Goal: Task Accomplishment & Management: Use online tool/utility

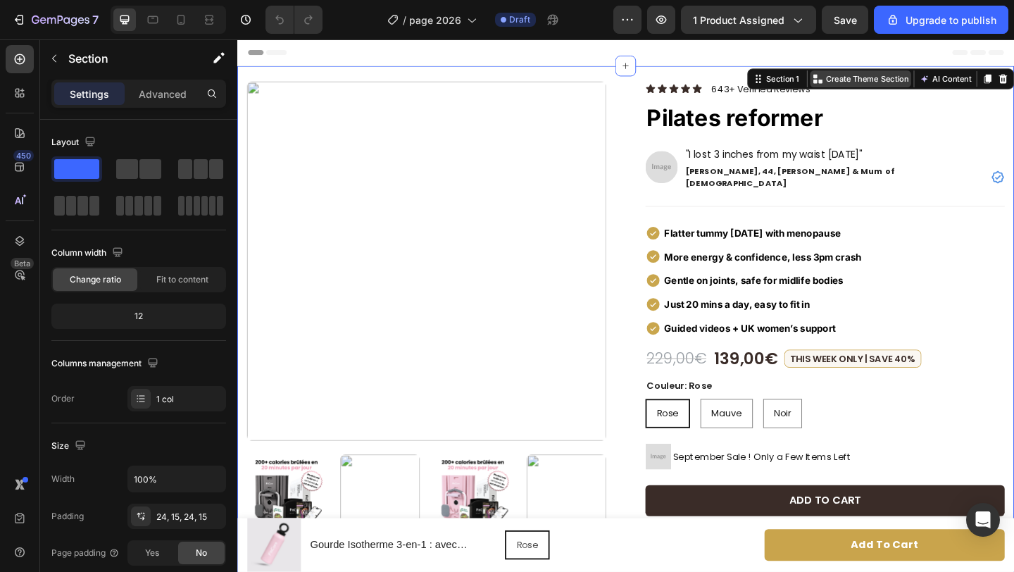
click at [897, 82] on p "Create Theme Section" at bounding box center [922, 82] width 90 height 13
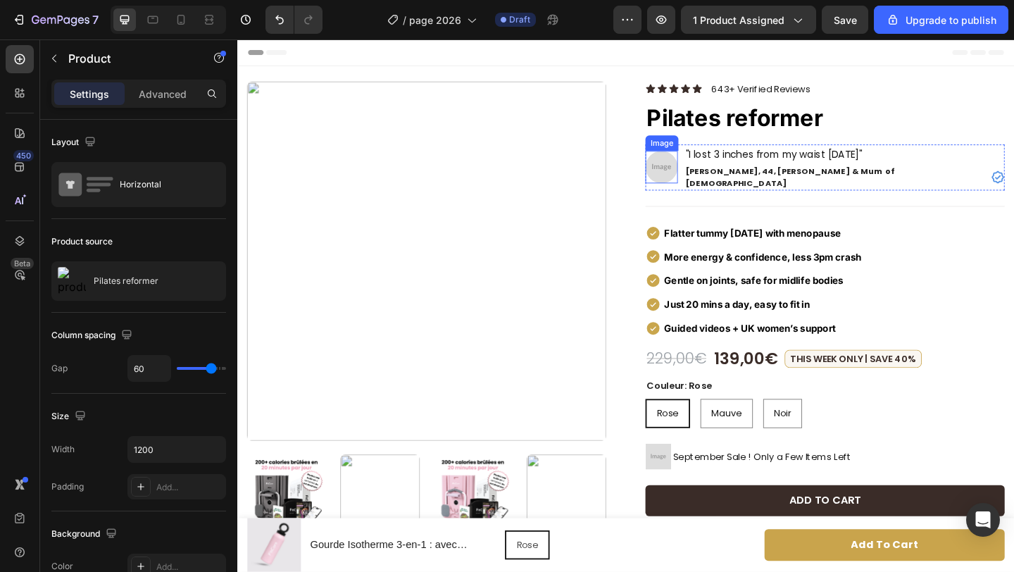
click at [697, 175] on img at bounding box center [698, 177] width 35 height 35
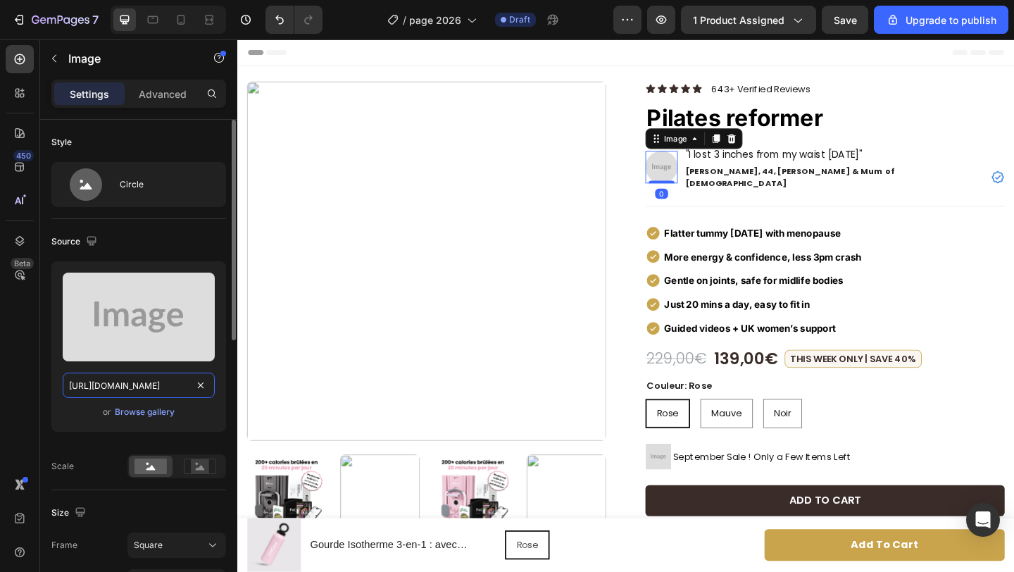
click at [174, 388] on input "[URL][DOMAIN_NAME]" at bounding box center [139, 384] width 152 height 25
paste input "[DOMAIN_NAME][URL]"
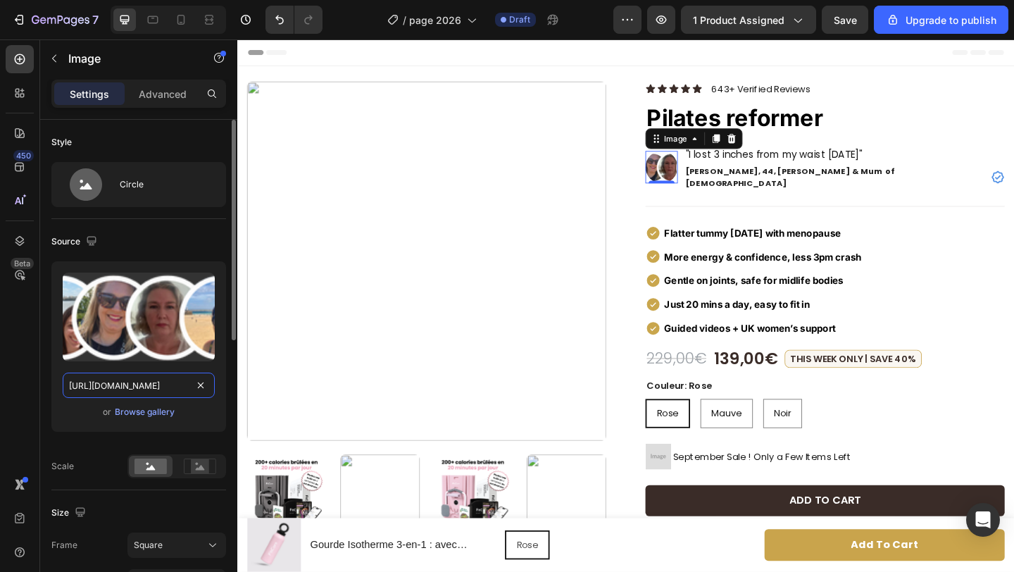
scroll to position [0, 438]
type input "[URL][DOMAIN_NAME]"
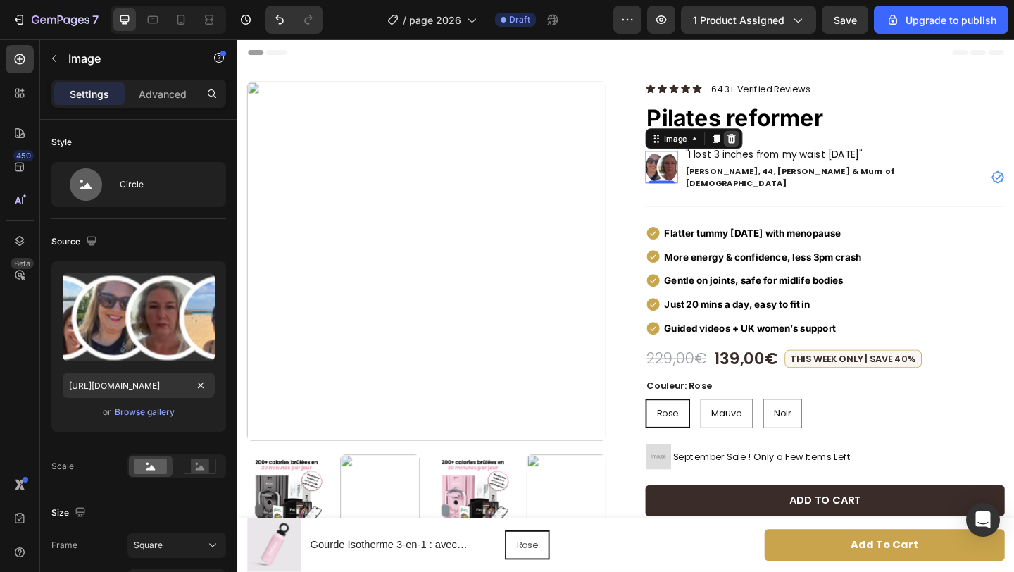
scroll to position [0, 0]
click at [773, 144] on icon at bounding box center [774, 146] width 11 height 11
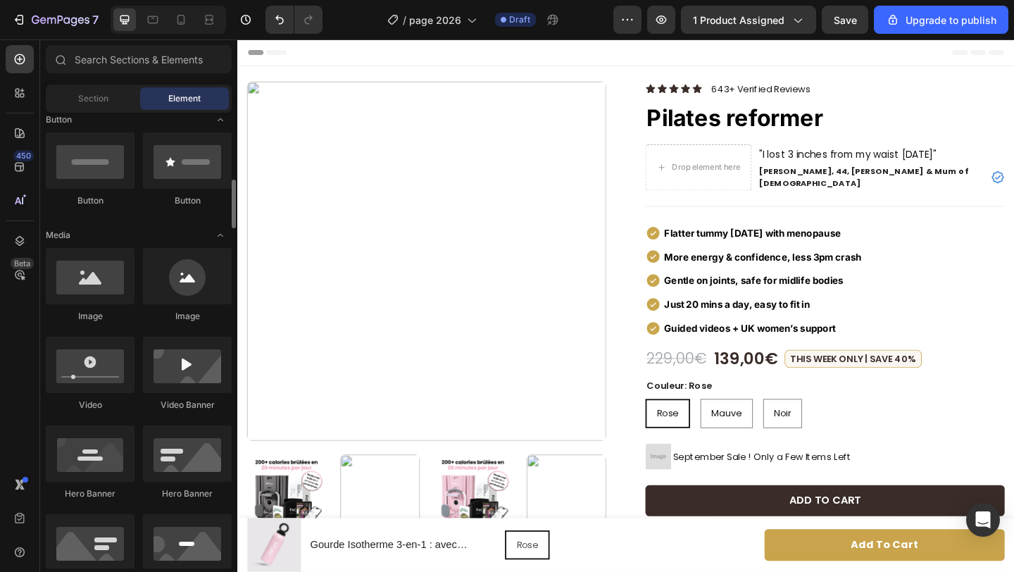
scroll to position [436, 0]
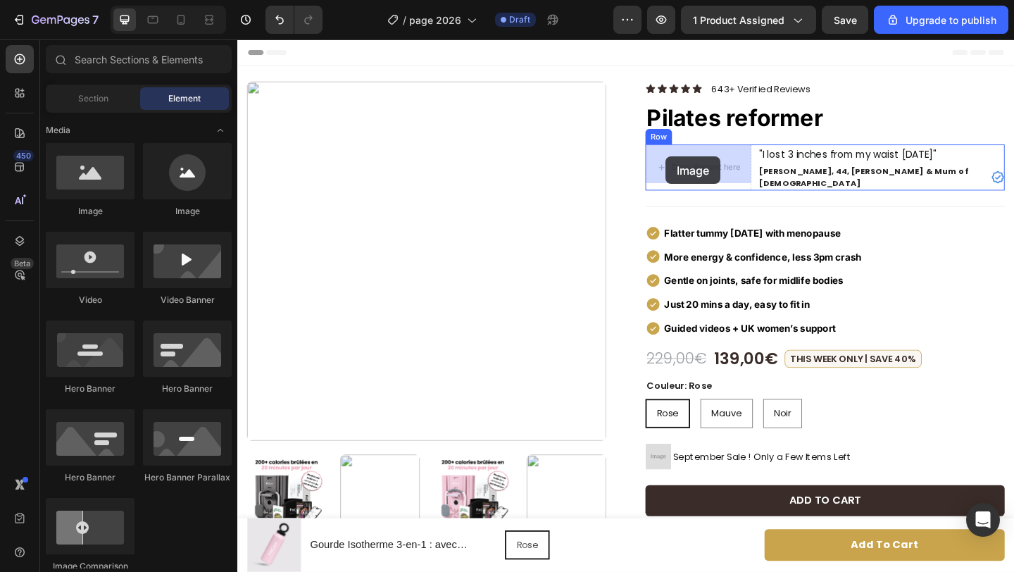
drag, startPoint x: 335, startPoint y: 223, endPoint x: 702, endPoint y: 167, distance: 371.7
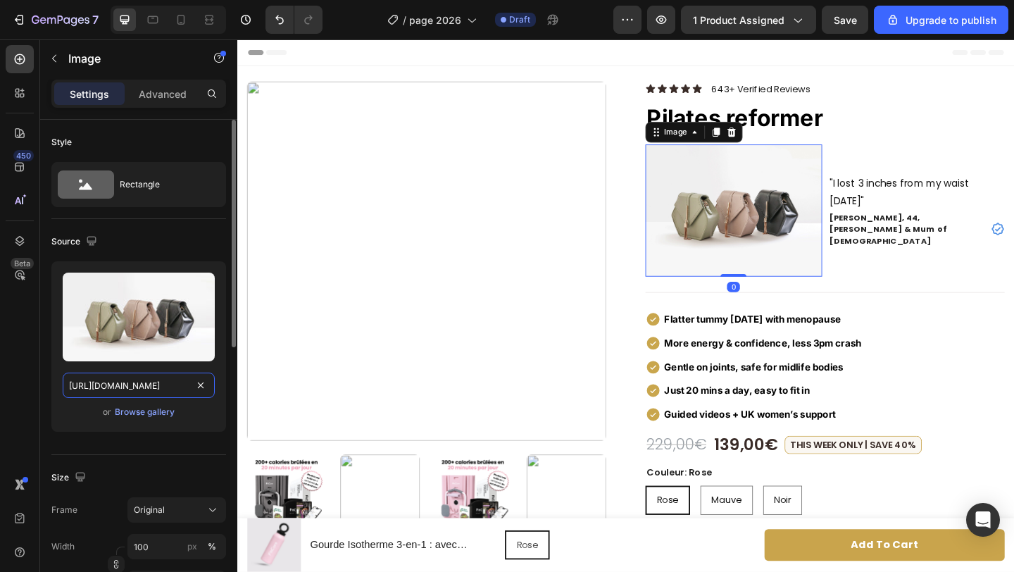
click at [171, 386] on input "[URL][DOMAIN_NAME]" at bounding box center [139, 384] width 152 height 25
paste input "0671/8675/3722/files/[URL][DOMAIN_NAME]"
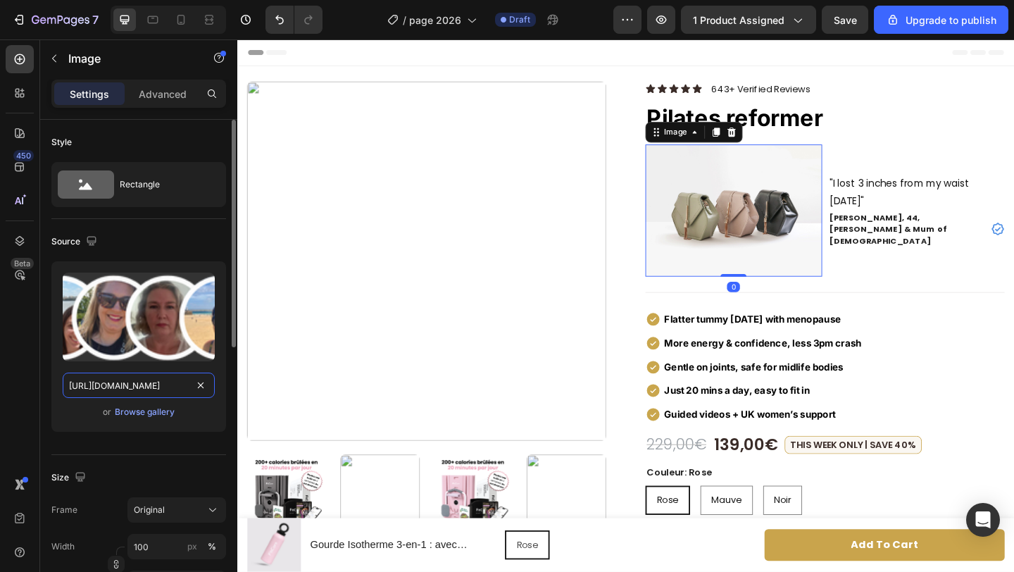
scroll to position [0, 438]
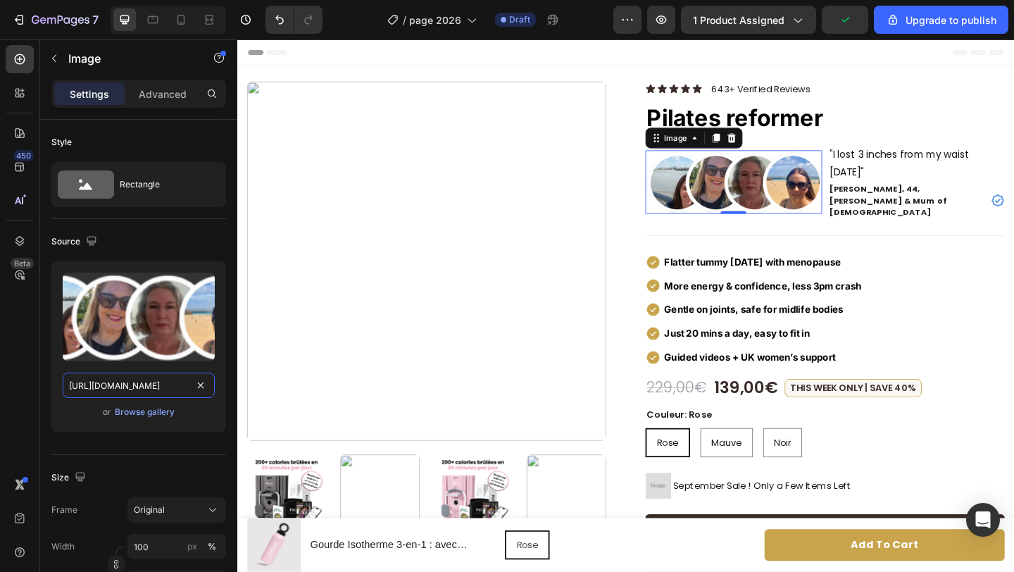
type input "[URL][DOMAIN_NAME]"
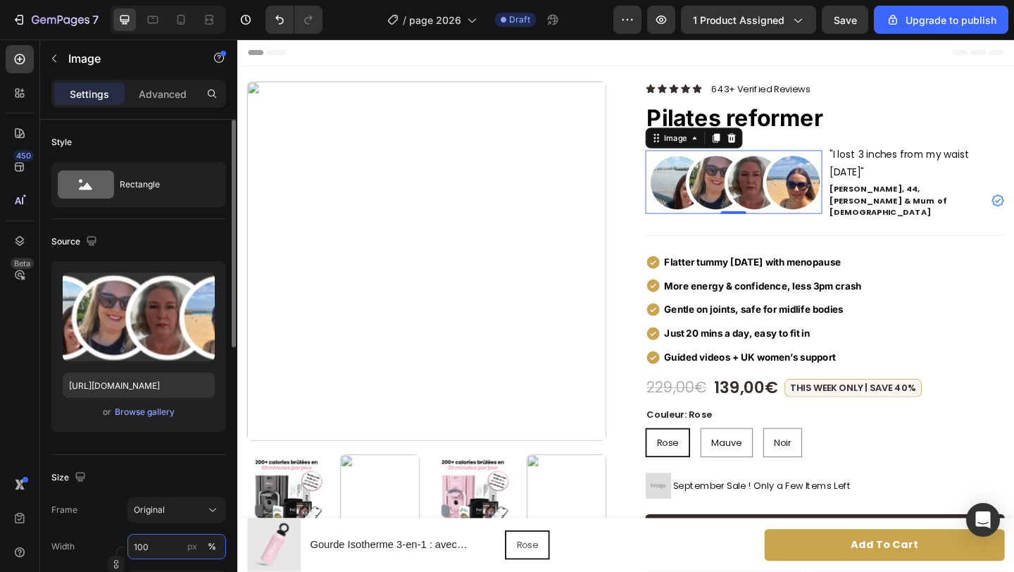
click at [163, 541] on input "100" at bounding box center [176, 546] width 99 height 25
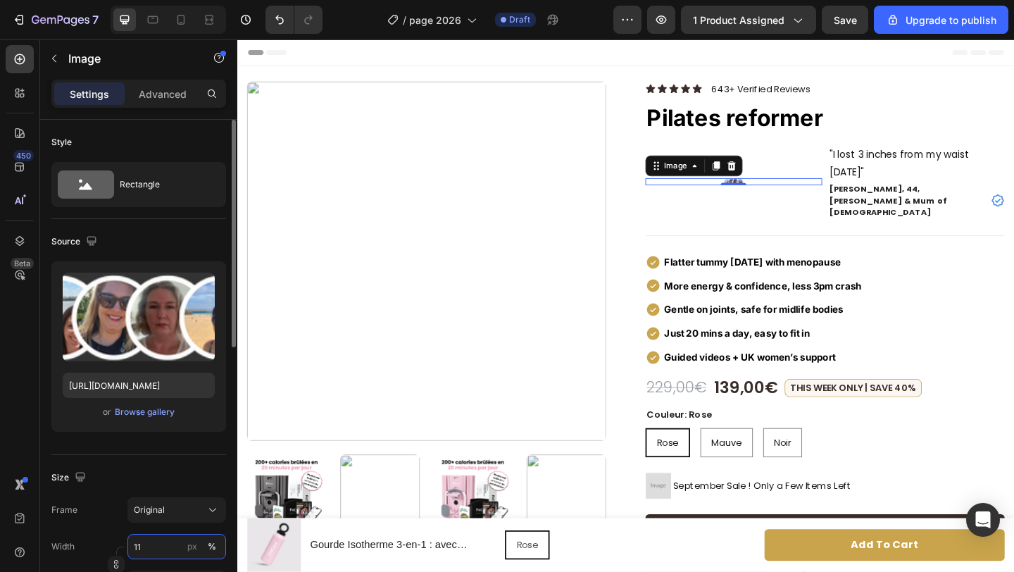
type input "114"
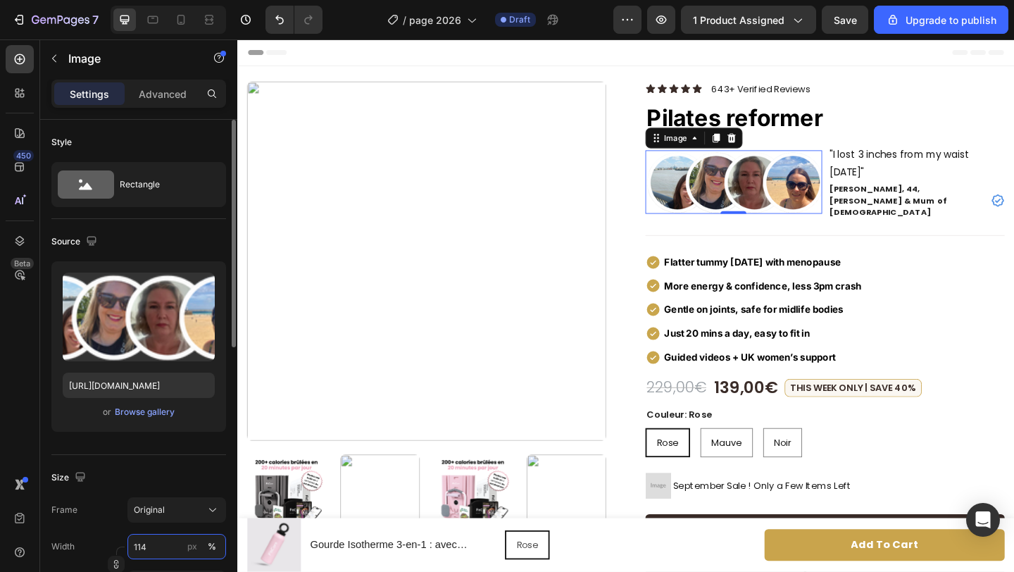
click at [143, 551] on input "114" at bounding box center [176, 546] width 99 height 25
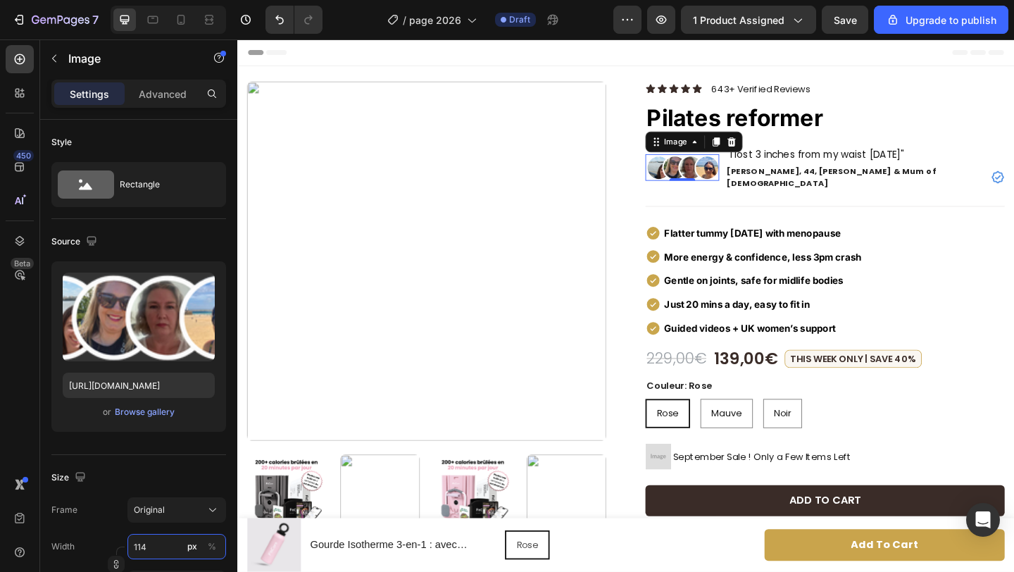
type input "114"
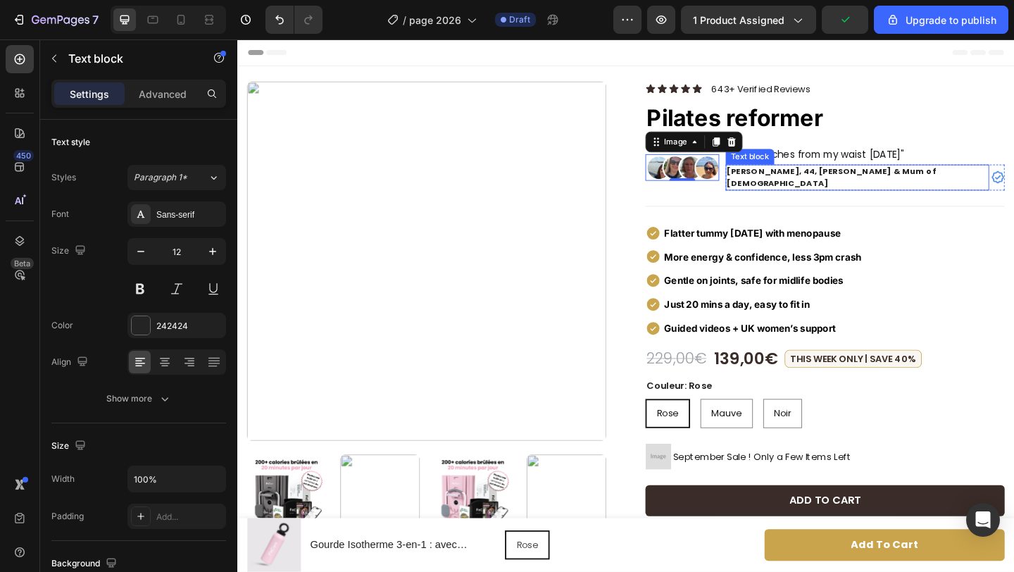
click at [859, 182] on p "[PERSON_NAME], 44, [PERSON_NAME] & Mum of [DEMOGRAPHIC_DATA]" at bounding box center [911, 189] width 284 height 25
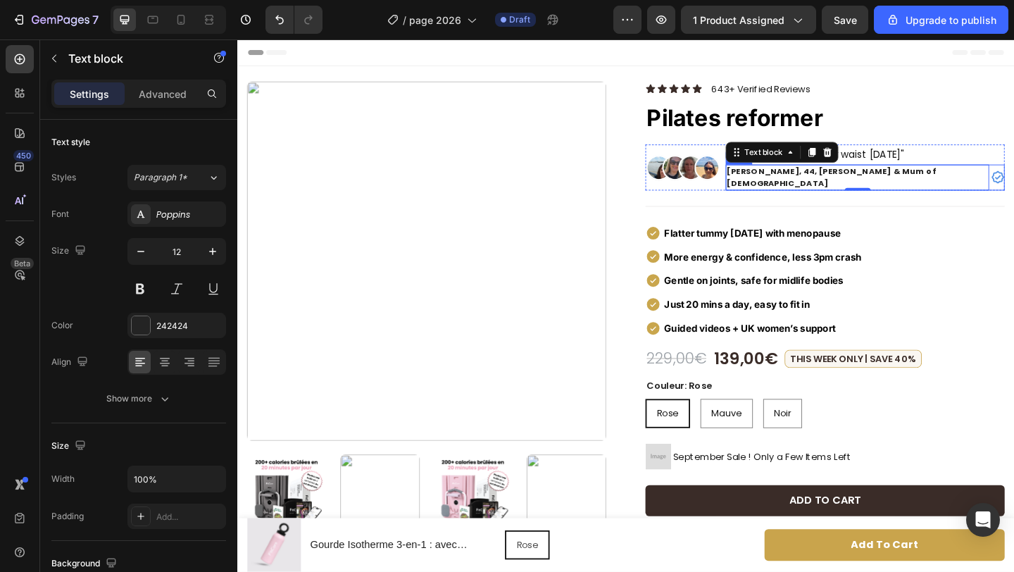
click at [911, 182] on div "[PERSON_NAME], 44, Nurse & Mum of [DEMOGRAPHIC_DATA] Text block 0 Icon Row" at bounding box center [919, 189] width 303 height 28
click at [889, 181] on p "[PERSON_NAME], 44, [PERSON_NAME] & Mum of [DEMOGRAPHIC_DATA]" at bounding box center [911, 189] width 284 height 25
click at [922, 165] on p ""I lost 3 inches from my waist [DATE]"" at bounding box center [919, 164] width 301 height 19
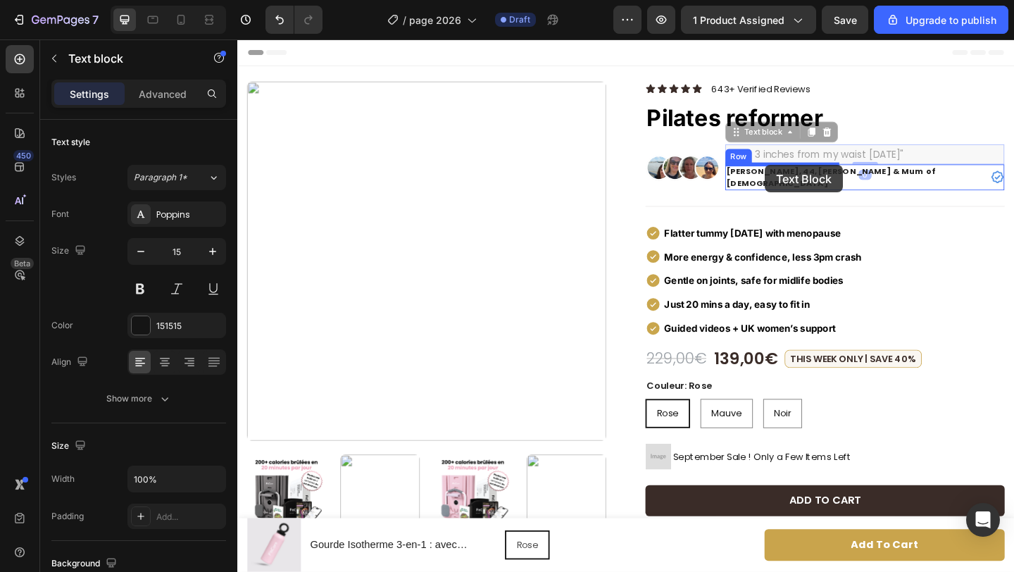
drag, startPoint x: 782, startPoint y: 142, endPoint x: 811, endPoint y: 176, distance: 44.4
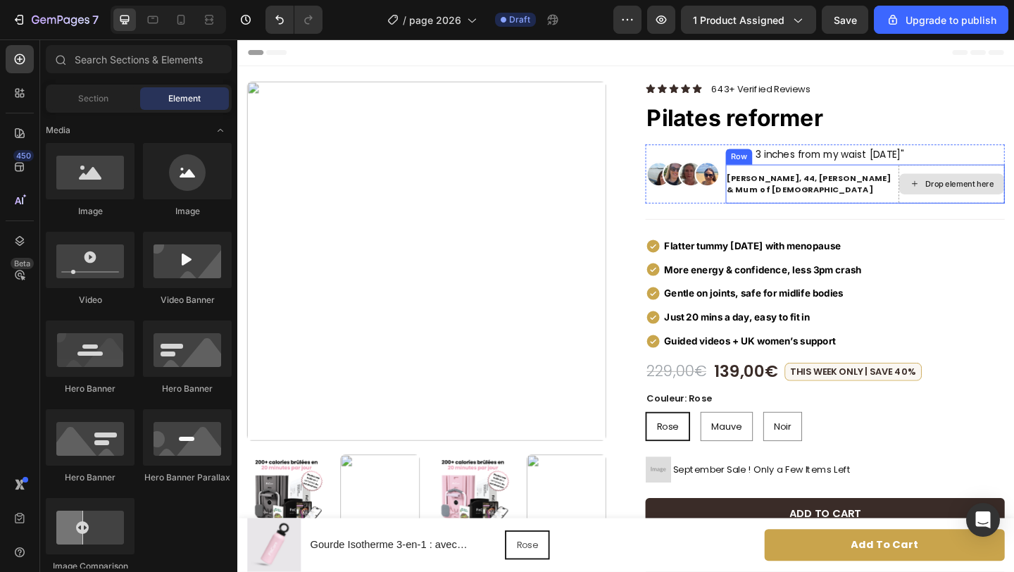
click at [957, 189] on div "Drop element here" at bounding box center [1014, 196] width 114 height 23
click at [859, 192] on p "[PERSON_NAME], 44, [PERSON_NAME] & Mum of [DEMOGRAPHIC_DATA]" at bounding box center [860, 196] width 183 height 25
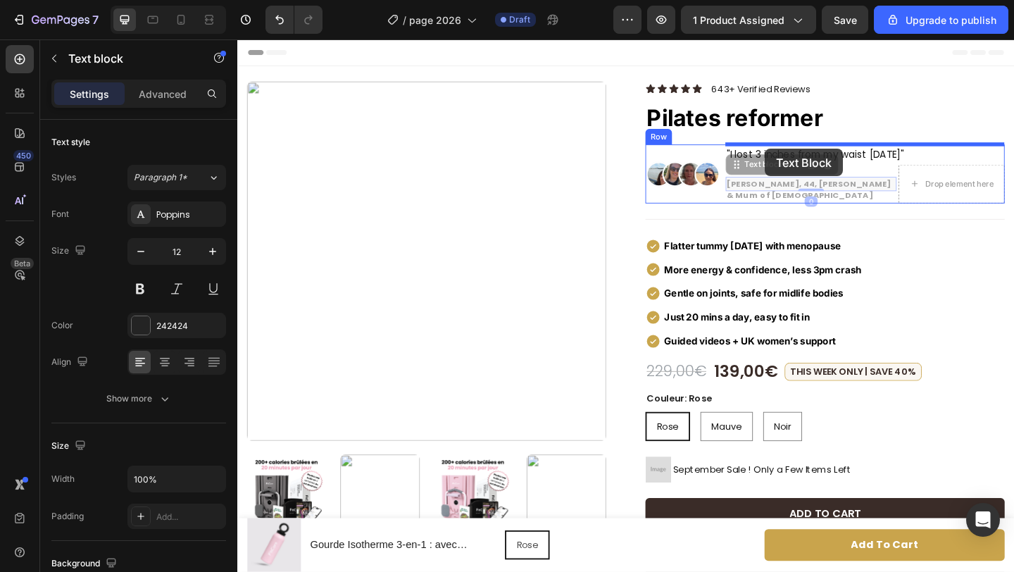
drag, startPoint x: 785, startPoint y: 177, endPoint x: 812, endPoint y: 158, distance: 32.8
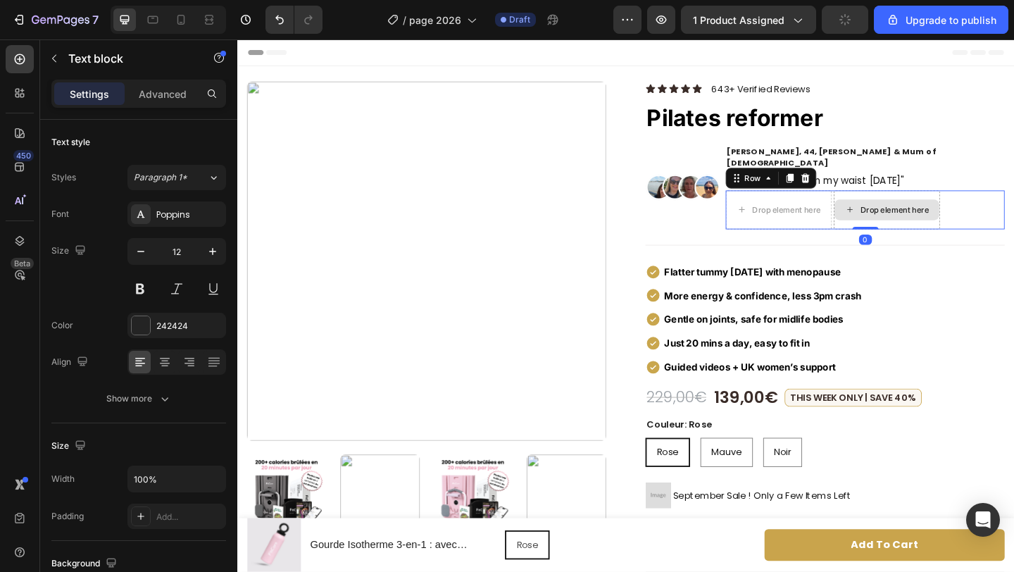
click at [885, 208] on div "Drop element here" at bounding box center [942, 224] width 115 height 42
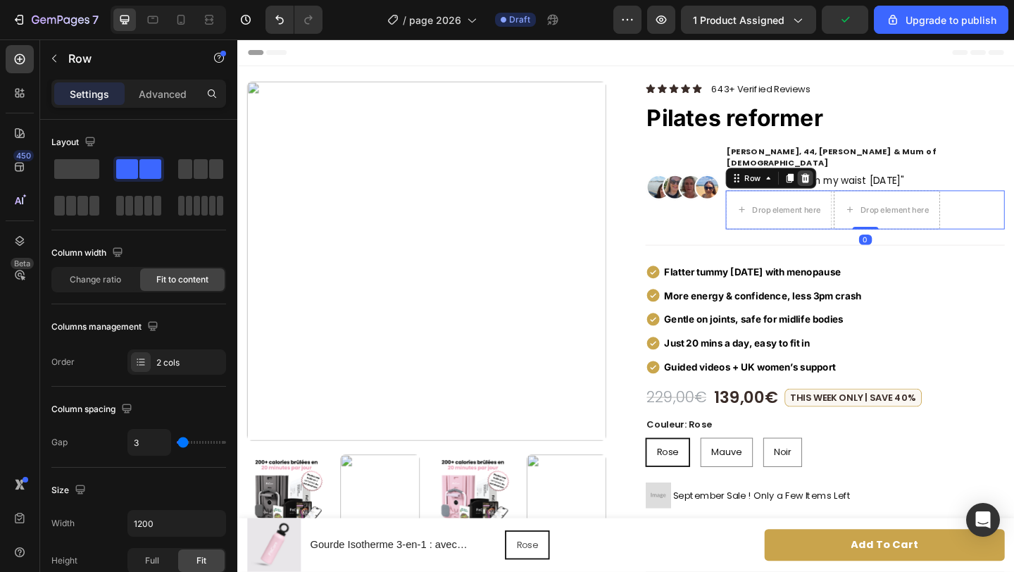
click at [855, 185] on icon at bounding box center [854, 190] width 9 height 10
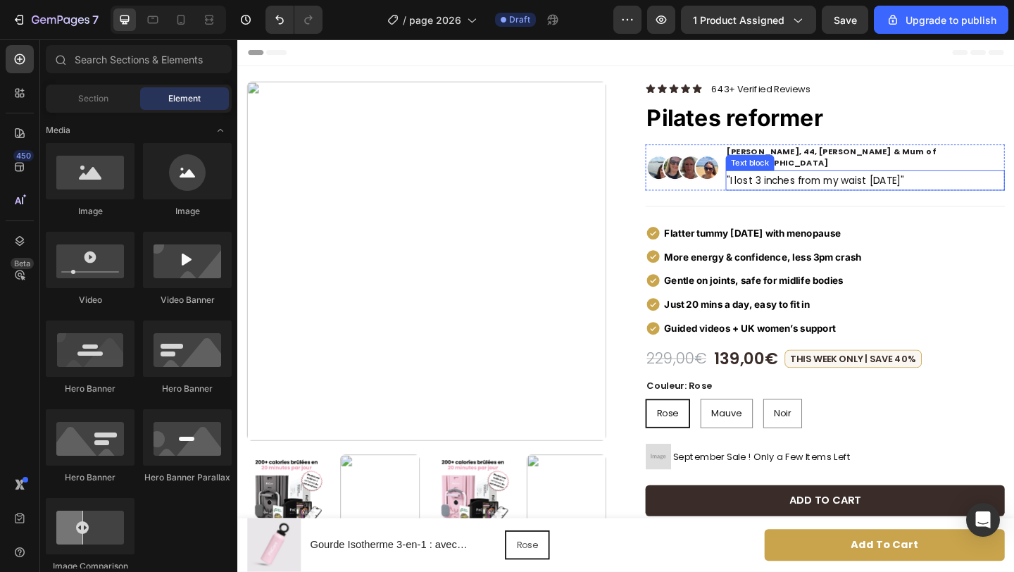
click at [821, 183] on p ""I lost 3 inches from my waist [DATE]"" at bounding box center [919, 192] width 301 height 19
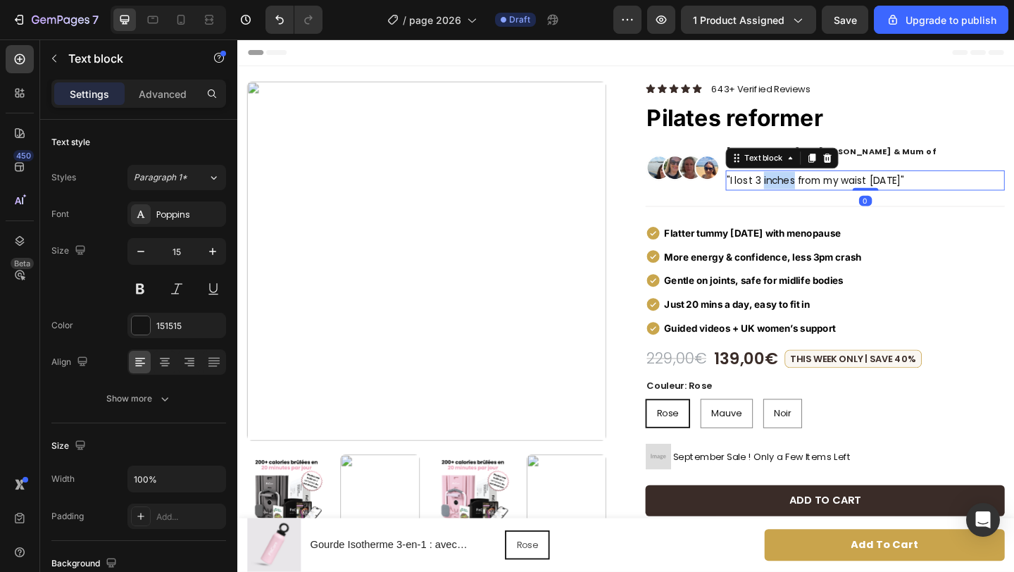
click at [821, 183] on p ""I lost 3 inches from my waist [DATE]"" at bounding box center [919, 192] width 301 height 19
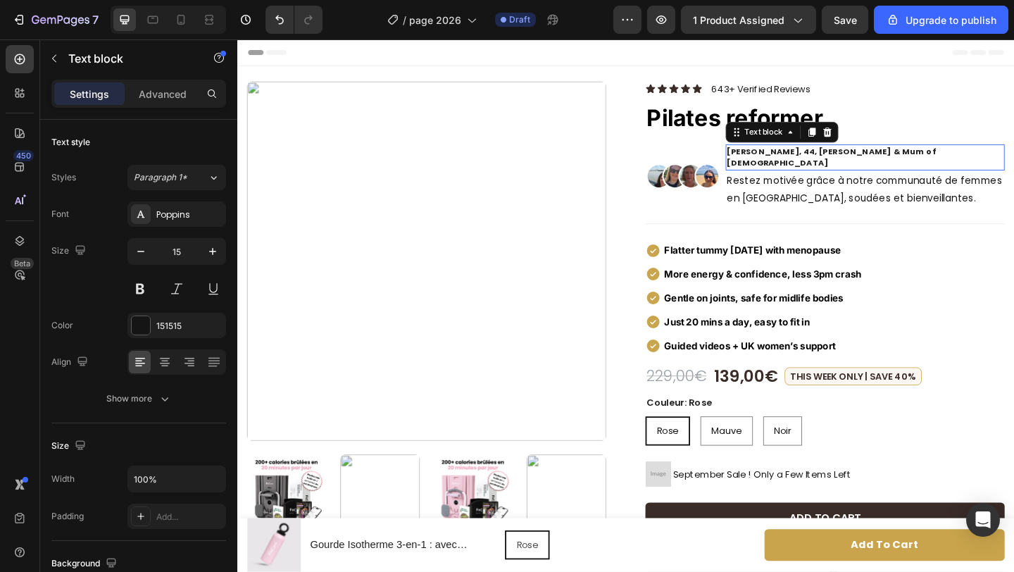
click at [840, 160] on p "[PERSON_NAME], 44, [PERSON_NAME] & Mum of [DEMOGRAPHIC_DATA]" at bounding box center [919, 167] width 301 height 25
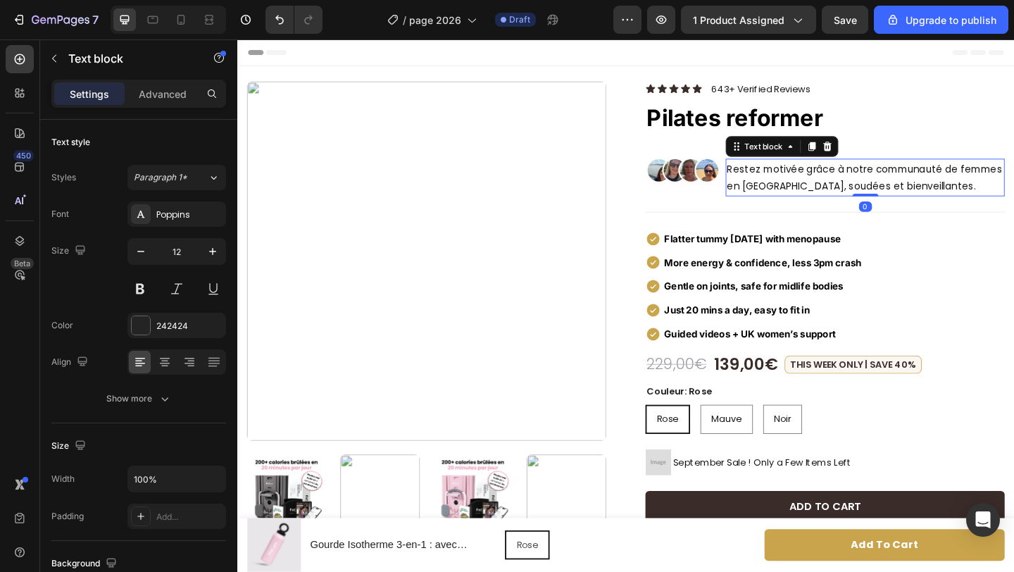
click at [817, 178] on p "Restez motivée grâce à notre communauté de femmes en [GEOGRAPHIC_DATA], soudées…" at bounding box center [919, 189] width 301 height 38
click at [902, 156] on p "Jamais seule" at bounding box center [919, 161] width 301 height 13
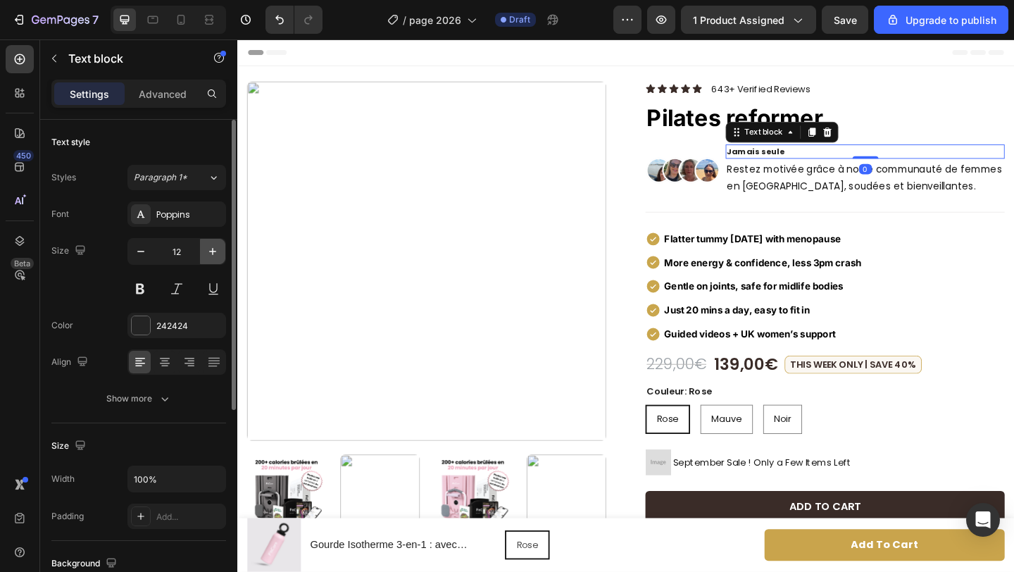
click at [215, 242] on button "button" at bounding box center [212, 251] width 25 height 25
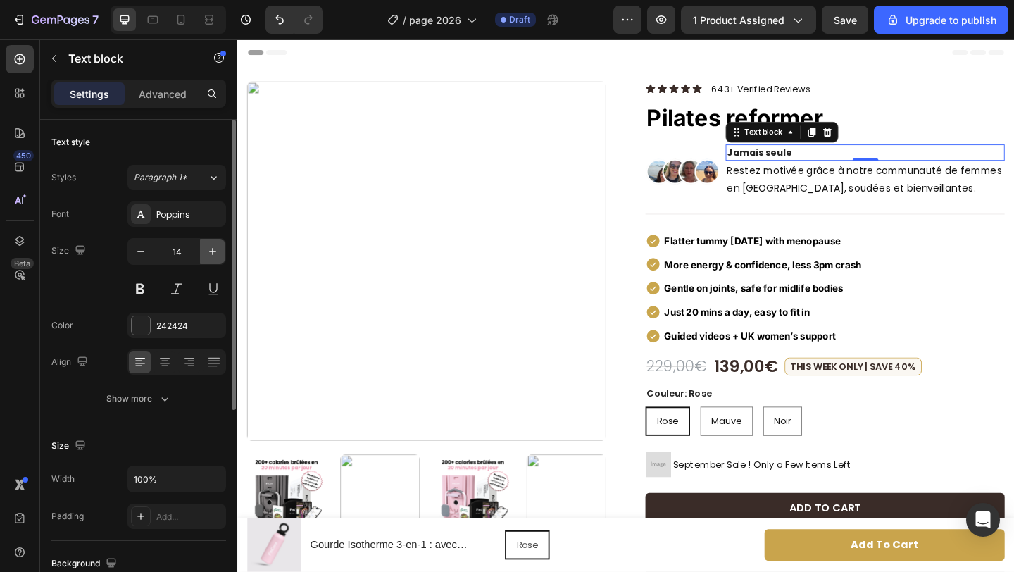
click at [215, 242] on button "button" at bounding box center [212, 251] width 25 height 25
type input "16"
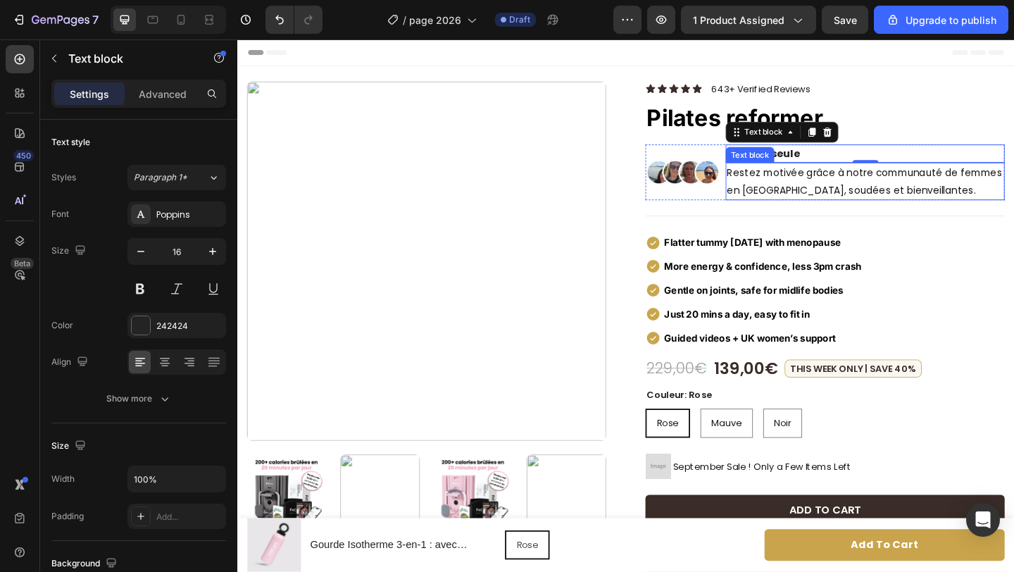
click at [778, 199] on p "Restez motivée grâce à notre communauté de femmes en [GEOGRAPHIC_DATA], soudées…" at bounding box center [919, 194] width 301 height 38
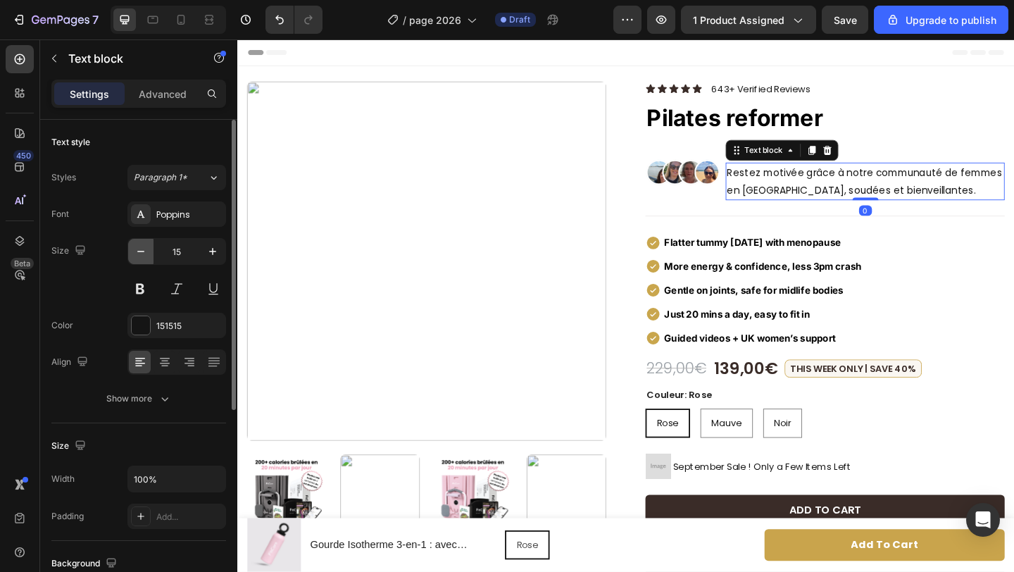
click at [137, 248] on icon "button" at bounding box center [141, 251] width 14 height 14
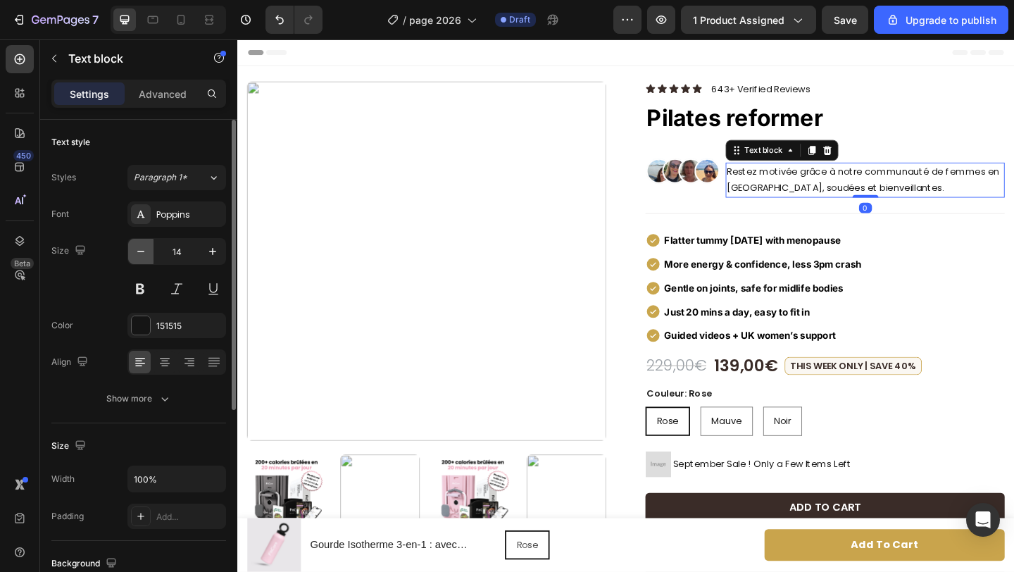
click at [137, 248] on icon "button" at bounding box center [141, 251] width 14 height 14
type input "13"
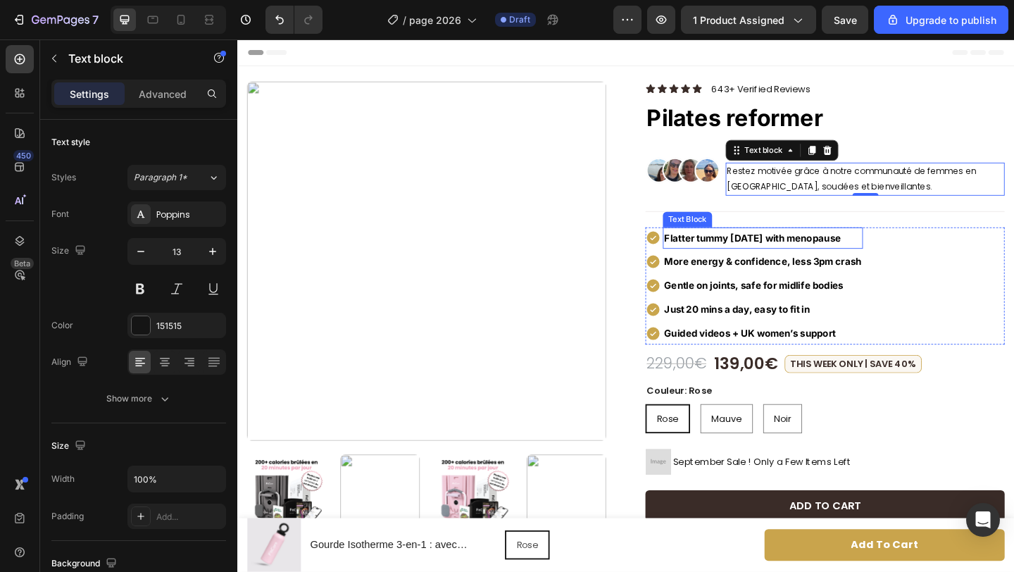
click at [747, 257] on strong "Flatter tummy [DATE] with menopause" at bounding box center [797, 255] width 192 height 13
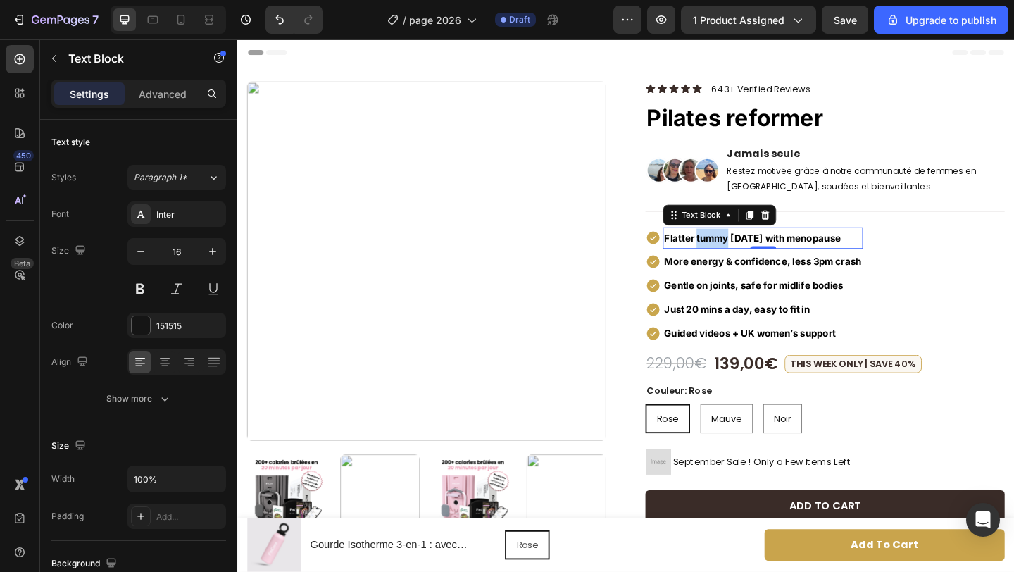
click at [747, 257] on strong "Flatter tummy [DATE] with menopause" at bounding box center [797, 255] width 192 height 13
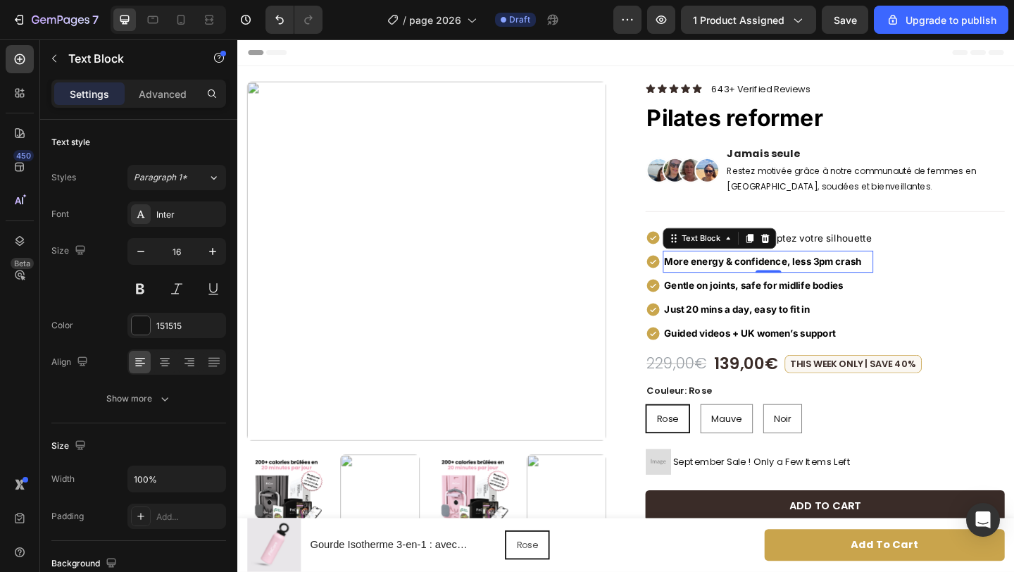
click at [766, 284] on strong "More energy & confidence, less 3pm crash" at bounding box center [808, 280] width 215 height 13
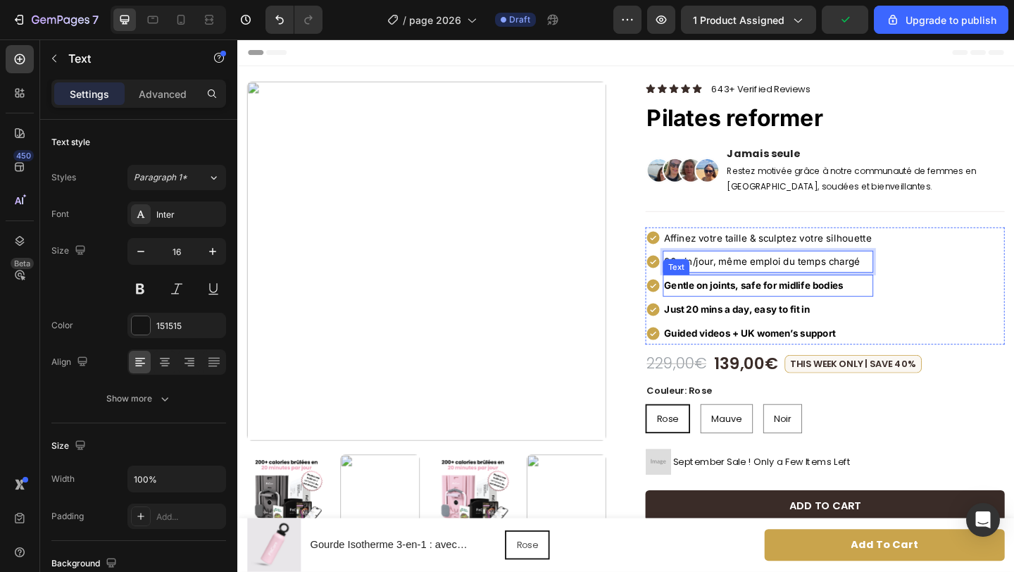
click at [731, 305] on strong "Gentle on joints, safe for midlife bodies" at bounding box center [798, 307] width 195 height 13
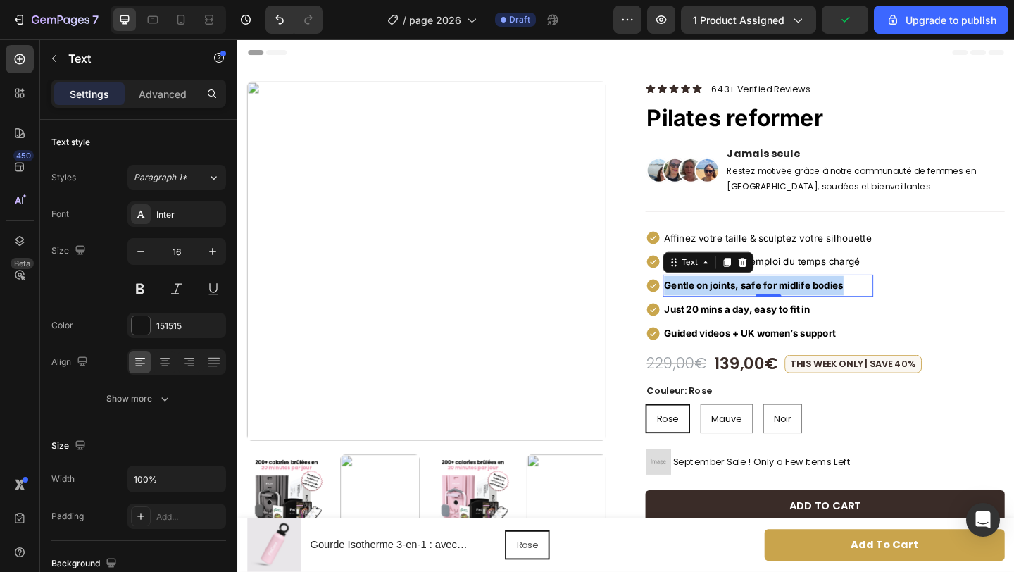
click at [731, 305] on strong "Gentle on joints, safe for midlife bodies" at bounding box center [798, 307] width 195 height 13
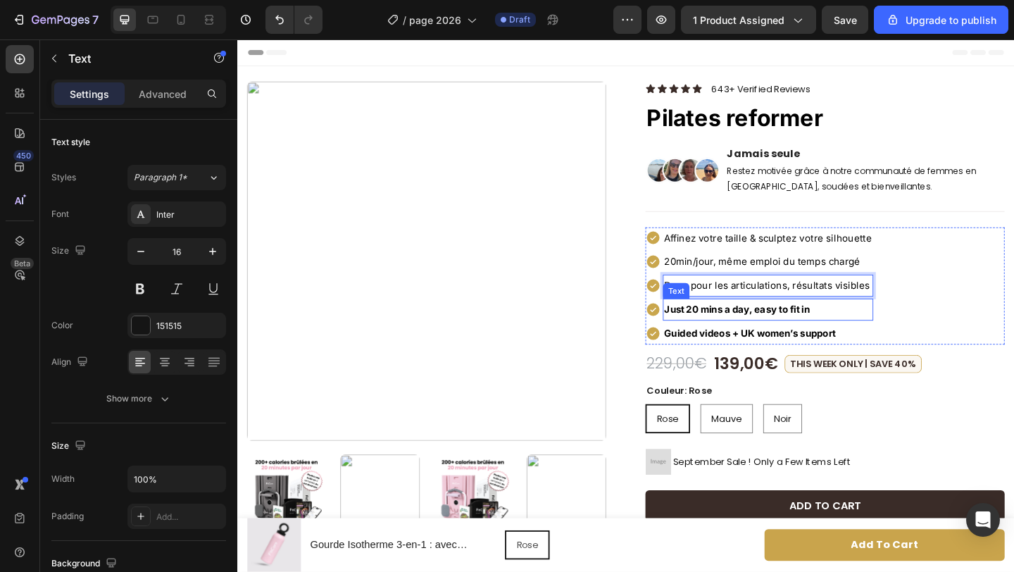
click at [778, 336] on strong "Just 20 mins a day, easy to fit in" at bounding box center [780, 333] width 158 height 13
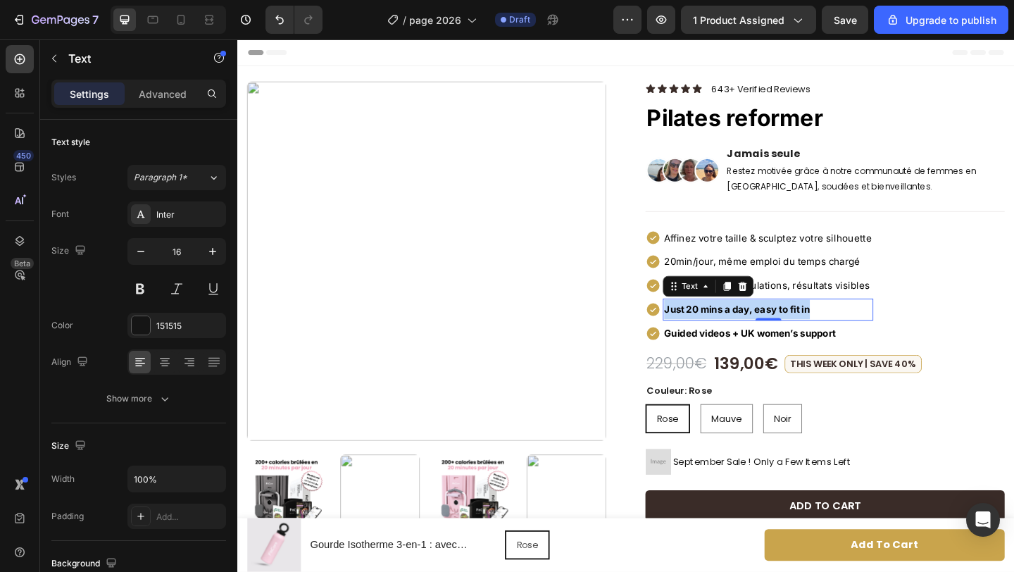
click at [778, 336] on strong "Just 20 mins a day, easy to fit in" at bounding box center [780, 333] width 158 height 13
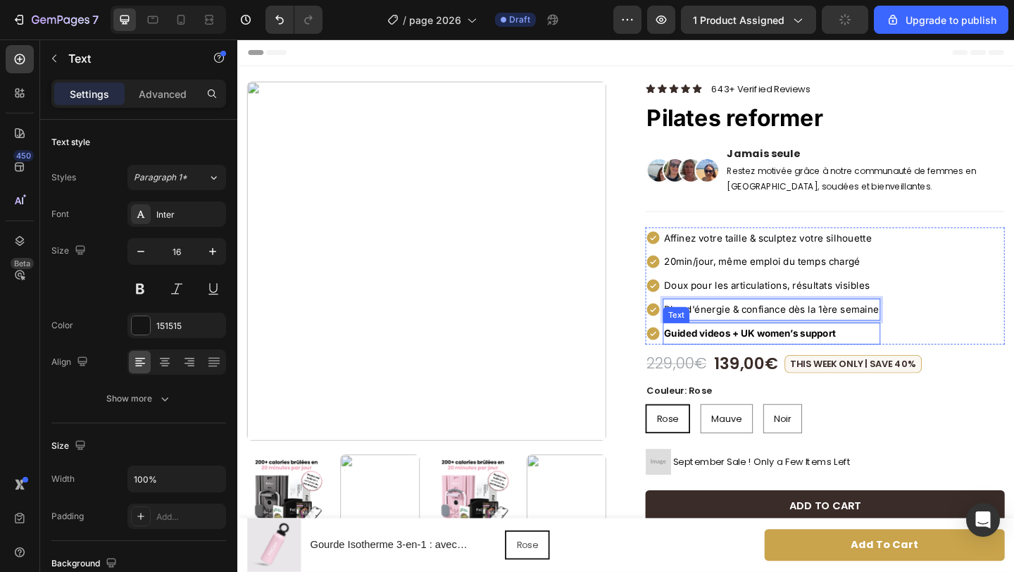
click at [733, 350] on p "Guided videos + UK women’s support" at bounding box center [818, 358] width 234 height 21
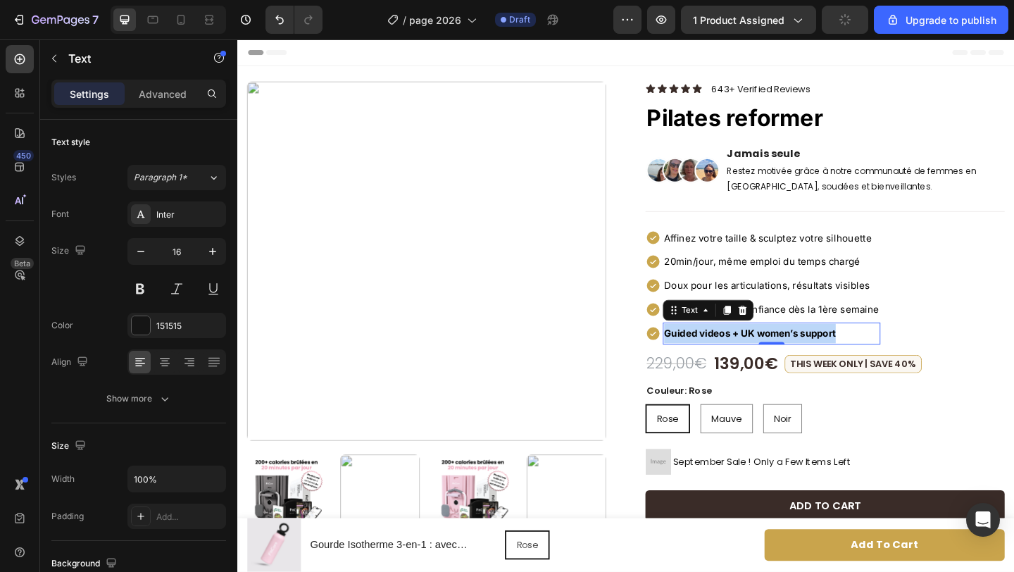
click at [733, 350] on p "Guided videos + UK women’s support" at bounding box center [818, 358] width 234 height 21
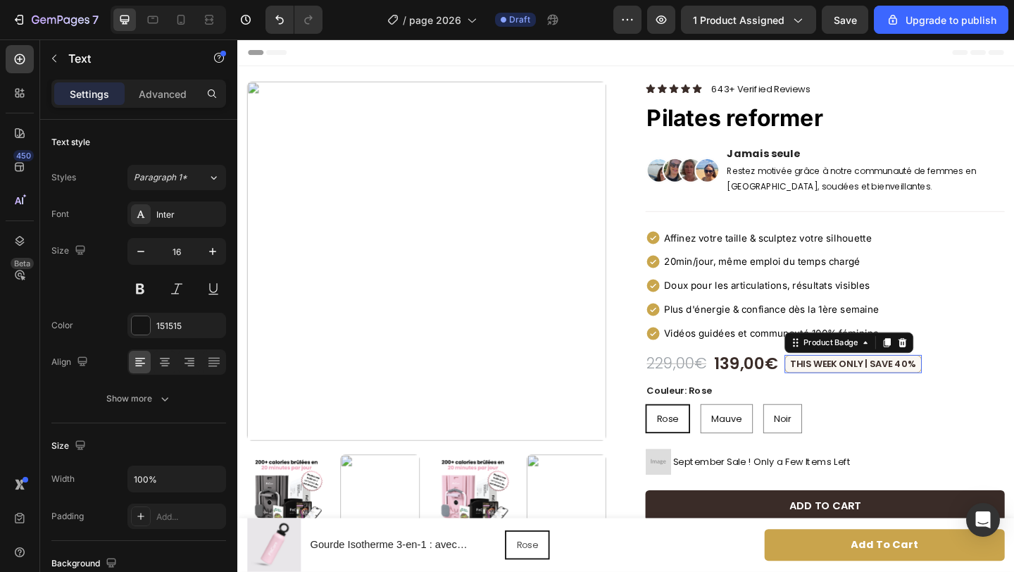
click at [940, 393] on pre "This Week Only | Save 40%" at bounding box center [907, 392] width 148 height 18
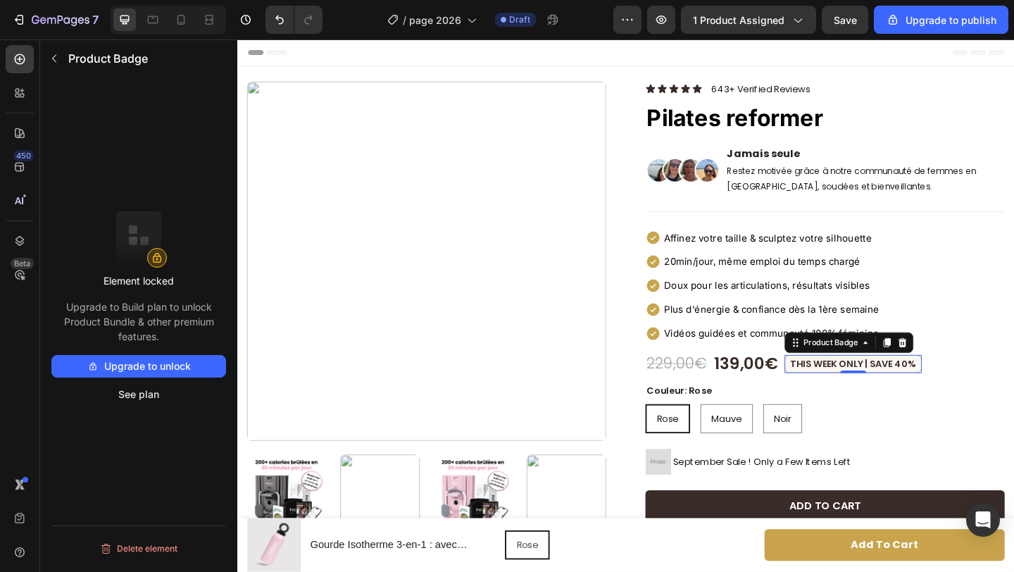
click at [942, 391] on pre "This Week Only | Save 40%" at bounding box center [907, 392] width 148 height 18
click at [148, 398] on button "See plan" at bounding box center [138, 394] width 175 height 23
click at [961, 364] on icon at bounding box center [960, 369] width 9 height 10
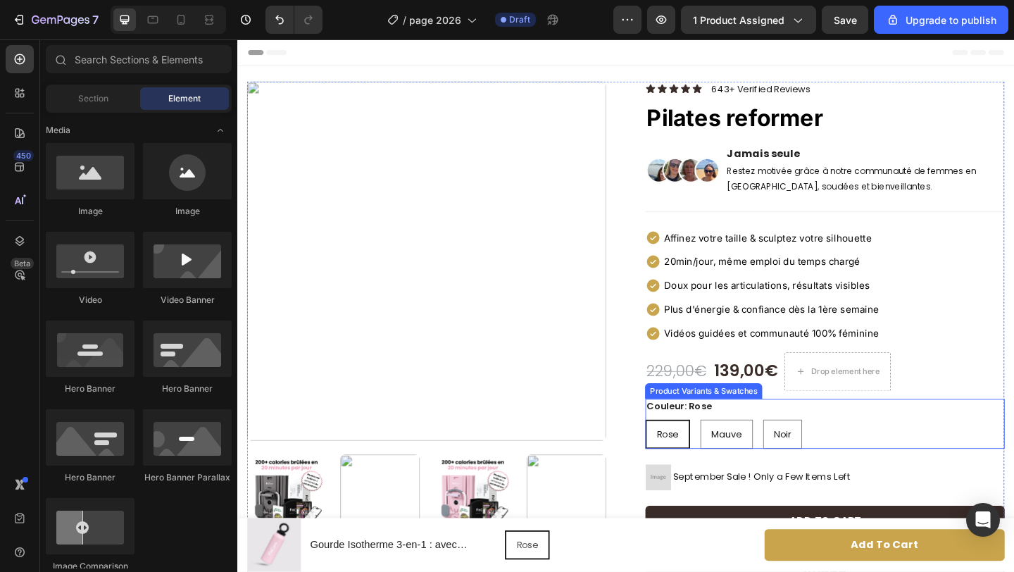
click at [883, 473] on div "[PERSON_NAME] [PERSON_NAME] Mauve Mauve Mauve Noir Noir Noir" at bounding box center [876, 469] width 391 height 32
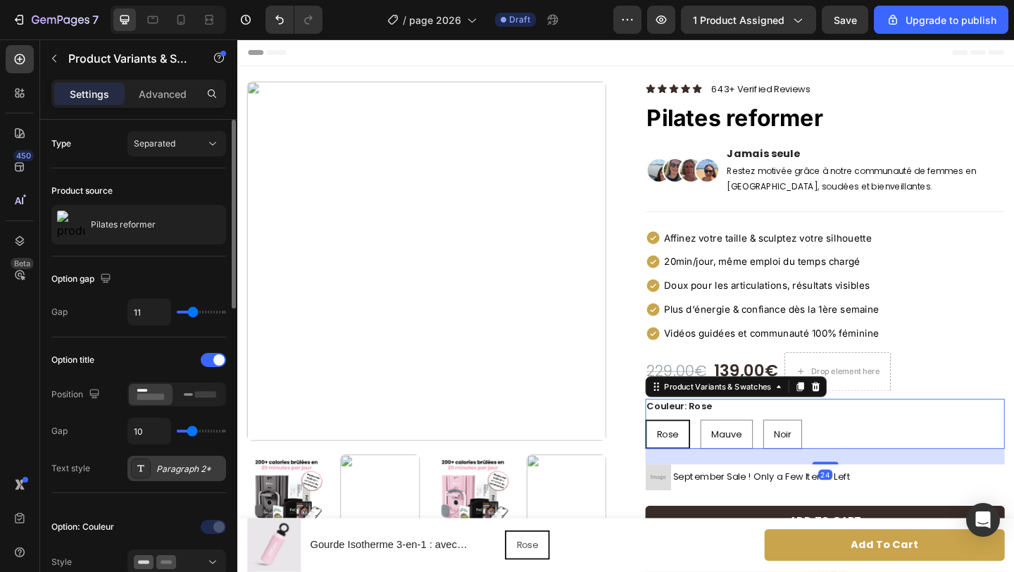
scroll to position [51, 0]
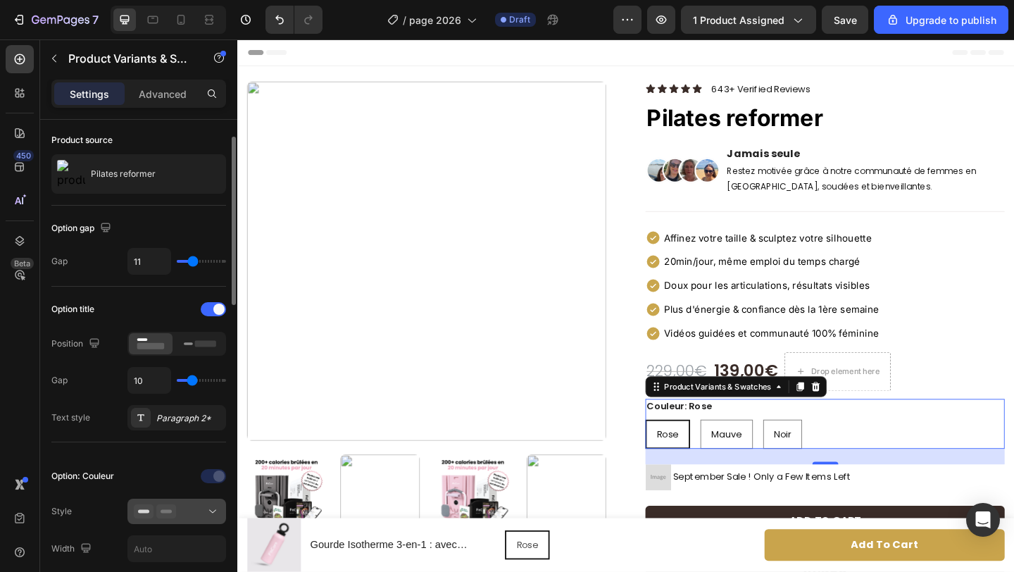
click at [197, 510] on div at bounding box center [177, 511] width 86 height 14
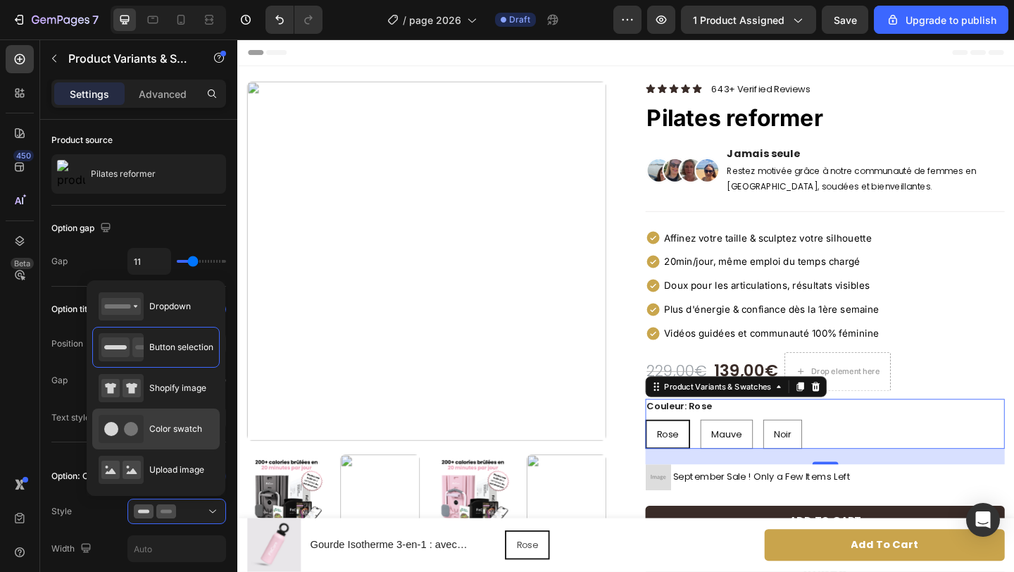
click at [175, 427] on span "Color swatch" at bounding box center [175, 428] width 53 height 13
type input "45"
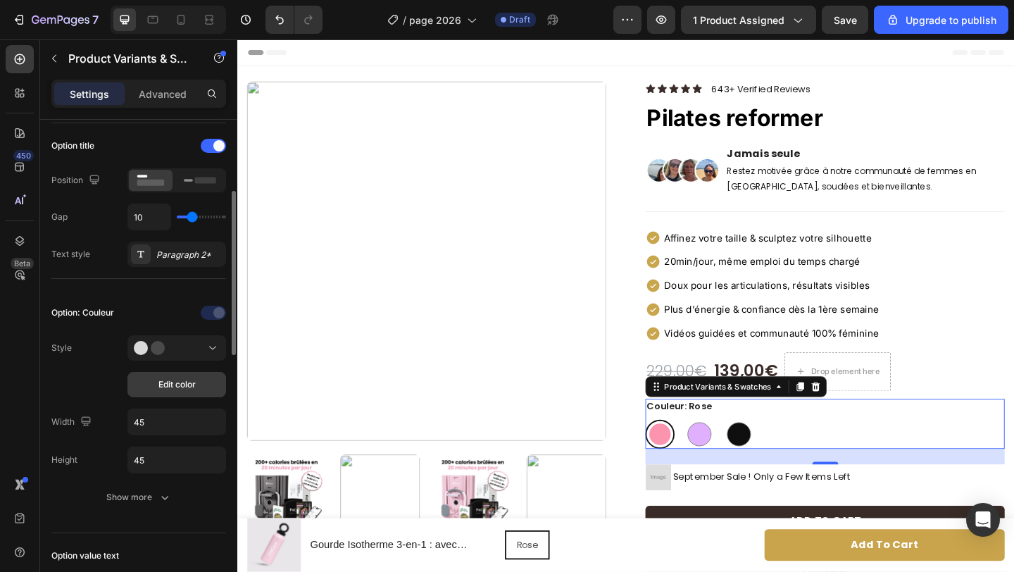
scroll to position [215, 0]
click at [153, 424] on input "45" at bounding box center [176, 420] width 97 height 25
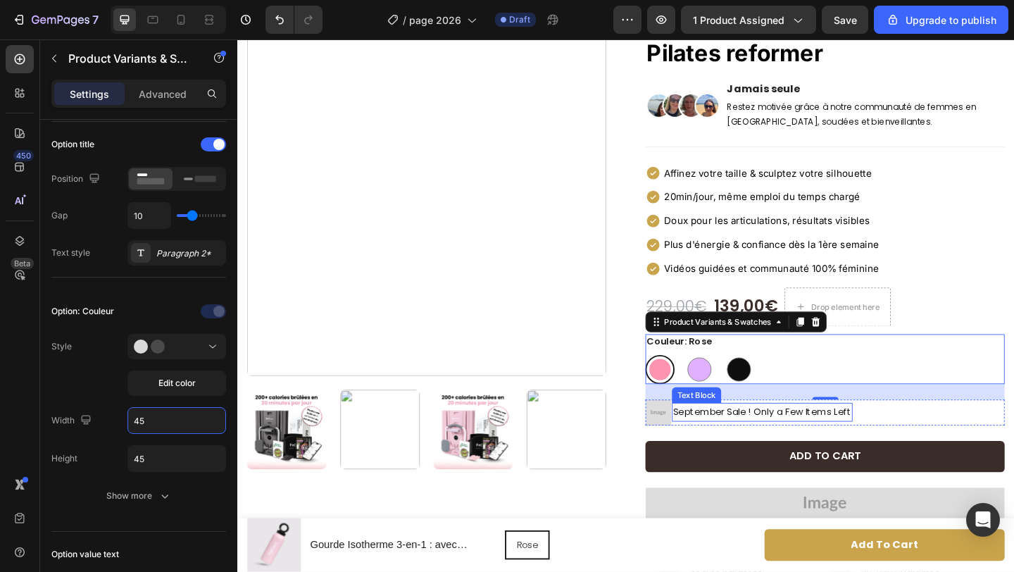
scroll to position [75, 0]
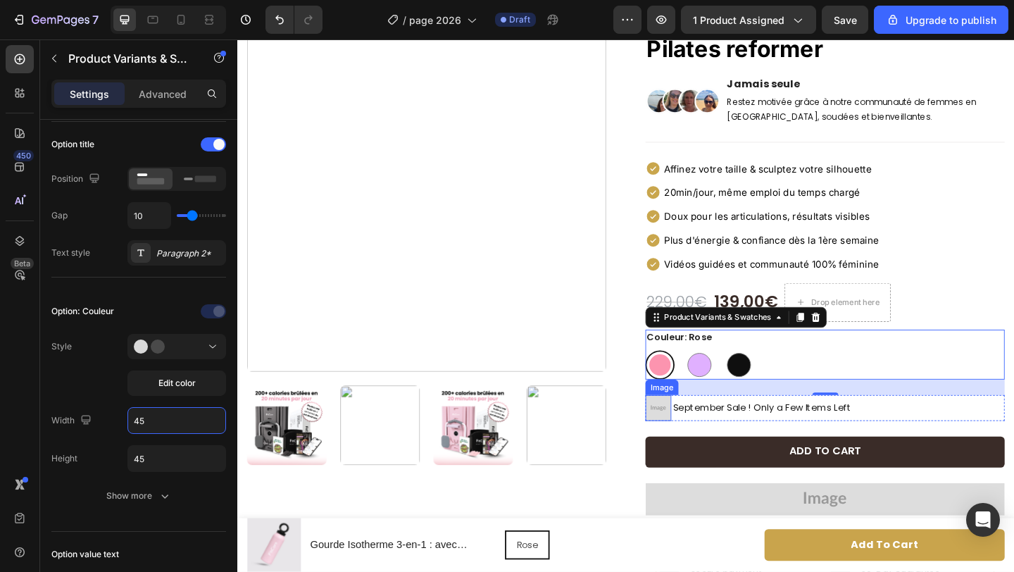
click at [690, 437] on img at bounding box center [695, 440] width 28 height 28
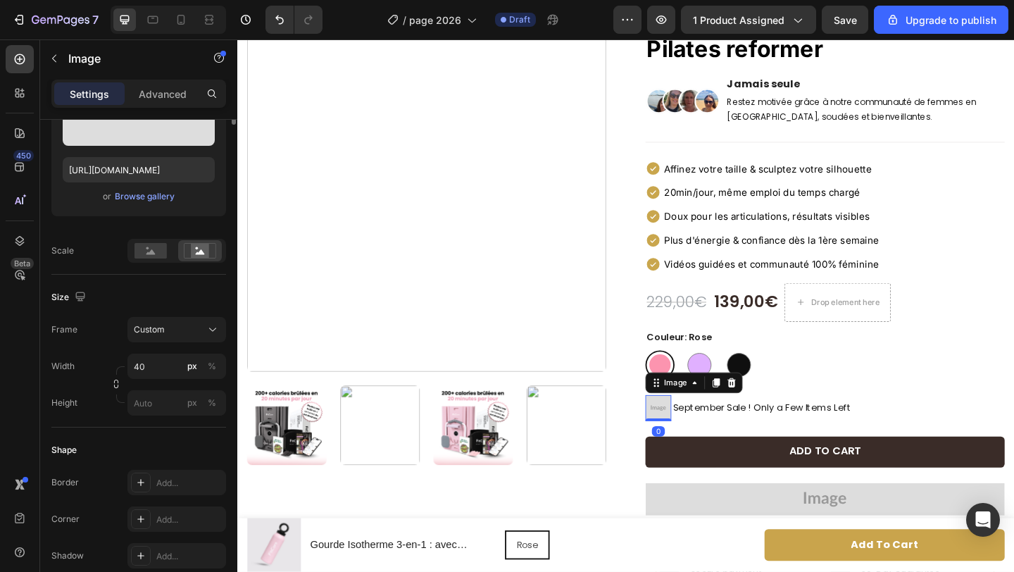
scroll to position [0, 0]
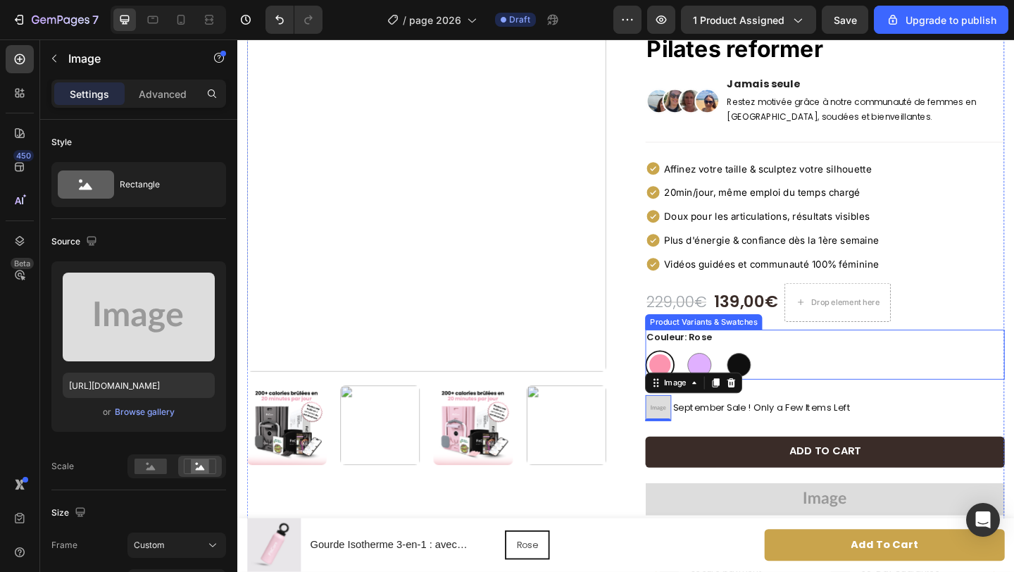
click at [824, 388] on div "[PERSON_NAME] Mauve Mauve Noir Noir" at bounding box center [876, 393] width 391 height 32
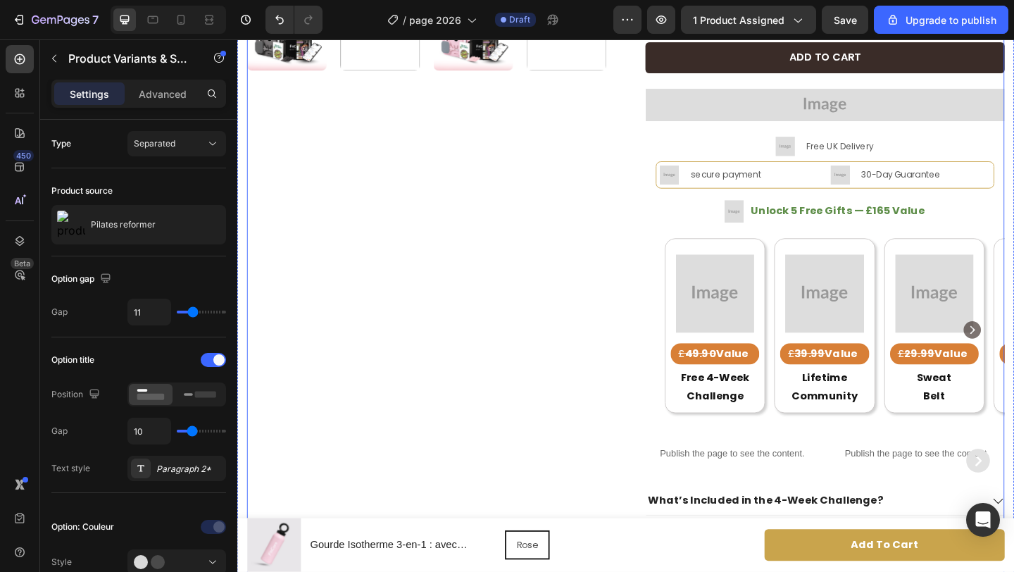
scroll to position [505, 0]
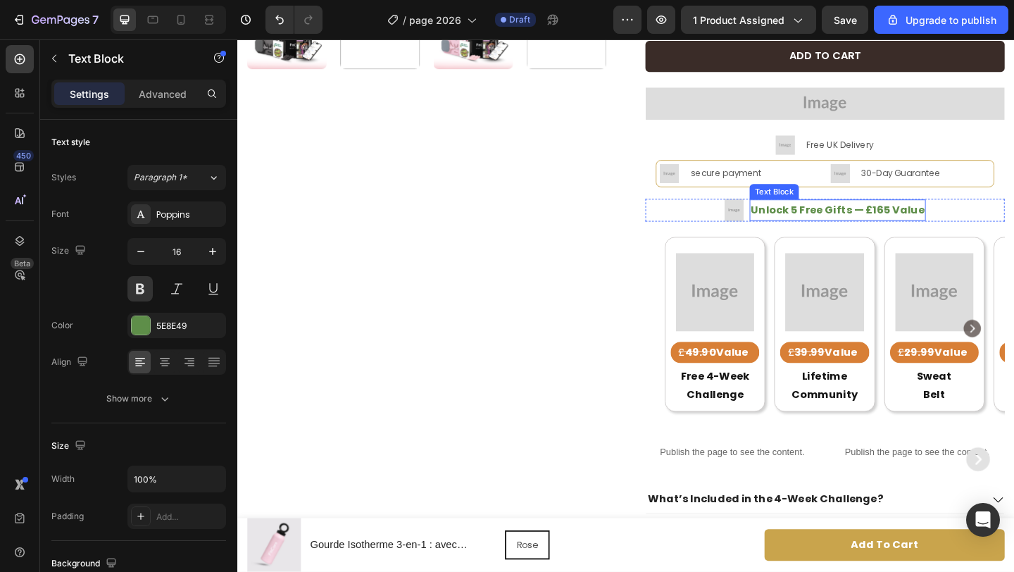
click at [902, 220] on p "Unlock 5 Free Gifts — £165 Value" at bounding box center [889, 225] width 189 height 20
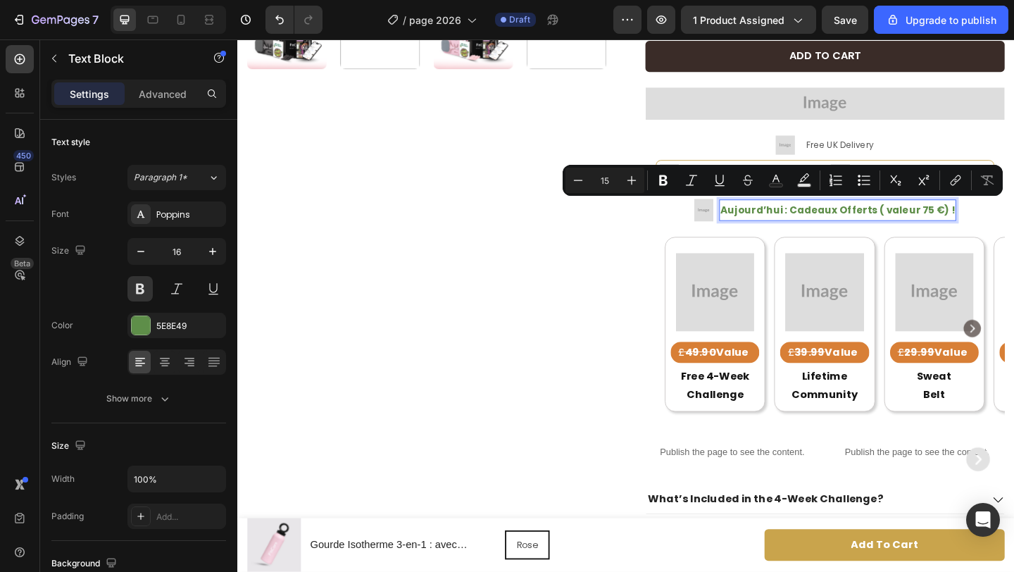
scroll to position [505, 0]
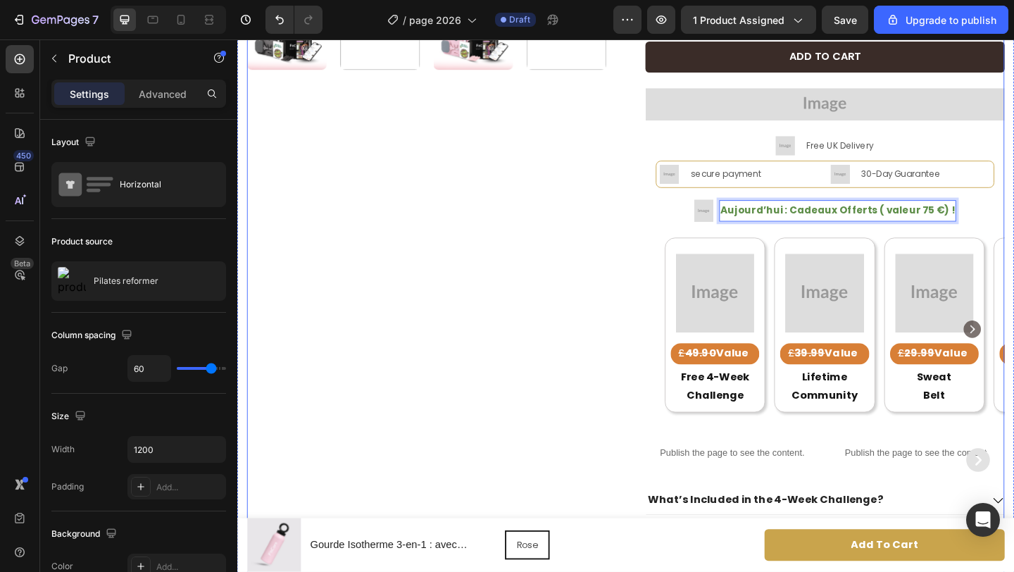
click at [666, 225] on div "Product Images Icon Icon Icon Icon Icon Icon List 643+ Verified Reviews Text Bl…" at bounding box center [659, 185] width 823 height 1208
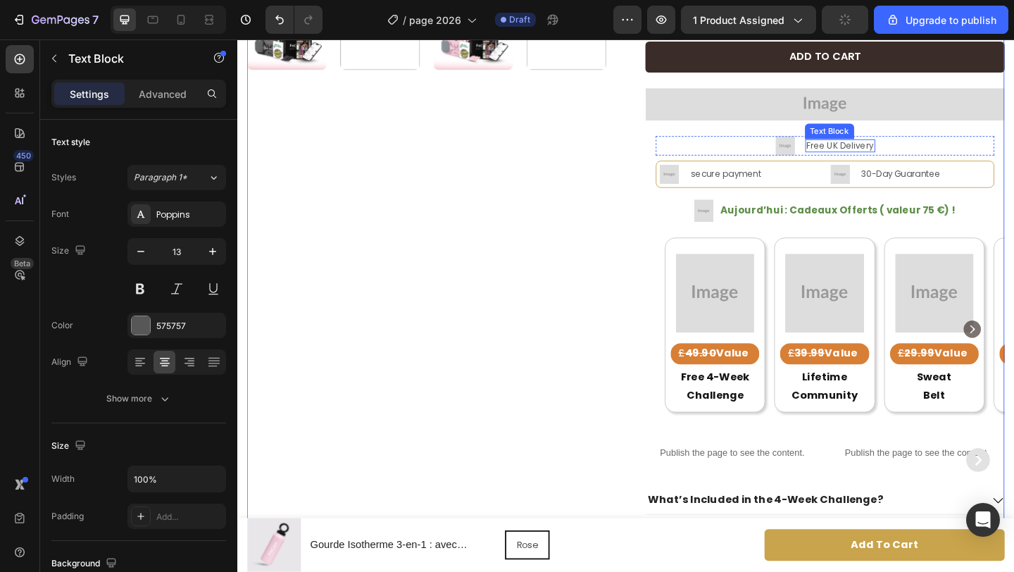
click at [894, 152] on p "Free UK Delivery" at bounding box center [892, 155] width 73 height 12
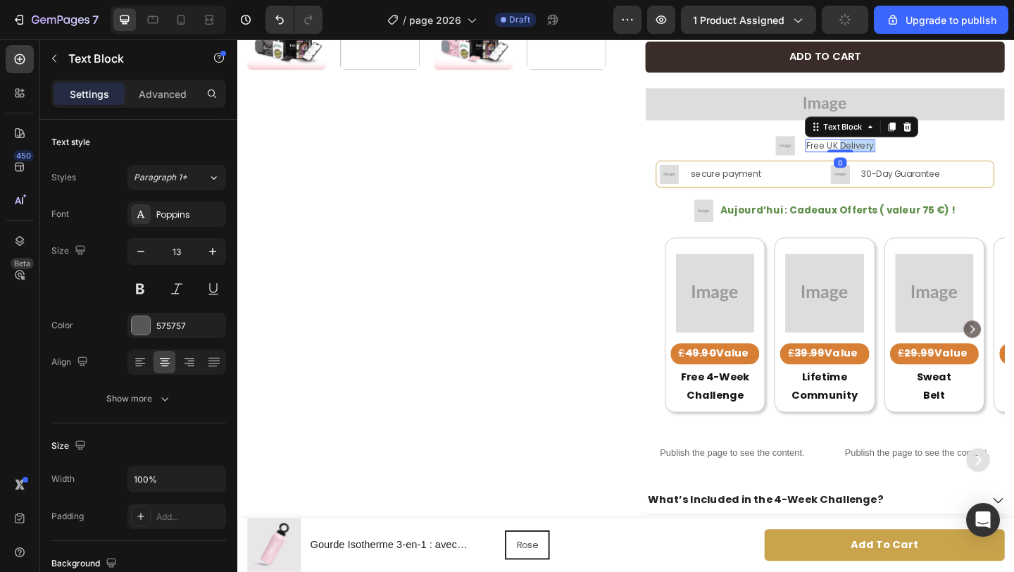
scroll to position [502, 0]
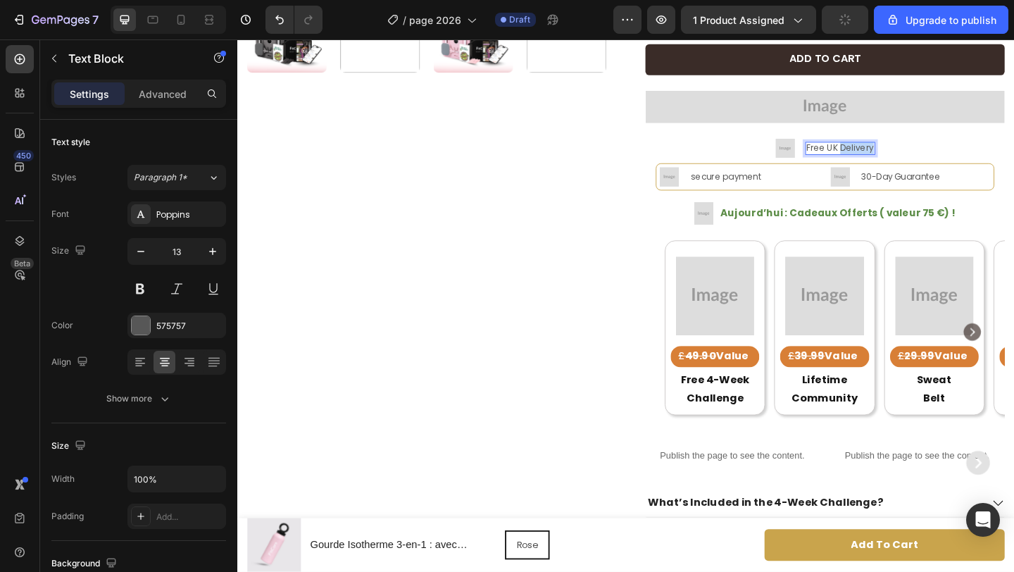
click at [894, 153] on p "Free UK Delivery" at bounding box center [892, 158] width 73 height 12
click at [942, 188] on p "30-Day Guarantee" at bounding box center [959, 189] width 86 height 12
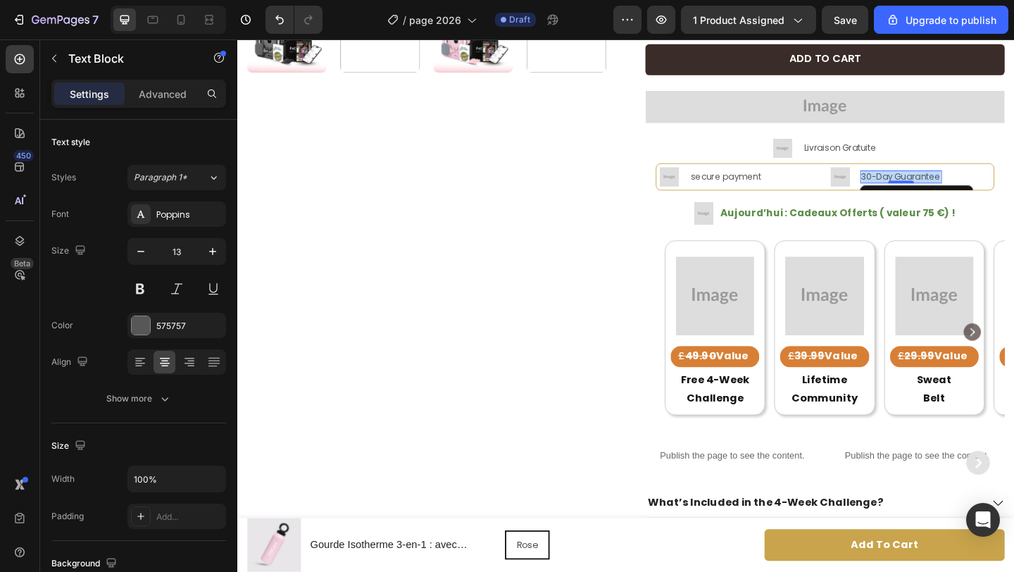
click at [942, 188] on p "30-Day Guarantee" at bounding box center [959, 189] width 86 height 12
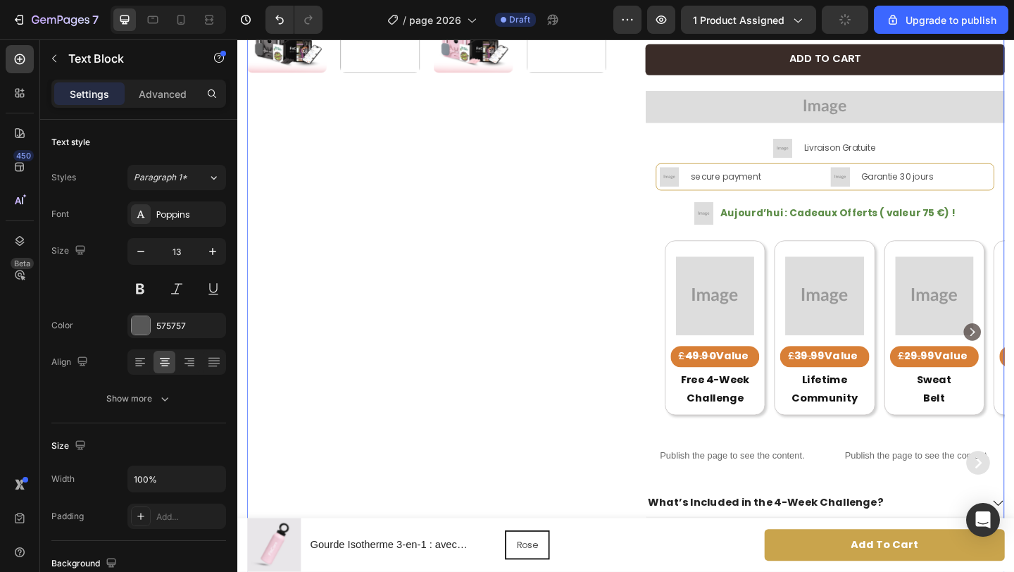
click at [671, 206] on div "Product Images Icon Icon Icon Icon Icon Icon List 643+ Verified Reviews Text Bl…" at bounding box center [659, 187] width 823 height 1208
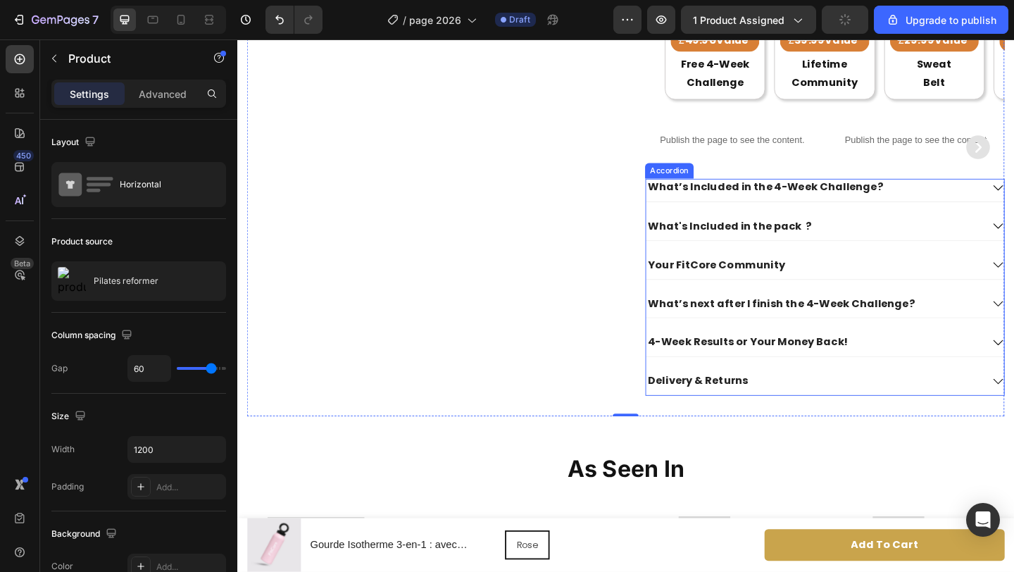
scroll to position [846, 0]
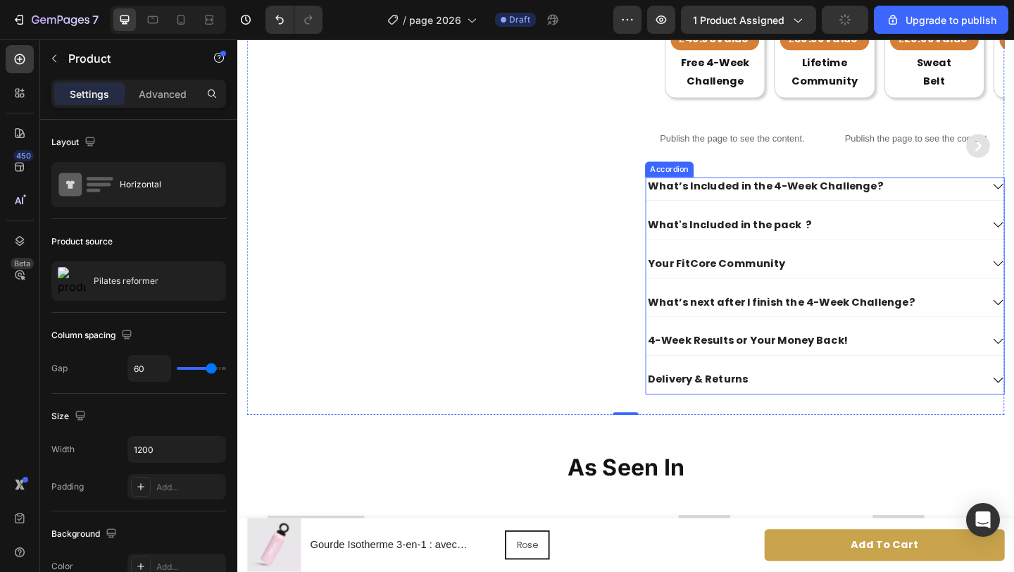
click at [911, 202] on strong "What’s Included in the 4-Week Challenge?" at bounding box center [810, 198] width 255 height 16
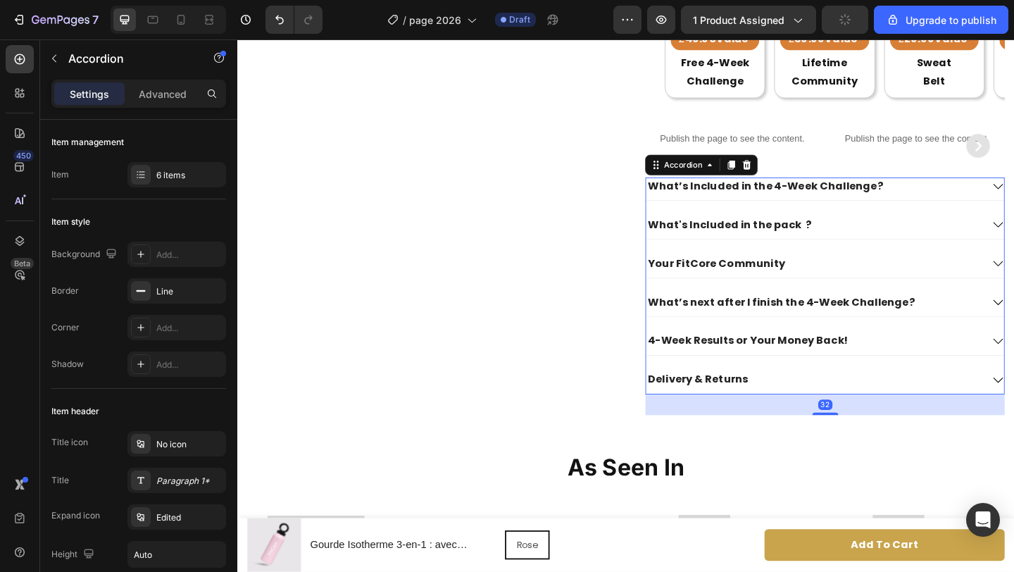
click at [911, 202] on strong "What’s Included in the 4-Week Challenge?" at bounding box center [810, 198] width 255 height 16
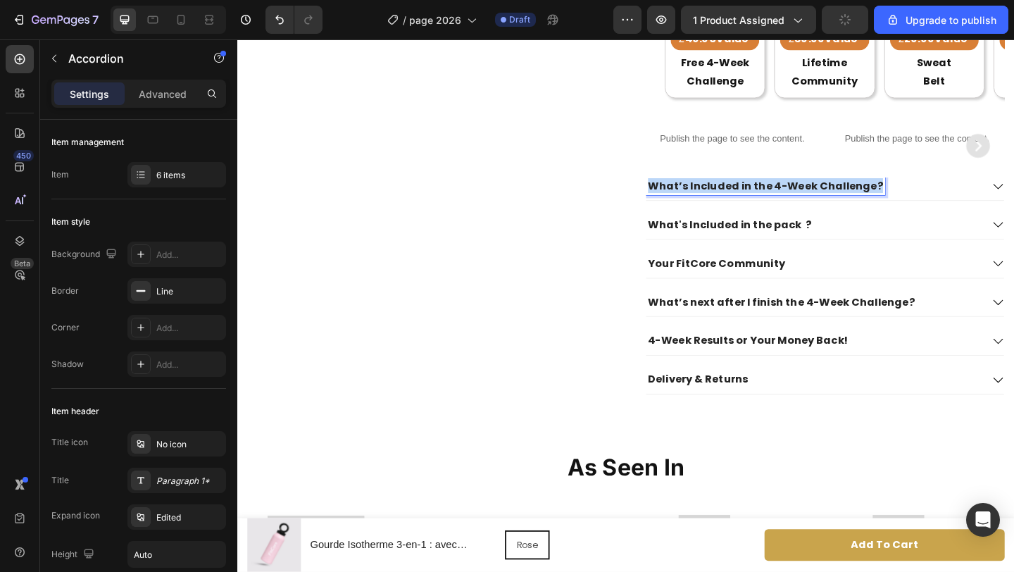
click at [911, 202] on strong "What’s Included in the 4-Week Challenge?" at bounding box center [810, 198] width 255 height 16
click at [804, 234] on p "What's Included in the pack ?" at bounding box center [771, 241] width 177 height 15
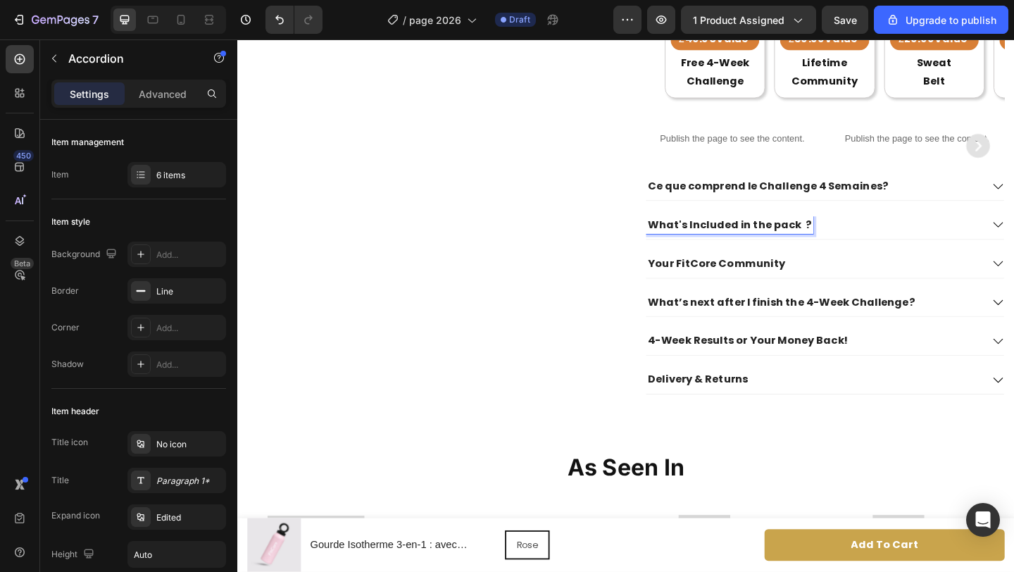
click at [803, 241] on p "What's Included in the pack ?" at bounding box center [771, 241] width 177 height 15
click at [793, 277] on p "Your FitCore Community" at bounding box center [757, 283] width 149 height 15
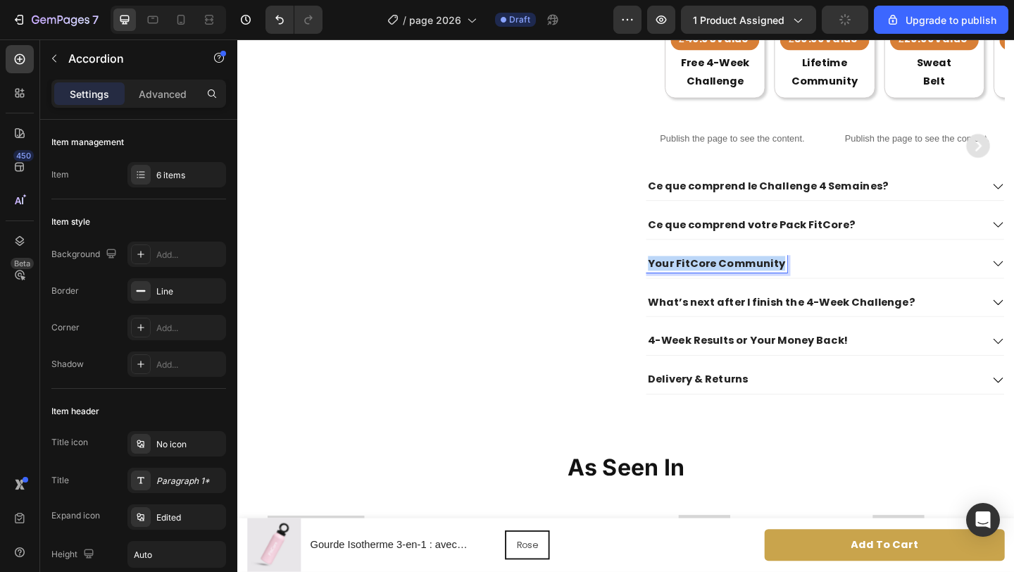
click at [793, 277] on p "Your FitCore Community" at bounding box center [757, 283] width 149 height 15
click at [772, 322] on p "What’s next after I finish the 4-Week Challenge?" at bounding box center [828, 325] width 290 height 15
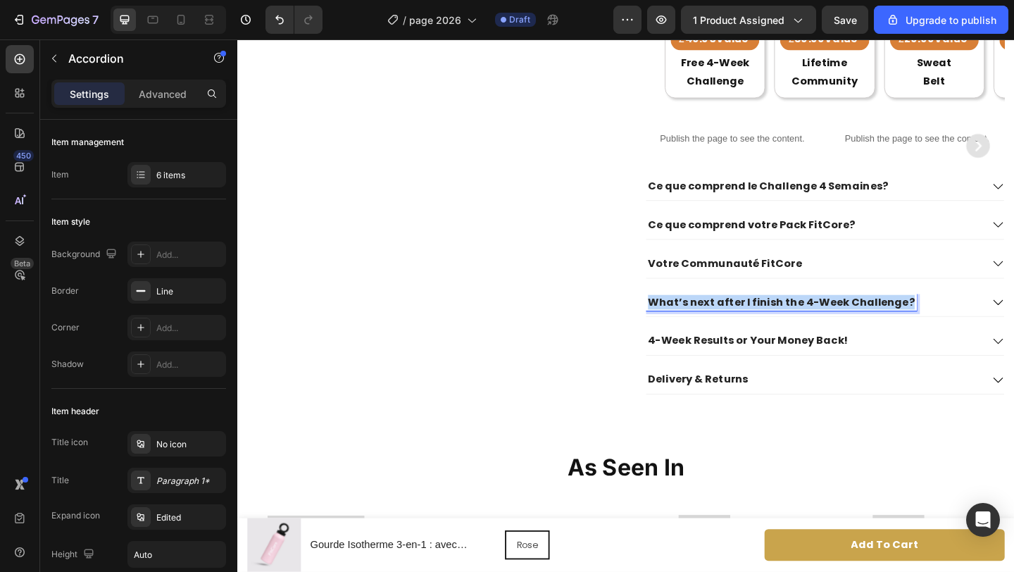
click at [772, 322] on p "What’s next after I finish the 4-Week Challenge?" at bounding box center [828, 325] width 290 height 15
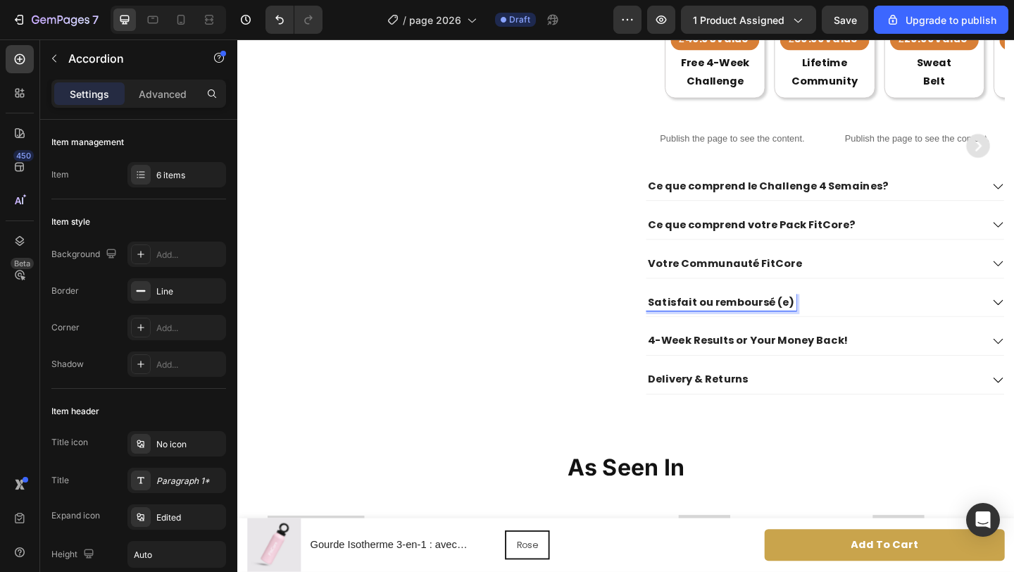
click at [947, 358] on div "4-Week Results or Your Money Back!" at bounding box center [863, 367] width 365 height 19
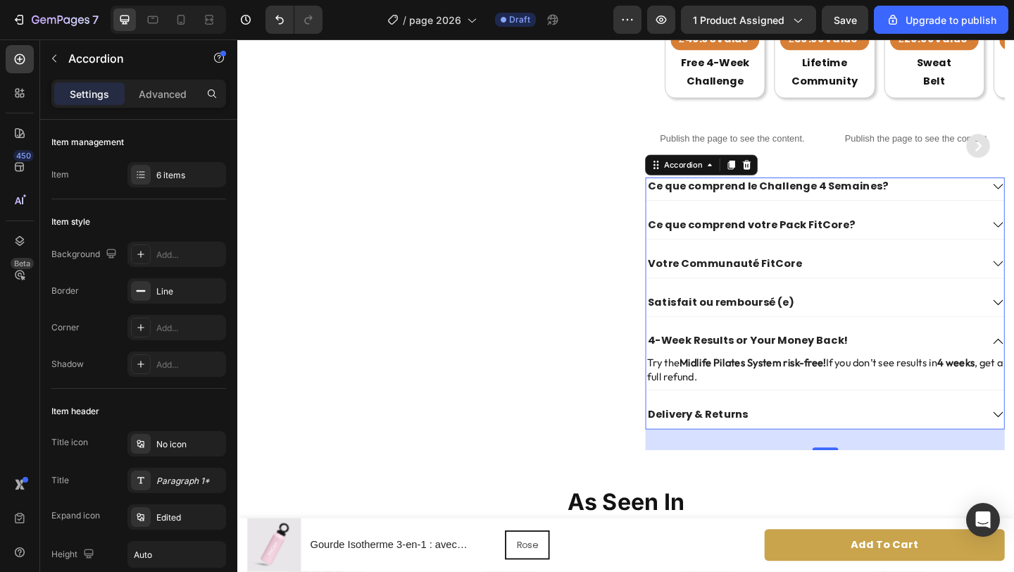
click at [947, 358] on div "4-Week Results or Your Money Back!" at bounding box center [863, 367] width 365 height 19
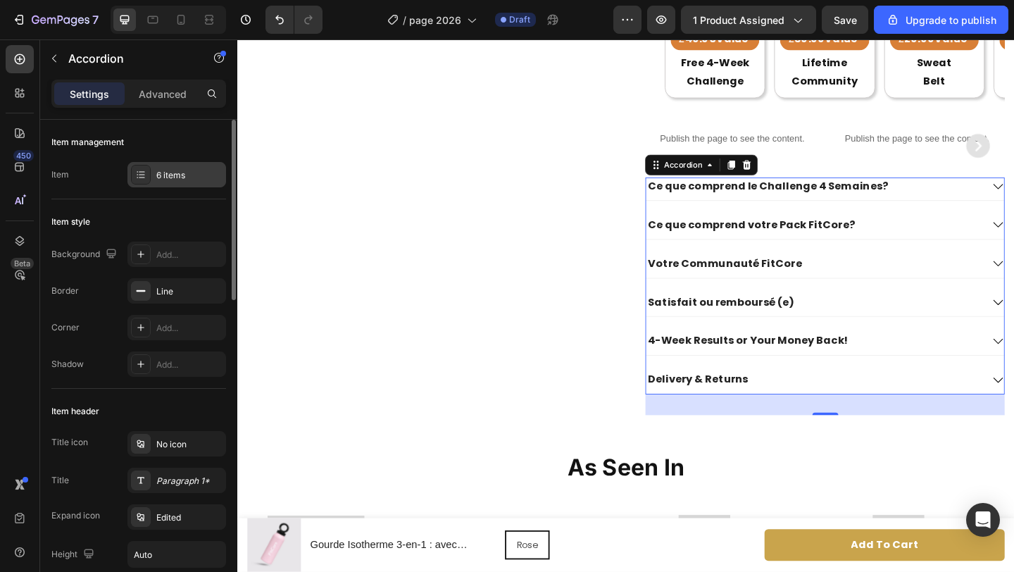
click at [170, 182] on div "6 items" at bounding box center [176, 174] width 99 height 25
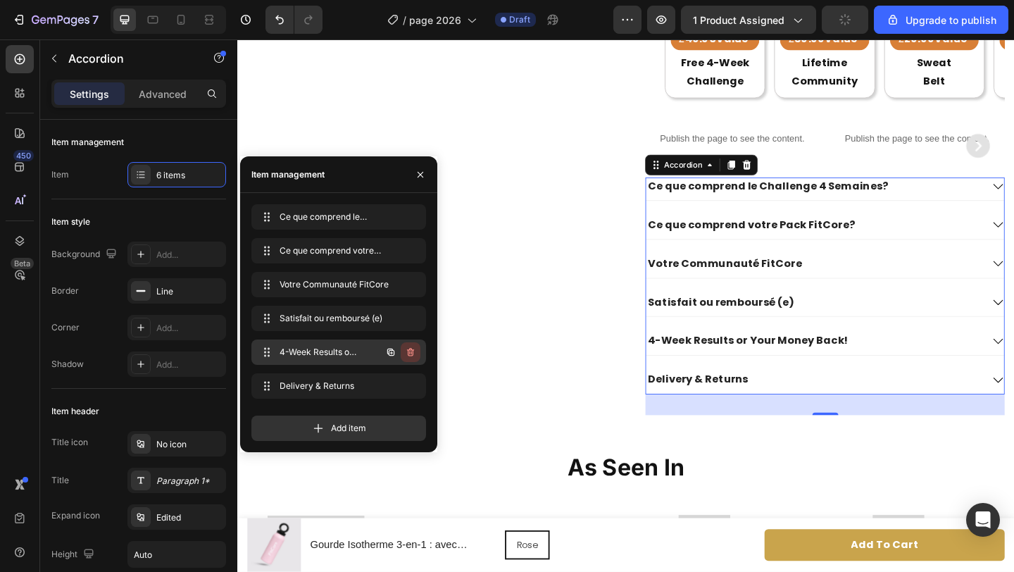
click at [412, 353] on icon "button" at bounding box center [410, 352] width 7 height 8
click at [412, 353] on div "Delete" at bounding box center [401, 352] width 26 height 13
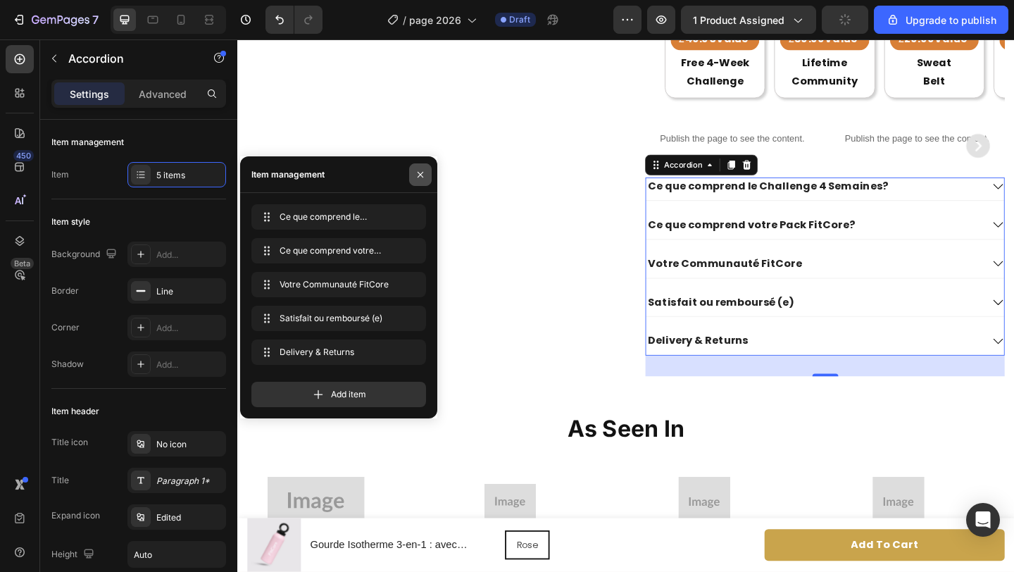
click at [418, 176] on icon "button" at bounding box center [420, 174] width 6 height 6
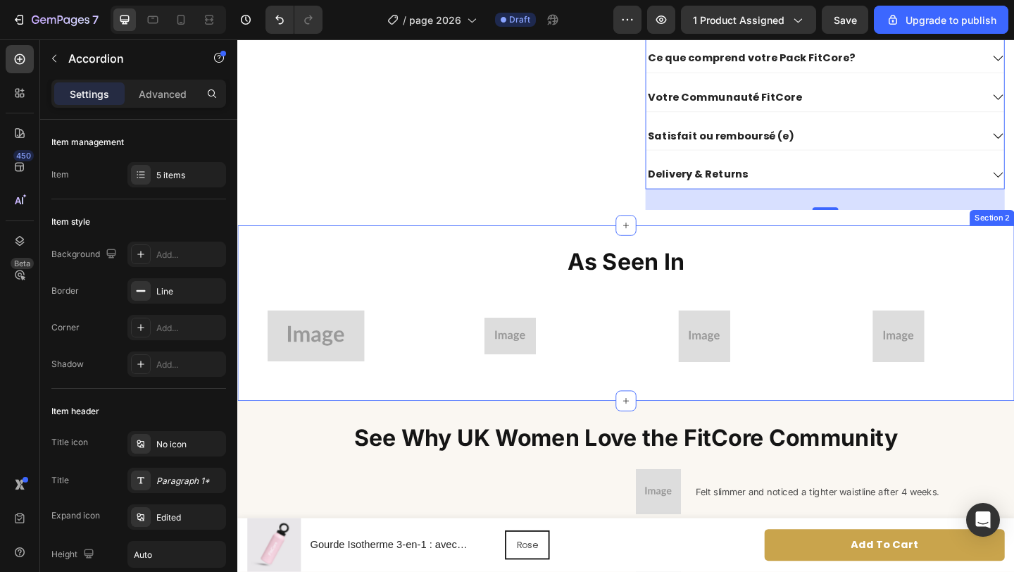
scroll to position [1099, 0]
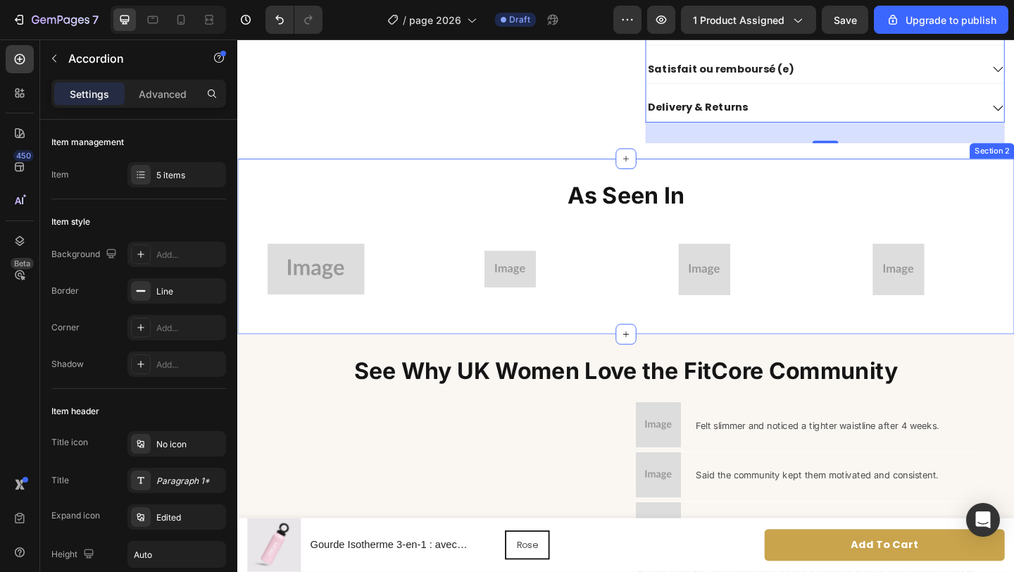
click at [754, 184] on div "As Seen In Heading Image Image Image Image Image Image Image Image Marquee Sect…" at bounding box center [659, 264] width 845 height 191
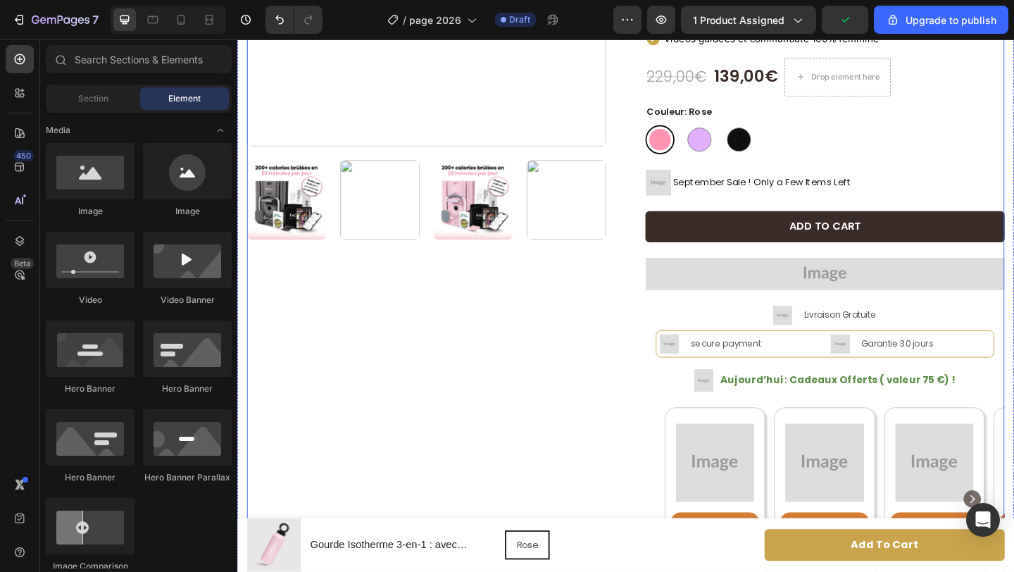
scroll to position [321, 0]
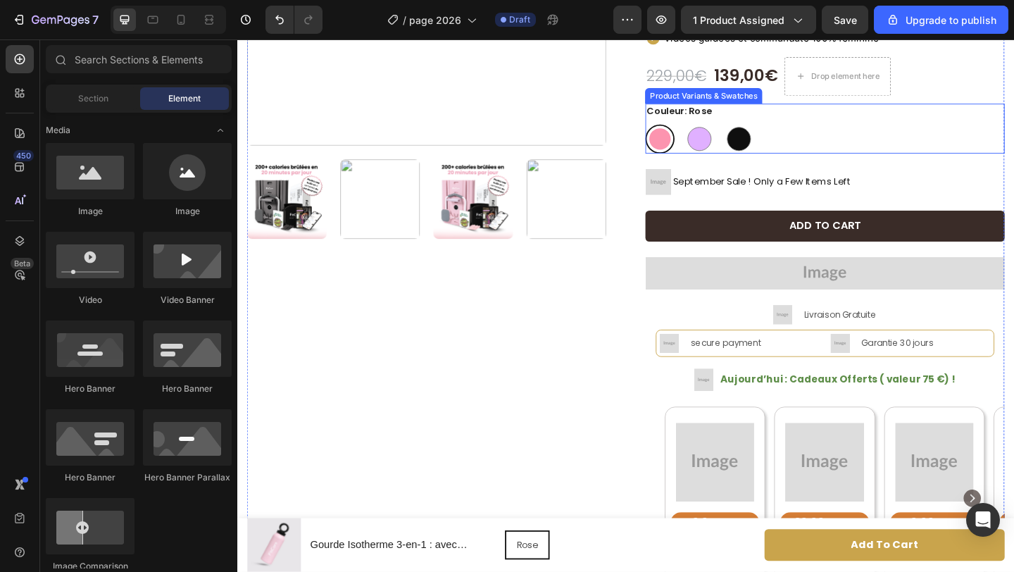
click at [819, 147] on div "[PERSON_NAME] Mauve Mauve Noir Noir" at bounding box center [876, 148] width 391 height 32
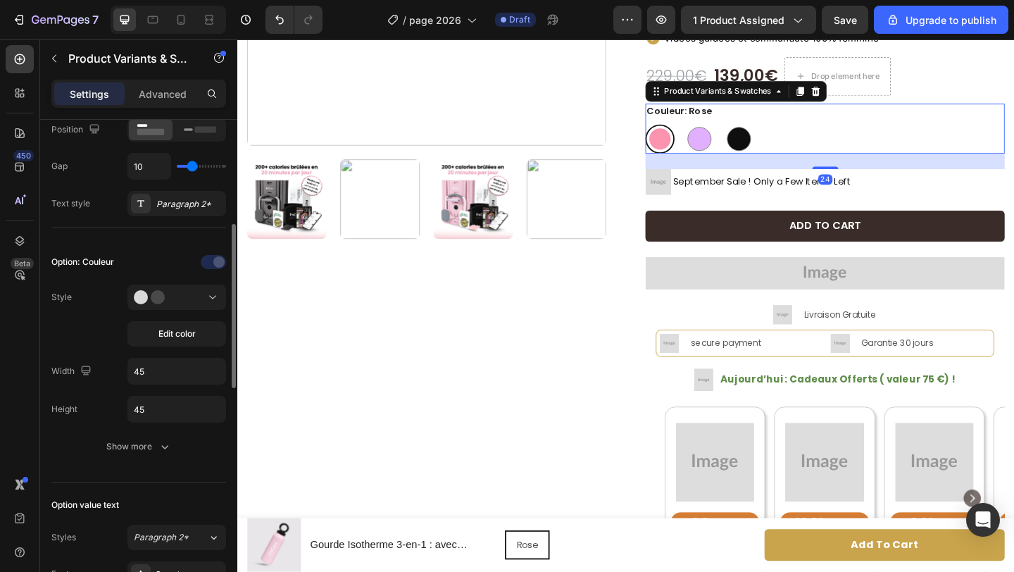
scroll to position [277, 0]
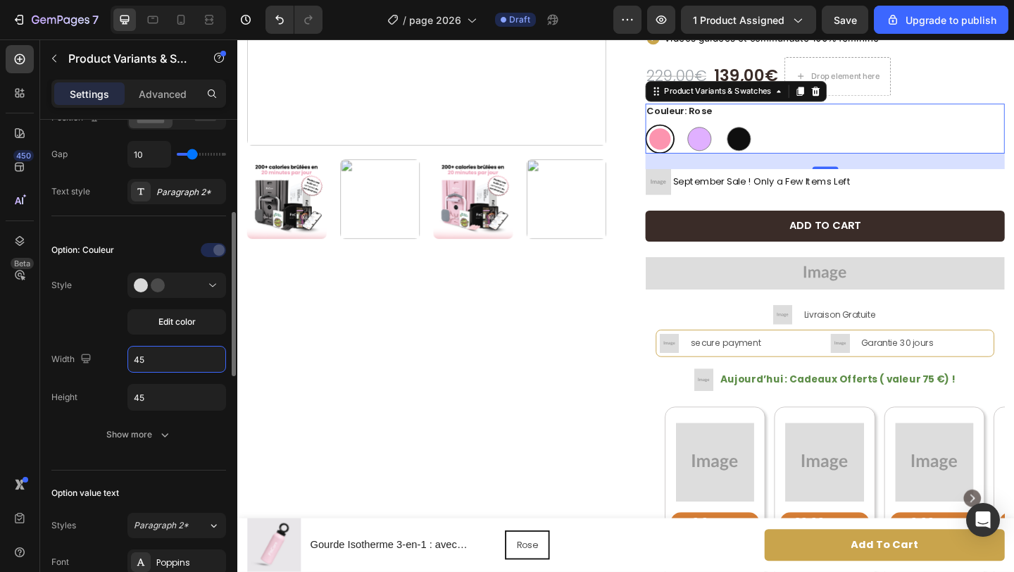
click at [148, 355] on input "45" at bounding box center [176, 358] width 97 height 25
type input "34"
click at [147, 393] on input "45" at bounding box center [176, 396] width 97 height 25
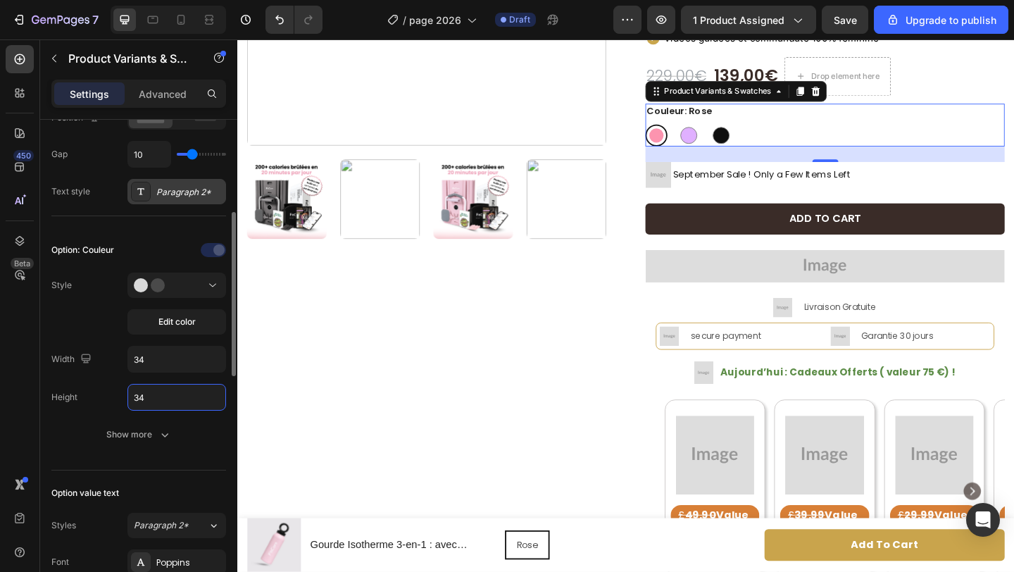
type input "34"
click at [185, 190] on div "Paragraph 2*" at bounding box center [189, 192] width 66 height 13
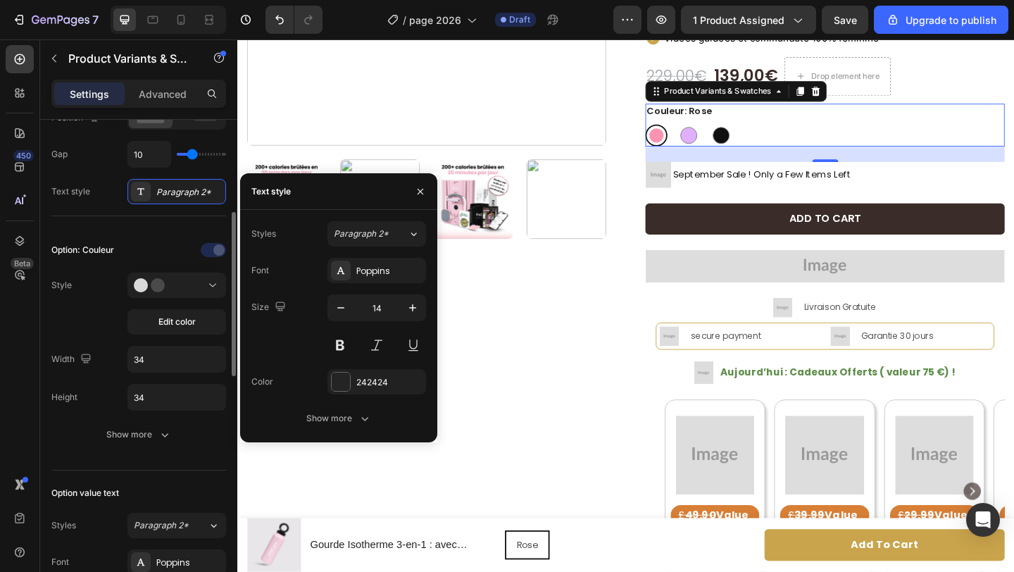
click at [132, 234] on div "Option: Couleur Style Edit color Width 34 Height 34 Show more" at bounding box center [138, 342] width 175 height 231
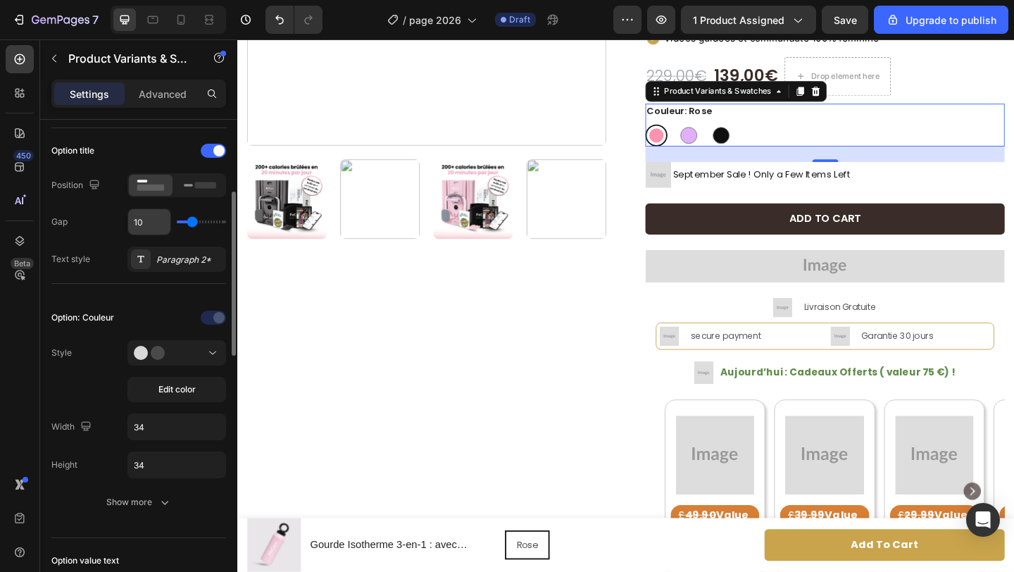
scroll to position [210, 0]
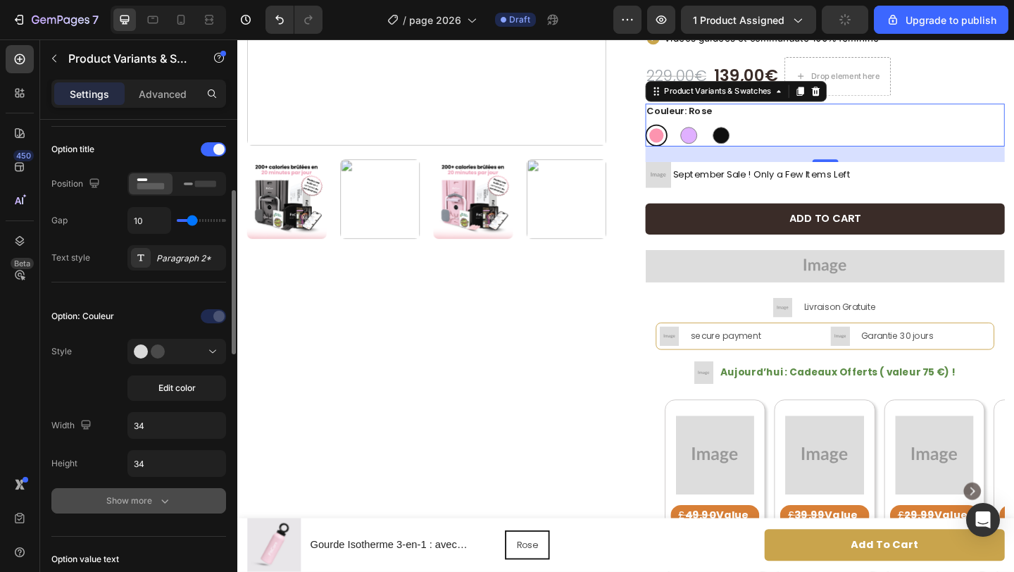
click at [160, 495] on icon "button" at bounding box center [165, 500] width 14 height 14
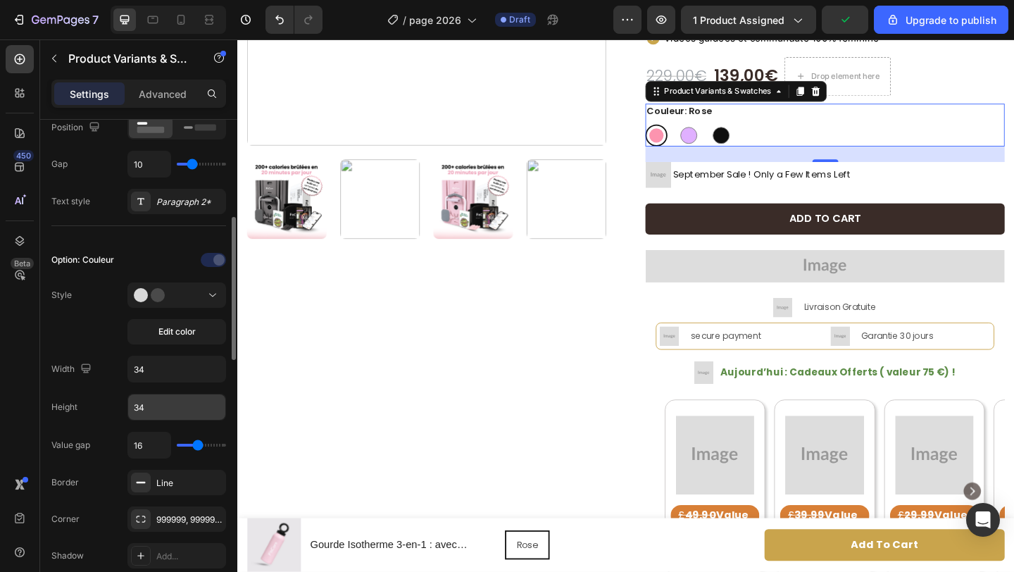
scroll to position [282, 0]
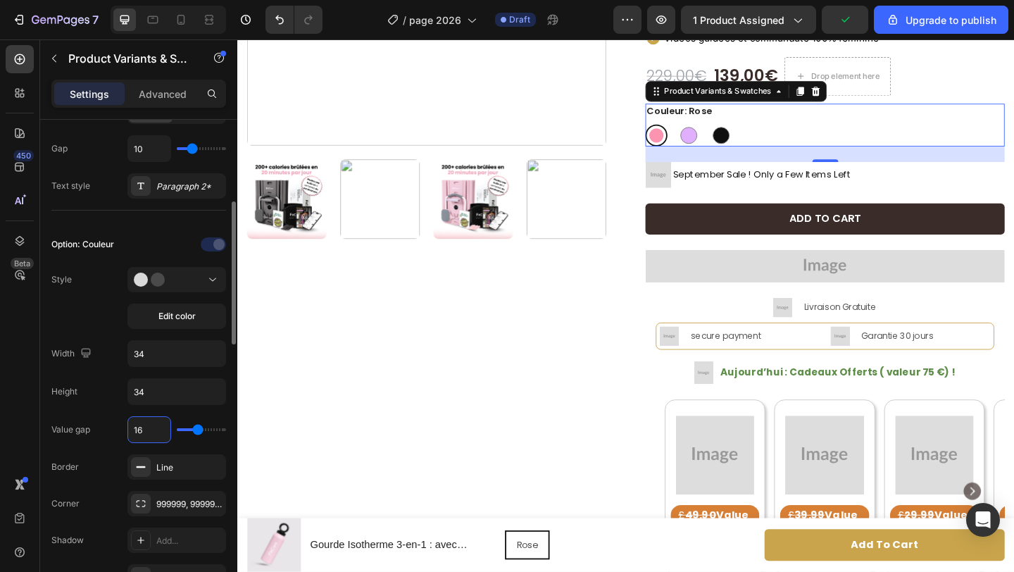
click at [158, 427] on input "16" at bounding box center [149, 429] width 42 height 25
type input "4"
click at [111, 324] on div "Style Edit color" at bounding box center [138, 298] width 175 height 62
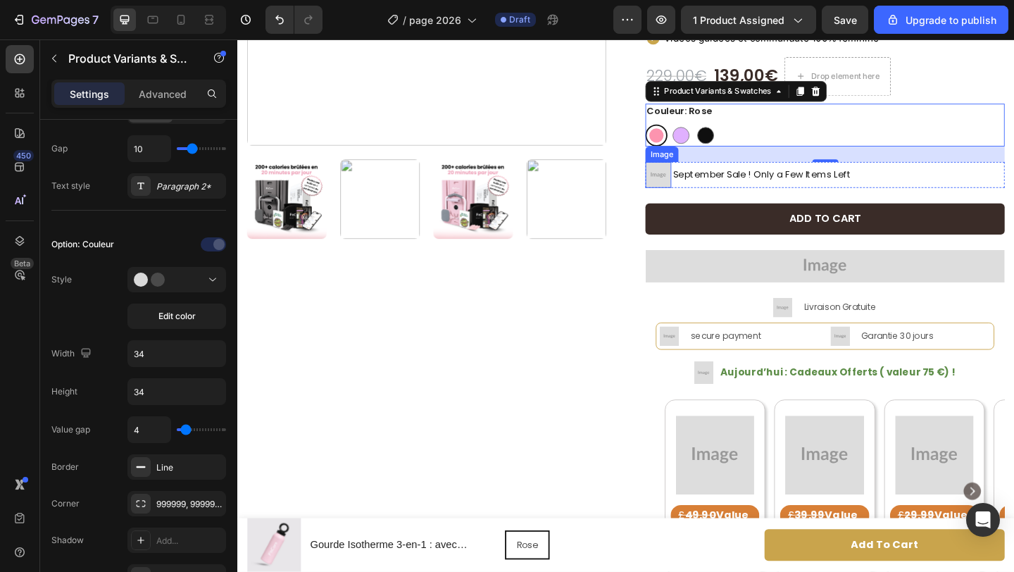
click at [693, 190] on img at bounding box center [695, 186] width 28 height 28
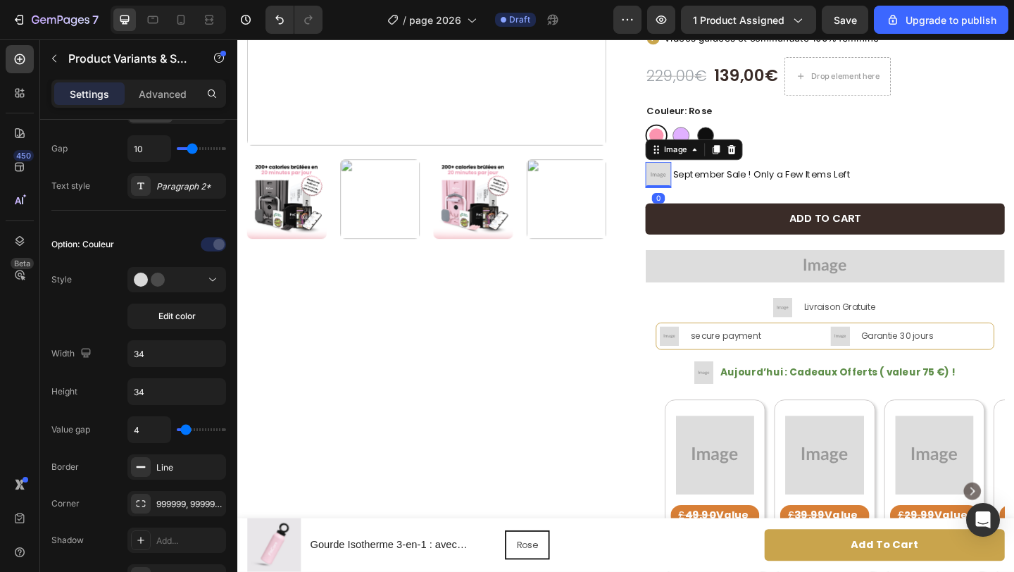
scroll to position [0, 0]
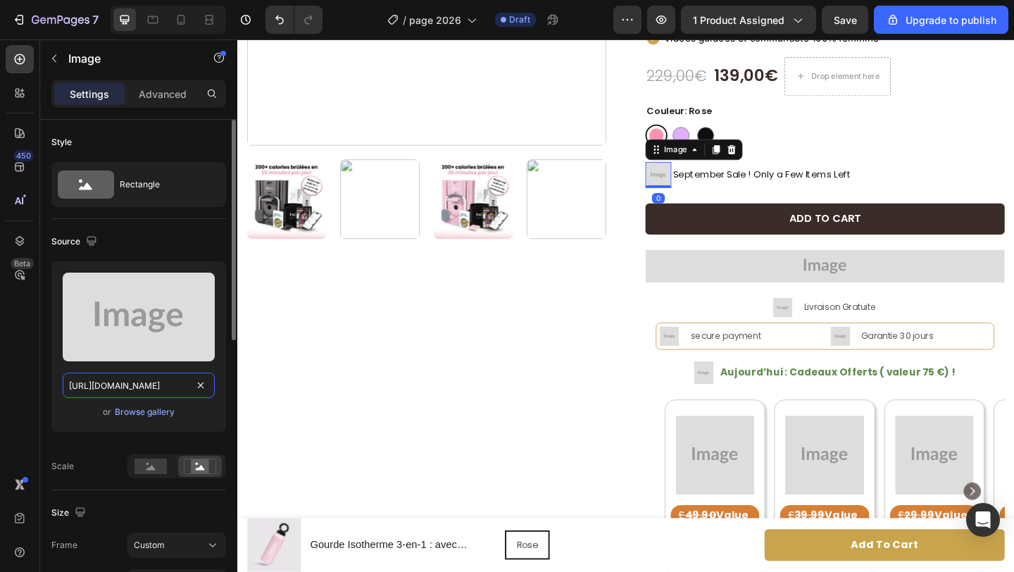
click at [152, 391] on input "[URL][DOMAIN_NAME]" at bounding box center [139, 384] width 152 height 25
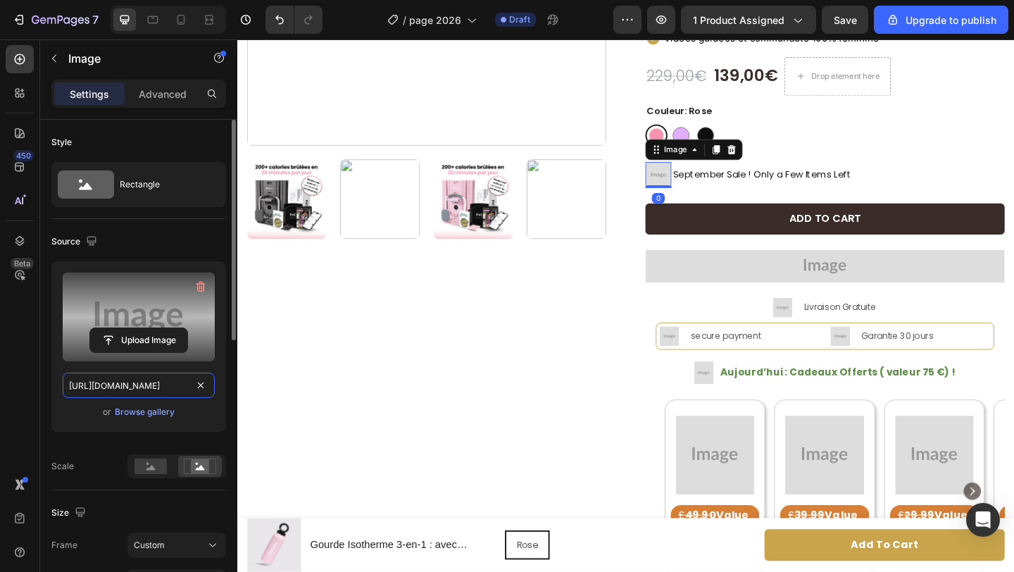
paste input "[DOMAIN_NAME][URL]"
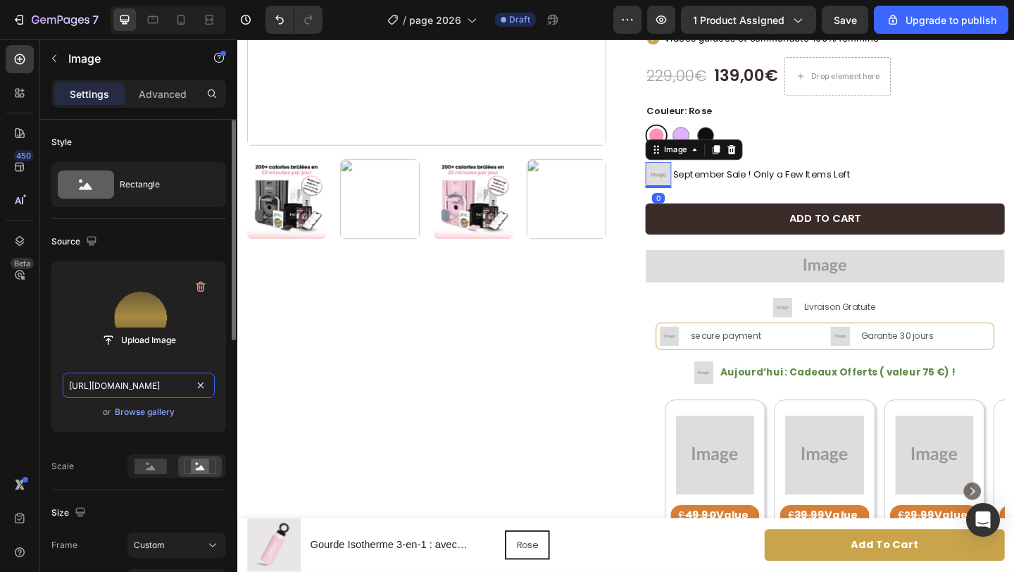
scroll to position [0, 431]
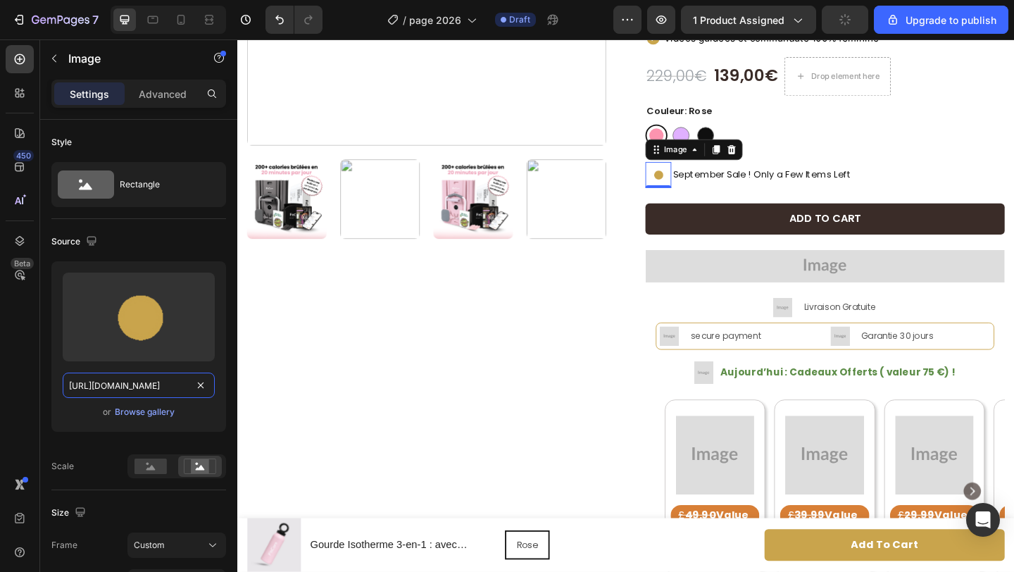
type input "[URL][DOMAIN_NAME]"
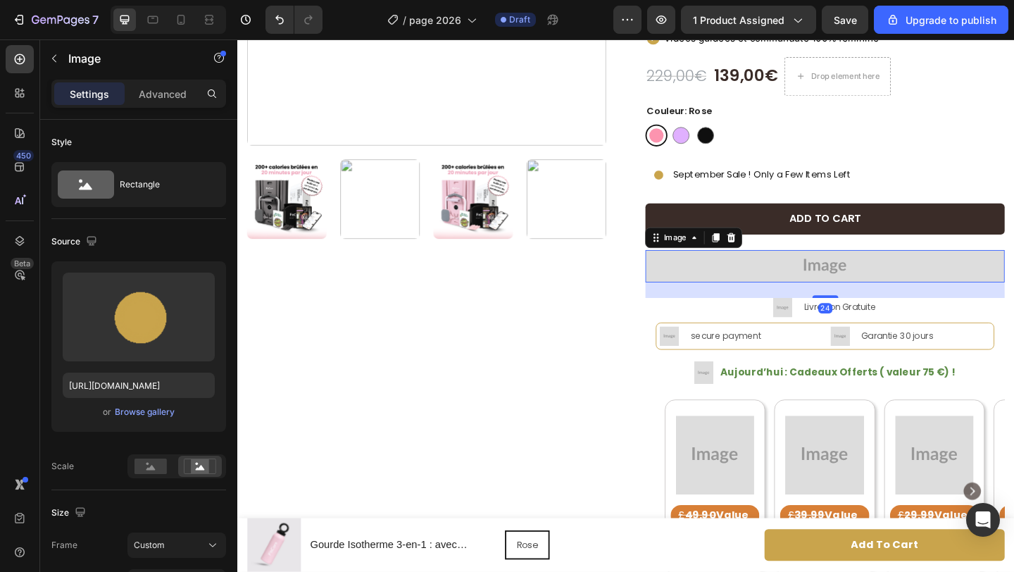
click at [779, 288] on img at bounding box center [876, 285] width 391 height 35
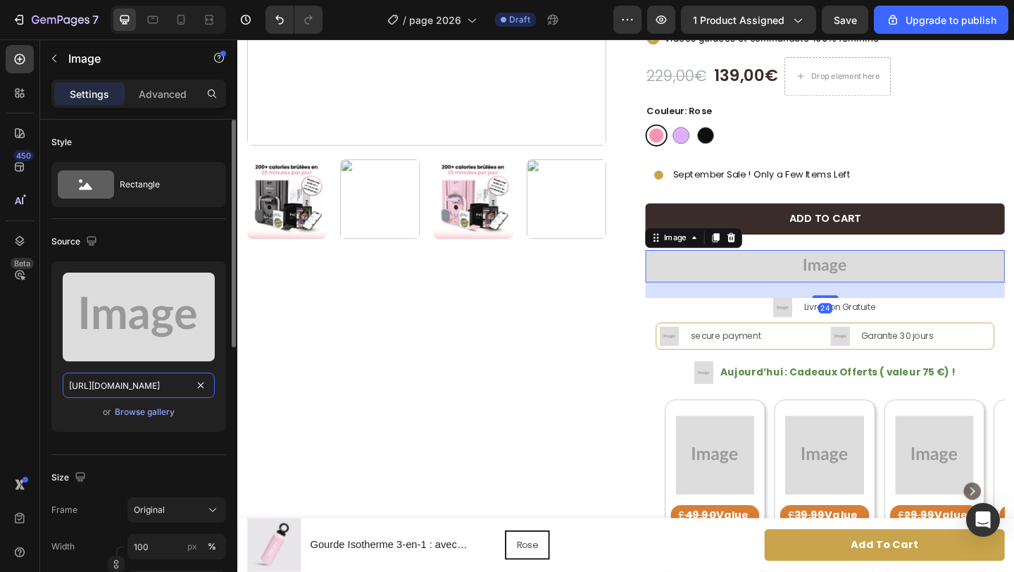
click at [143, 386] on input "[URL][DOMAIN_NAME]" at bounding box center [139, 384] width 152 height 25
paste input "[DOMAIN_NAME][URL]"
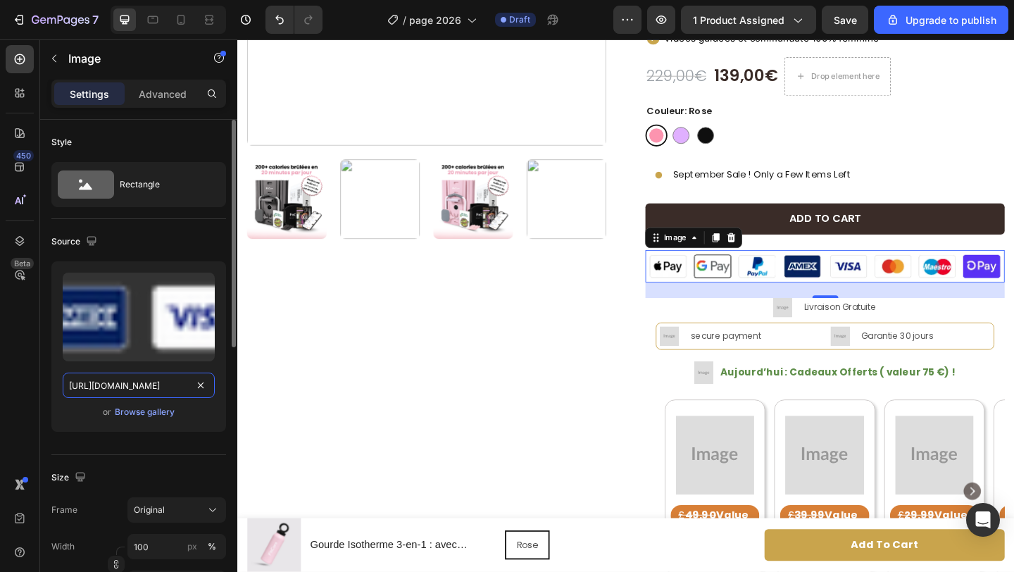
scroll to position [0, 440]
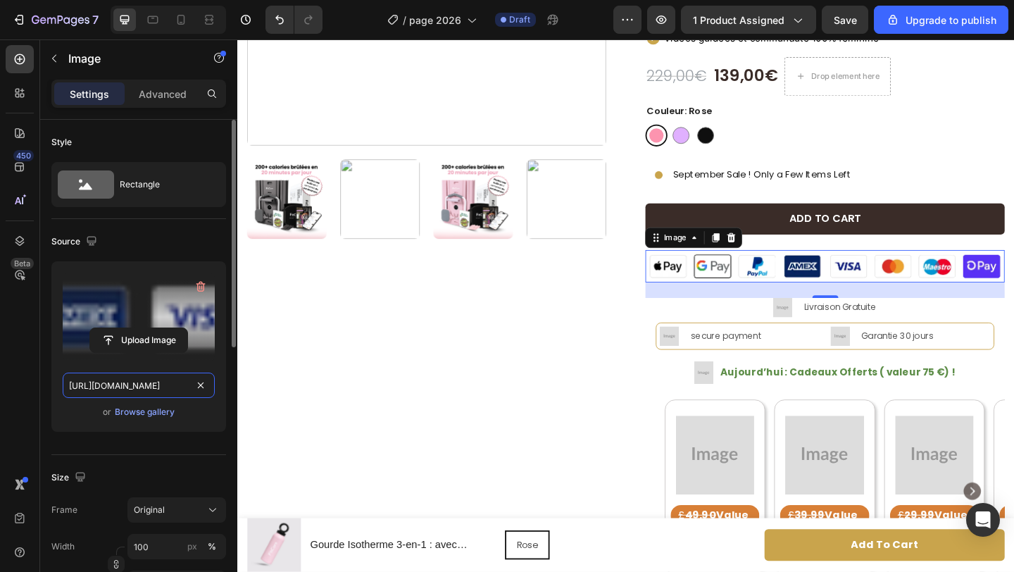
type input "[URL][DOMAIN_NAME]"
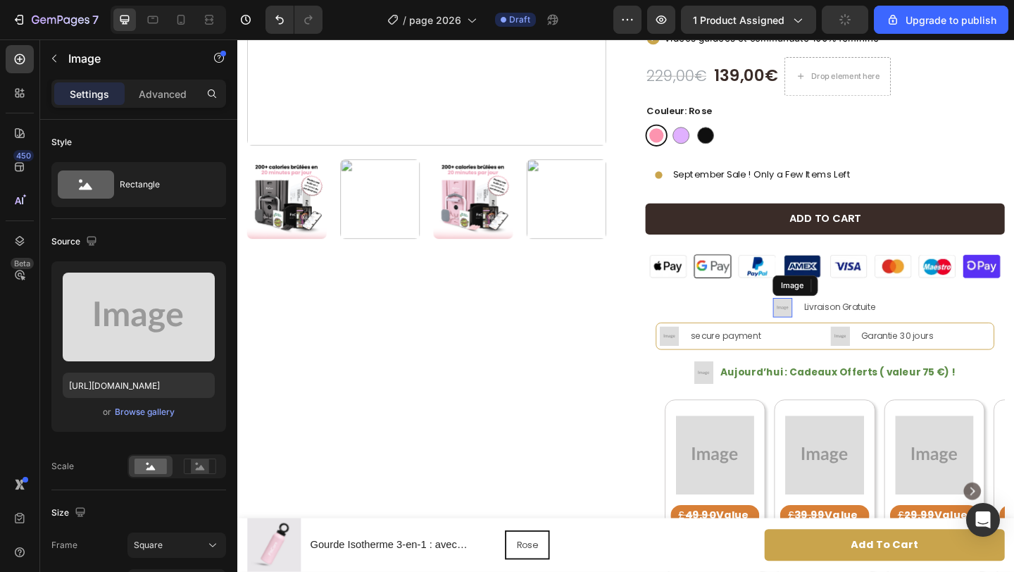
click at [823, 330] on img at bounding box center [829, 330] width 21 height 21
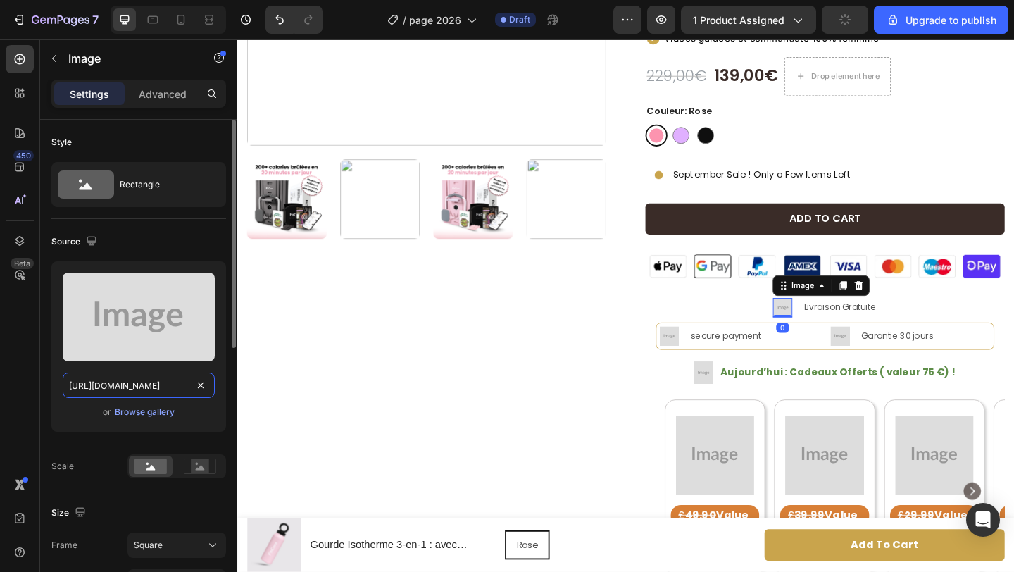
click at [155, 384] on input "[URL][DOMAIN_NAME]" at bounding box center [139, 384] width 152 height 25
paste input "[DOMAIN_NAME][URL]"
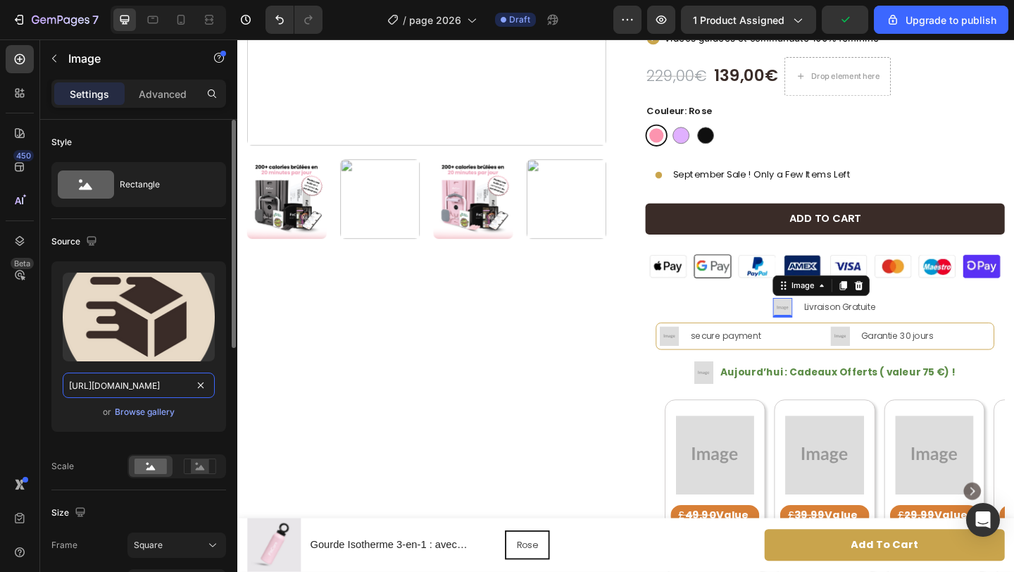
scroll to position [0, 435]
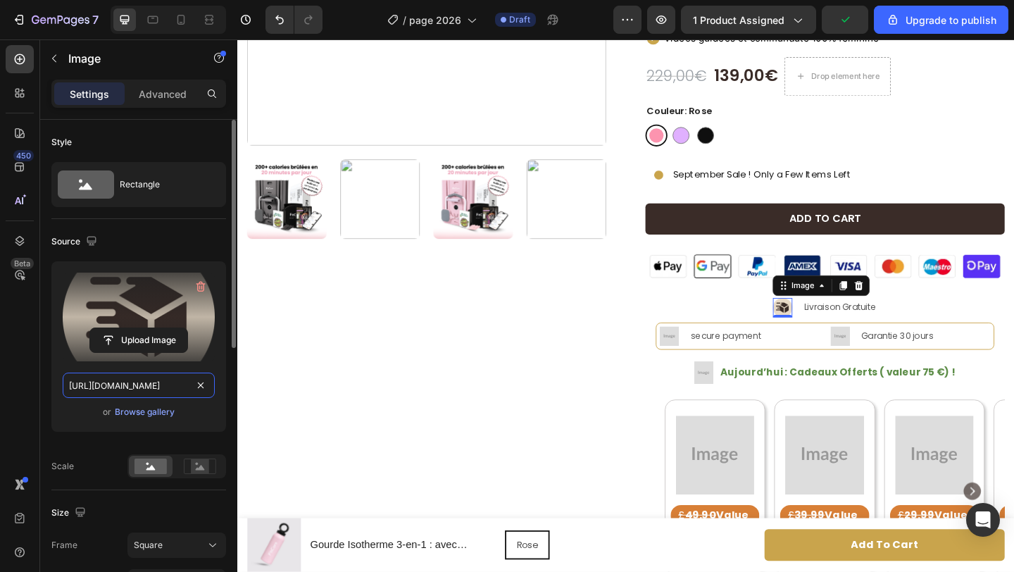
type input "[URL][DOMAIN_NAME]"
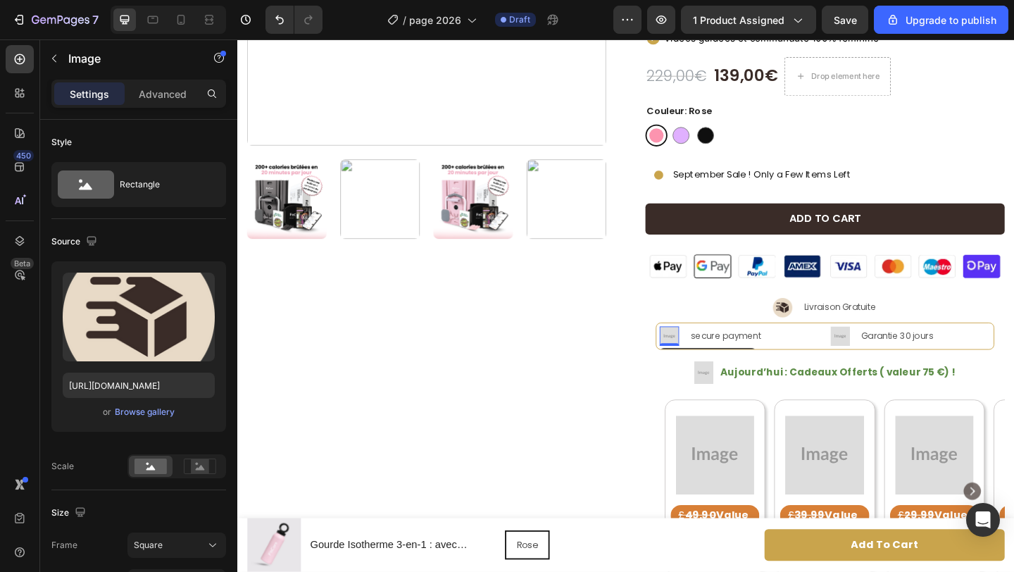
click at [712, 361] on img at bounding box center [706, 361] width 21 height 21
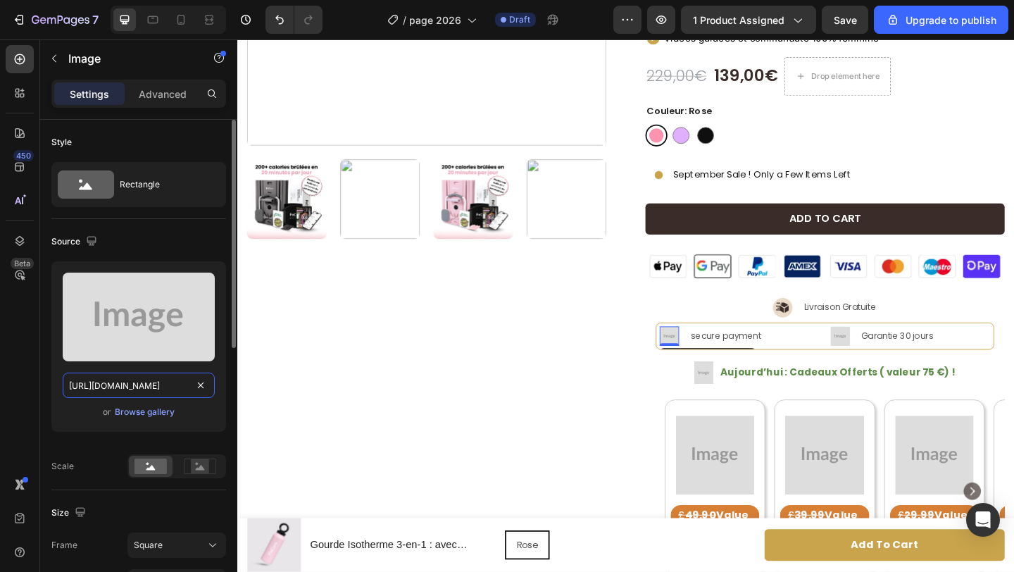
click at [146, 381] on input "[URL][DOMAIN_NAME]" at bounding box center [139, 384] width 152 height 25
paste input "[DOMAIN_NAME][URL]"
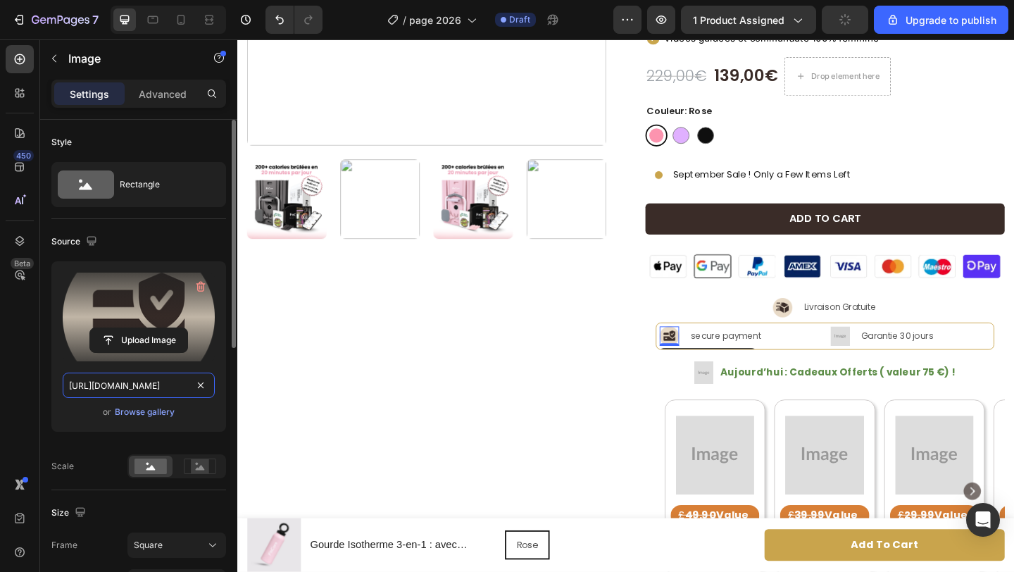
type input "[URL][DOMAIN_NAME]"
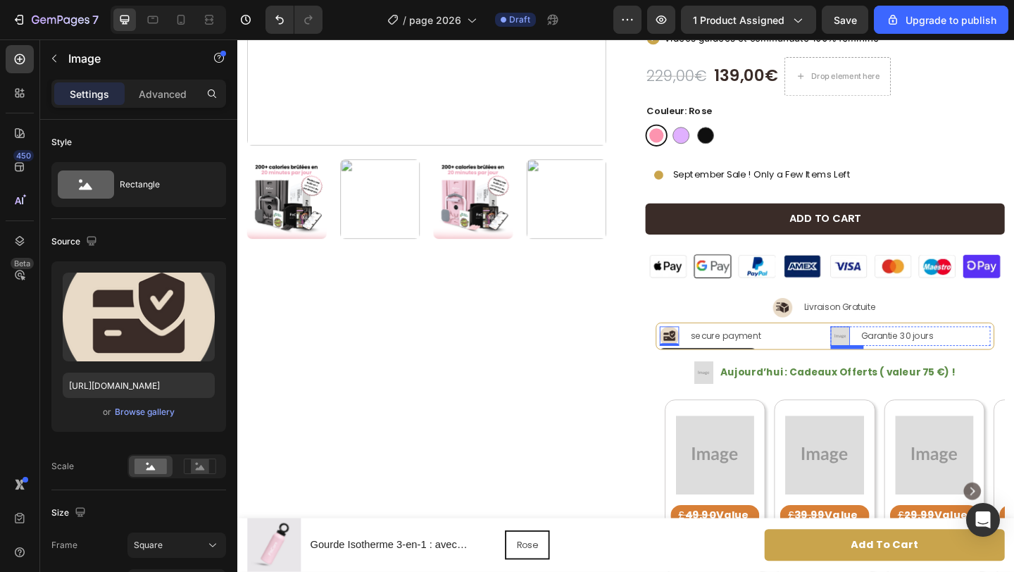
click at [889, 358] on img at bounding box center [892, 361] width 21 height 21
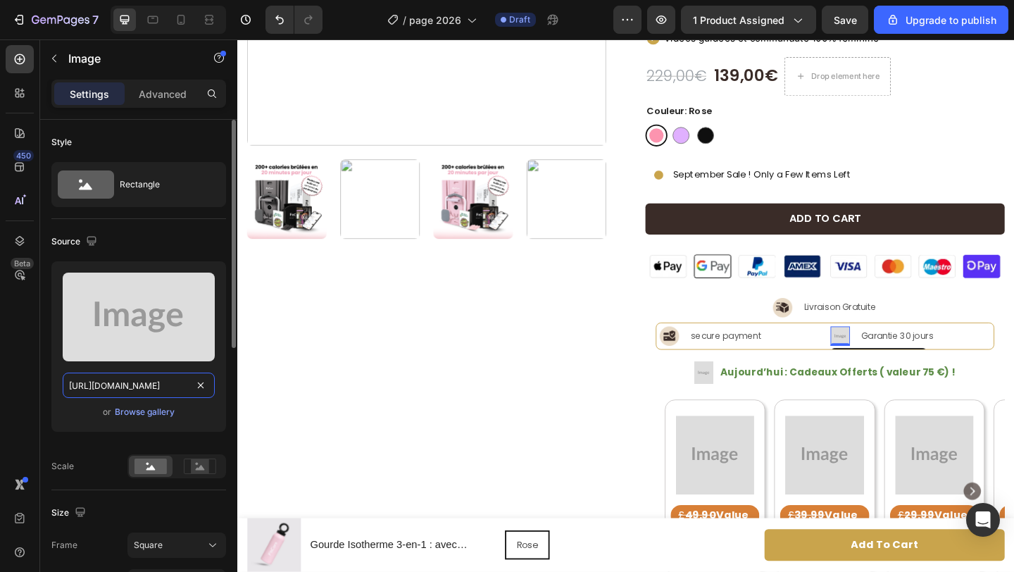
click at [114, 381] on input "[URL][DOMAIN_NAME]" at bounding box center [139, 384] width 152 height 25
paste input "[DOMAIN_NAME][URL]"
type input "[URL][DOMAIN_NAME]"
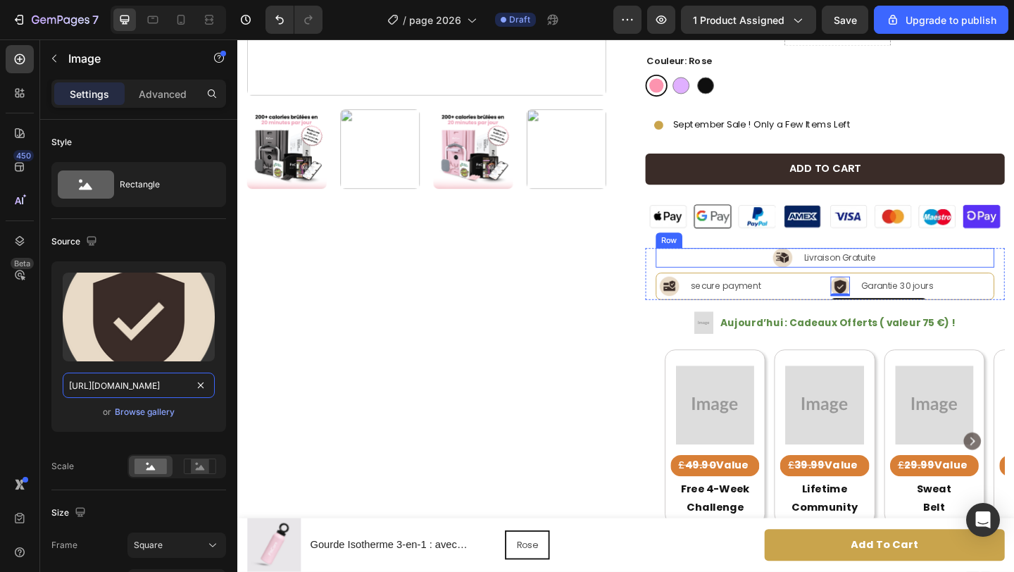
scroll to position [395, 0]
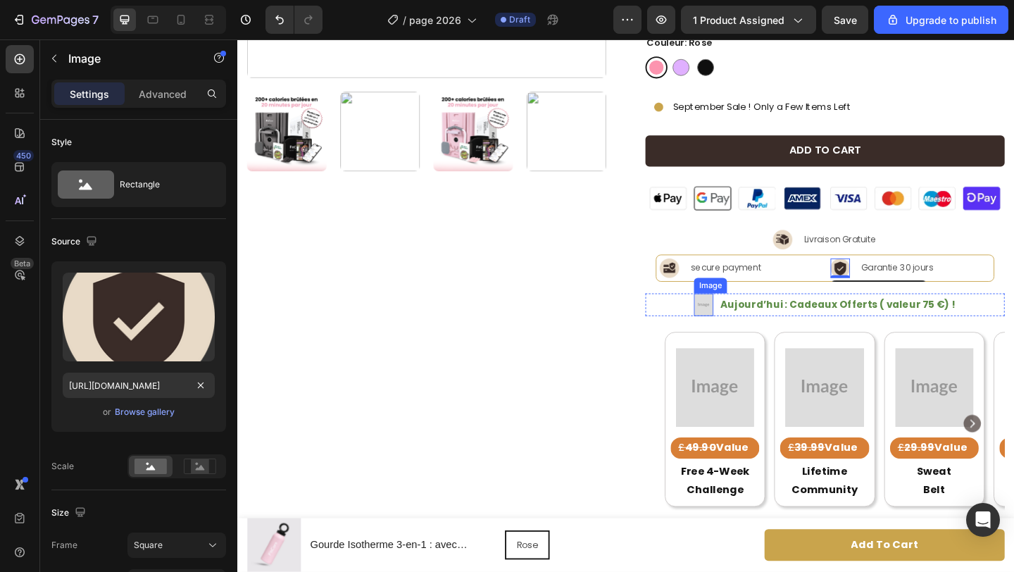
click at [748, 324] on img at bounding box center [743, 327] width 21 height 25
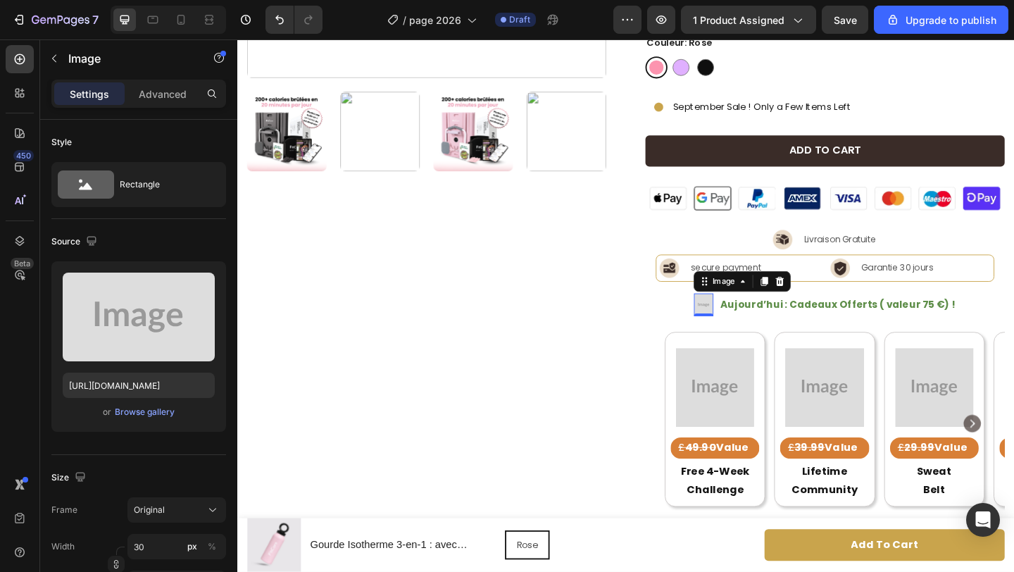
click at [746, 327] on img at bounding box center [743, 327] width 21 height 25
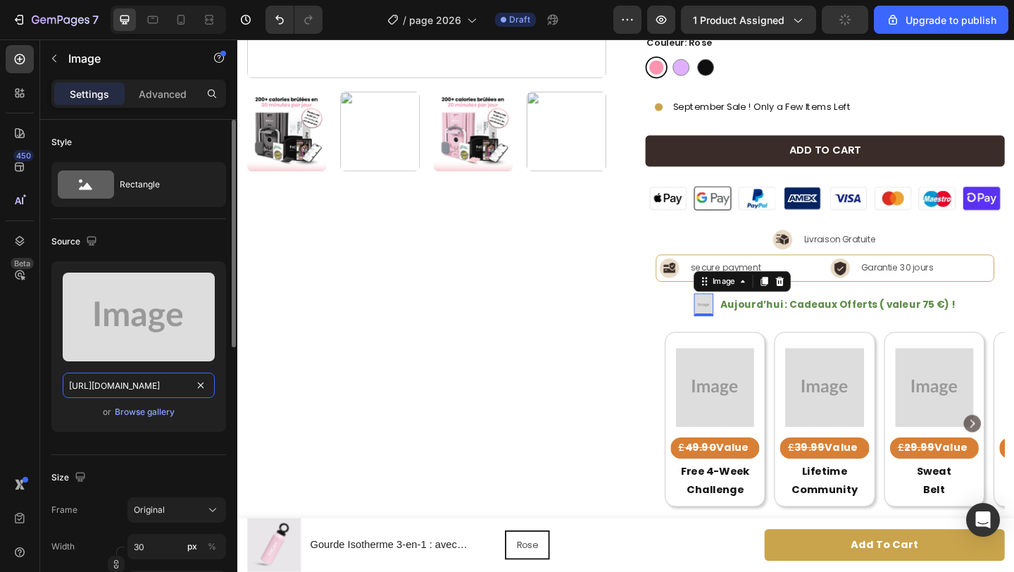
click at [141, 379] on input "[URL][DOMAIN_NAME]" at bounding box center [139, 384] width 152 height 25
paste input "[DOMAIN_NAME][URL]"
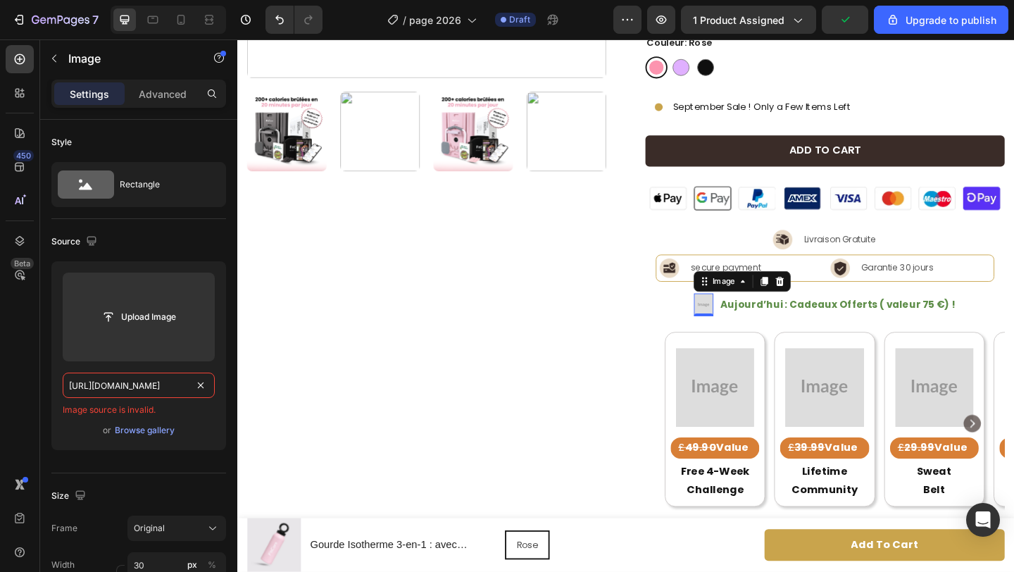
type input "[URL][DOMAIN_NAME]"
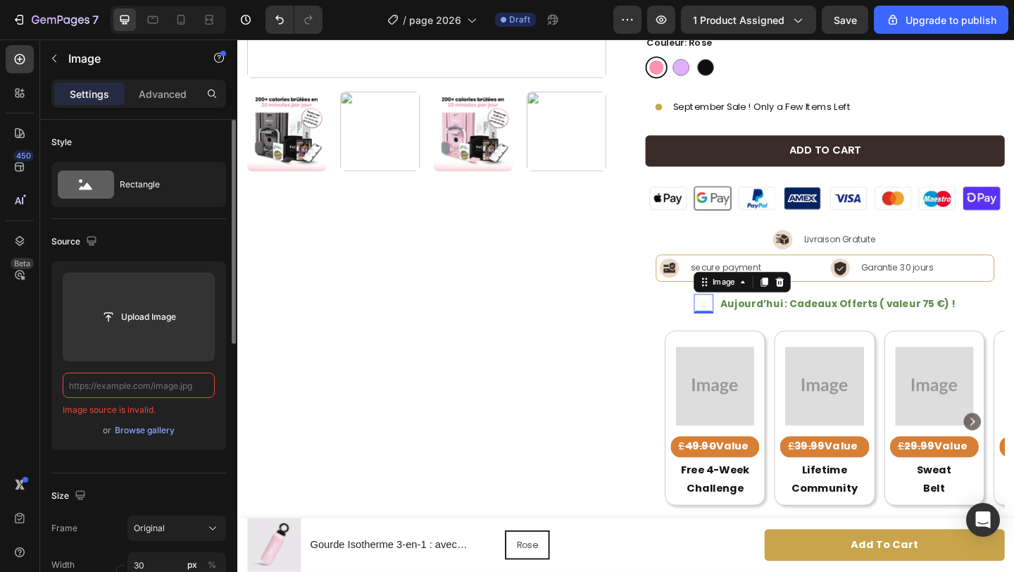
paste input "[URL][DOMAIN_NAME]"
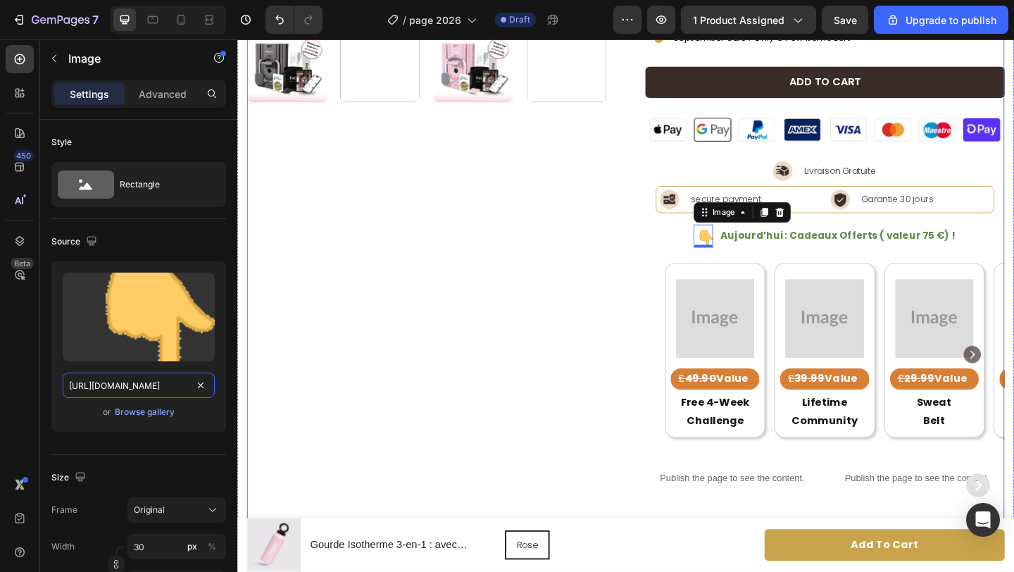
scroll to position [470, 0]
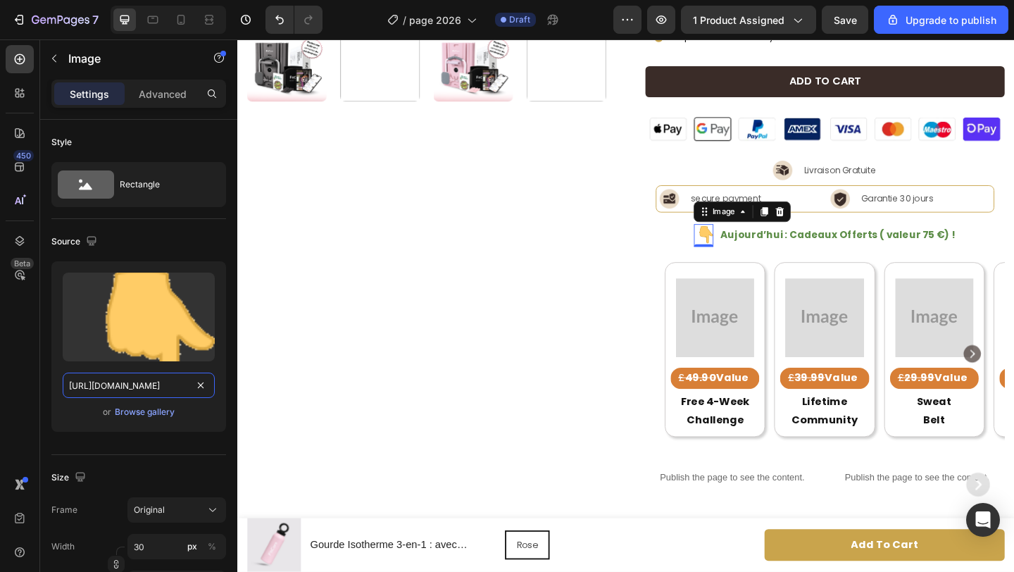
type input "[URL][DOMAIN_NAME]"
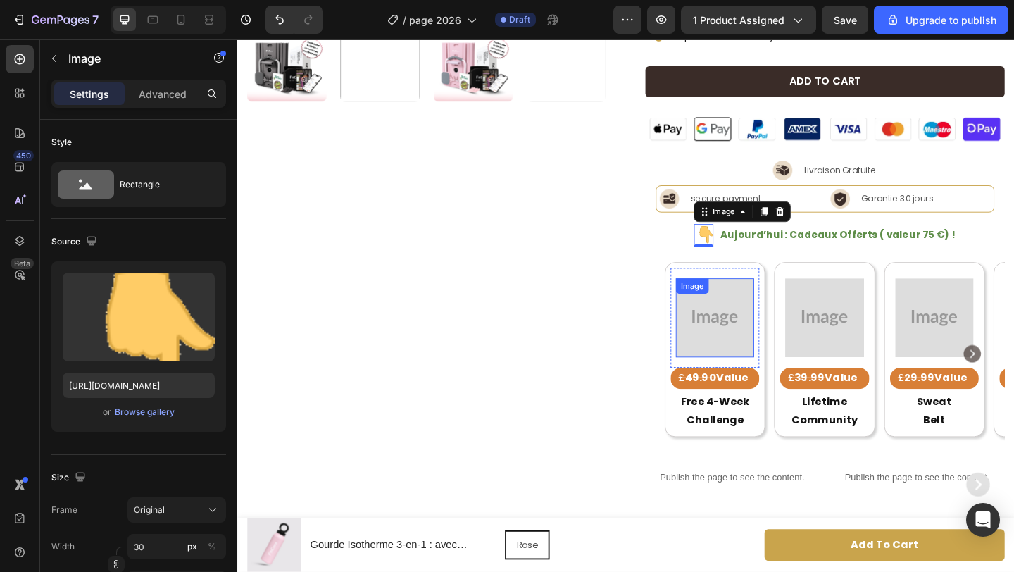
click at [739, 355] on img at bounding box center [756, 341] width 85 height 85
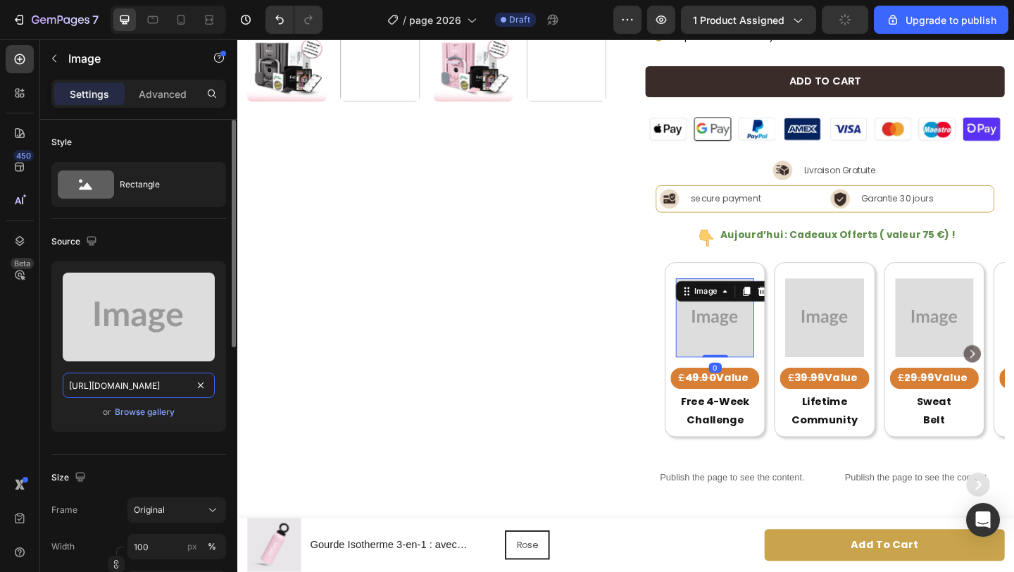
click at [143, 384] on input "[URL][DOMAIN_NAME]" at bounding box center [139, 384] width 152 height 25
paste input "[DOMAIN_NAME][URL]"
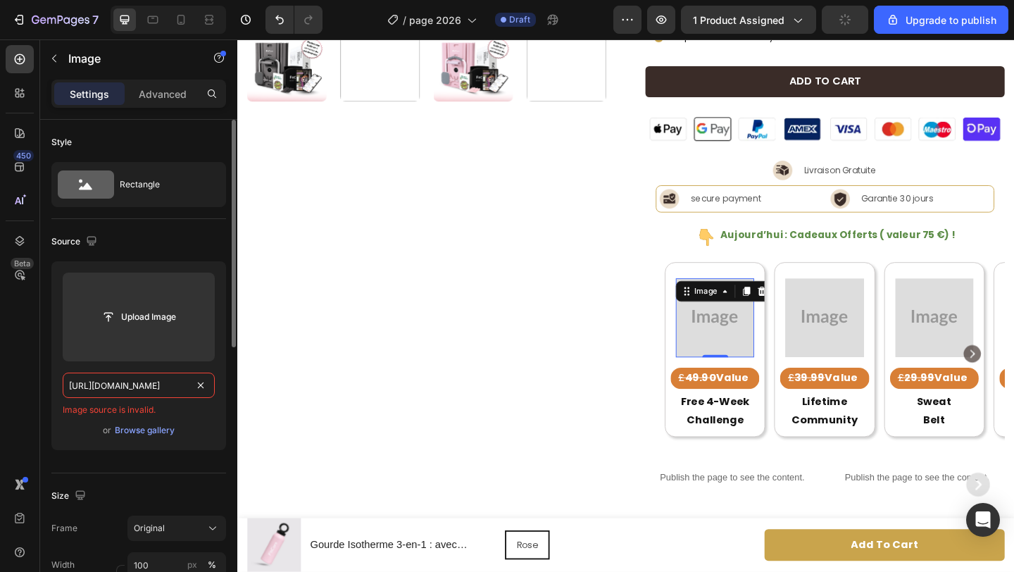
type input "[URL][DOMAIN_NAME]"
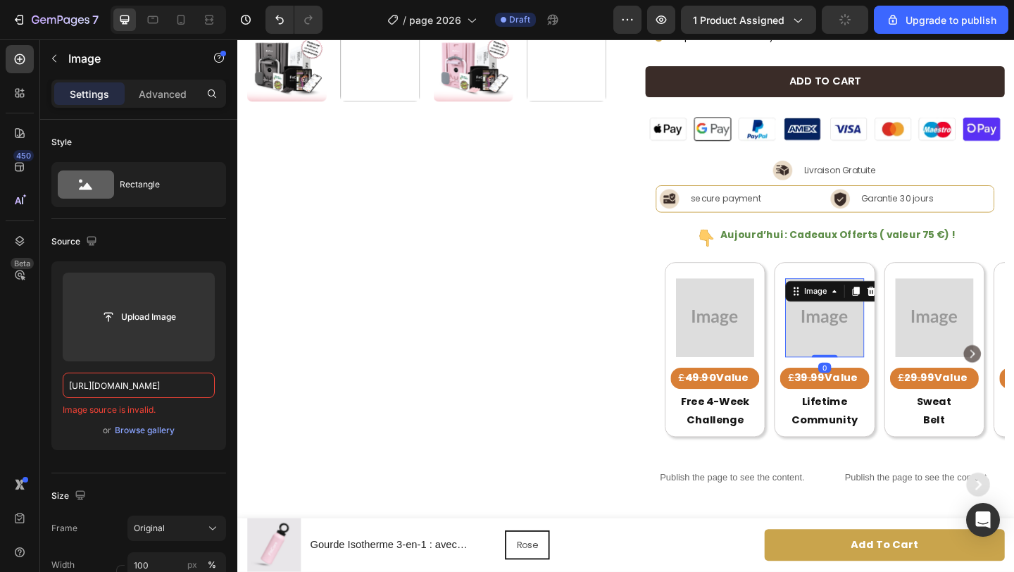
click at [871, 365] on img at bounding box center [875, 341] width 85 height 85
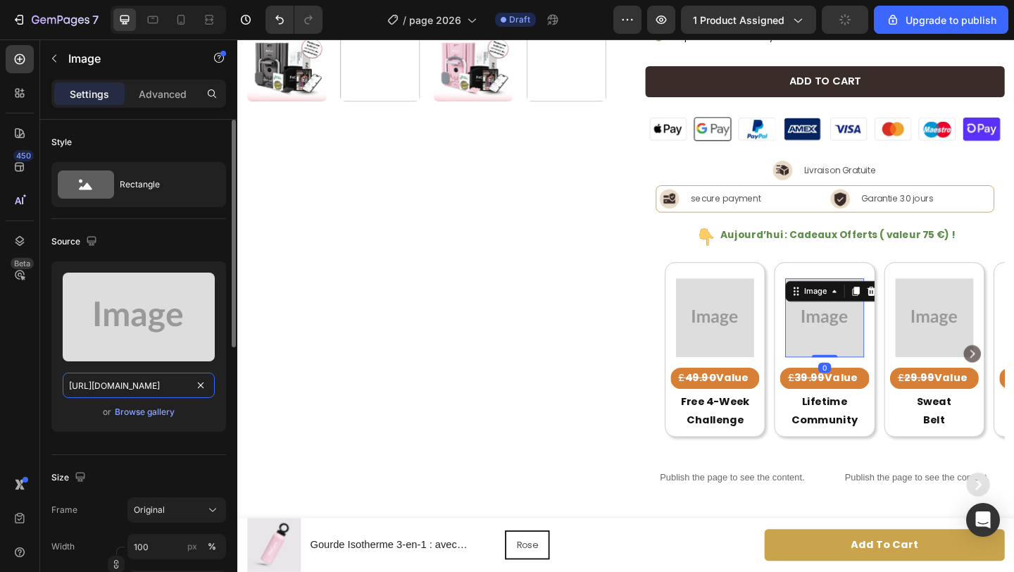
click at [146, 381] on input "[URL][DOMAIN_NAME]" at bounding box center [139, 384] width 152 height 25
paste input "[DOMAIN_NAME][URL]"
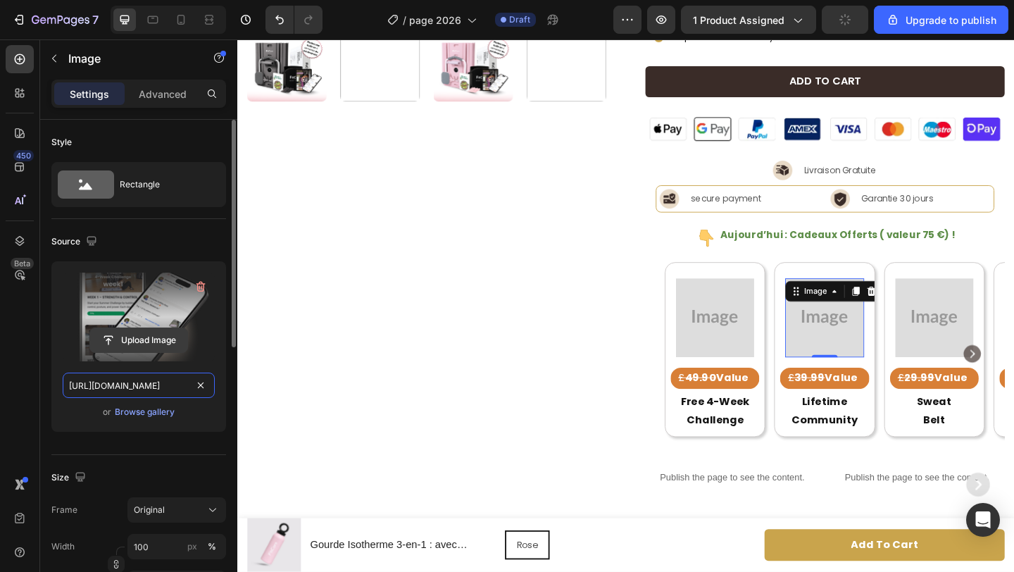
type input "[URL][DOMAIN_NAME]"
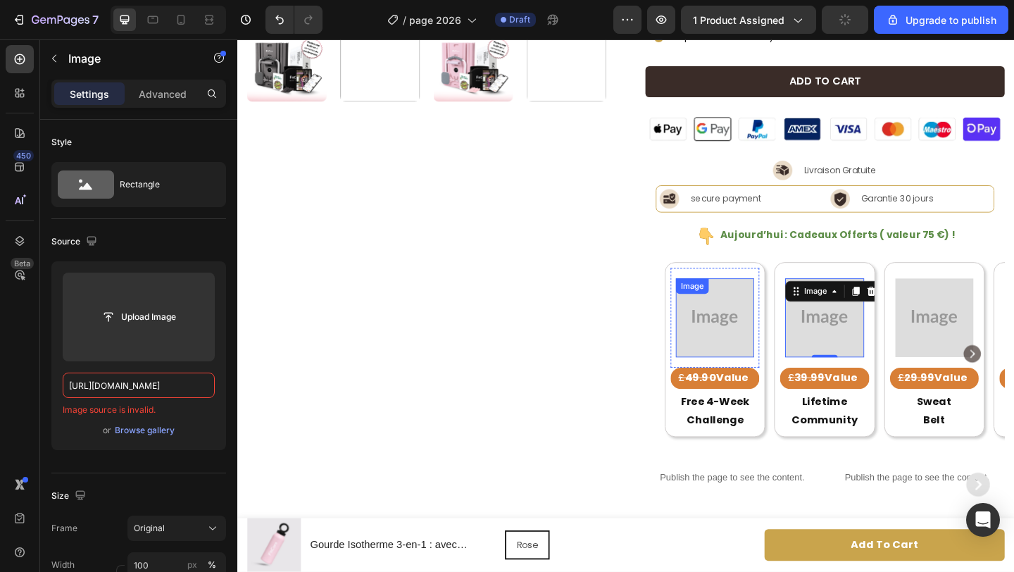
click at [729, 354] on img at bounding box center [756, 341] width 85 height 85
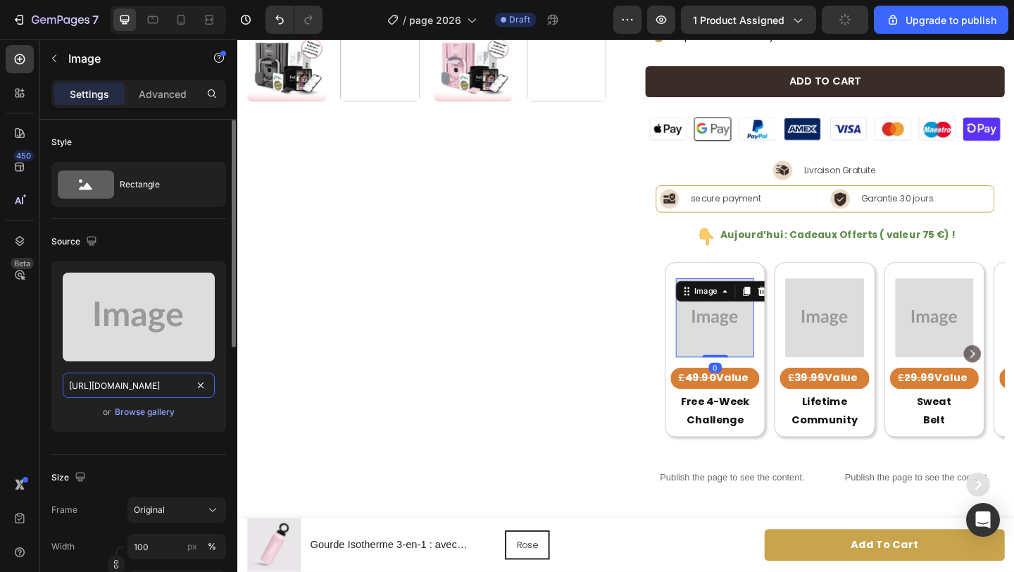
click at [147, 384] on input "[URL][DOMAIN_NAME]" at bounding box center [139, 384] width 152 height 25
paste input "[DOMAIN_NAME][URL]"
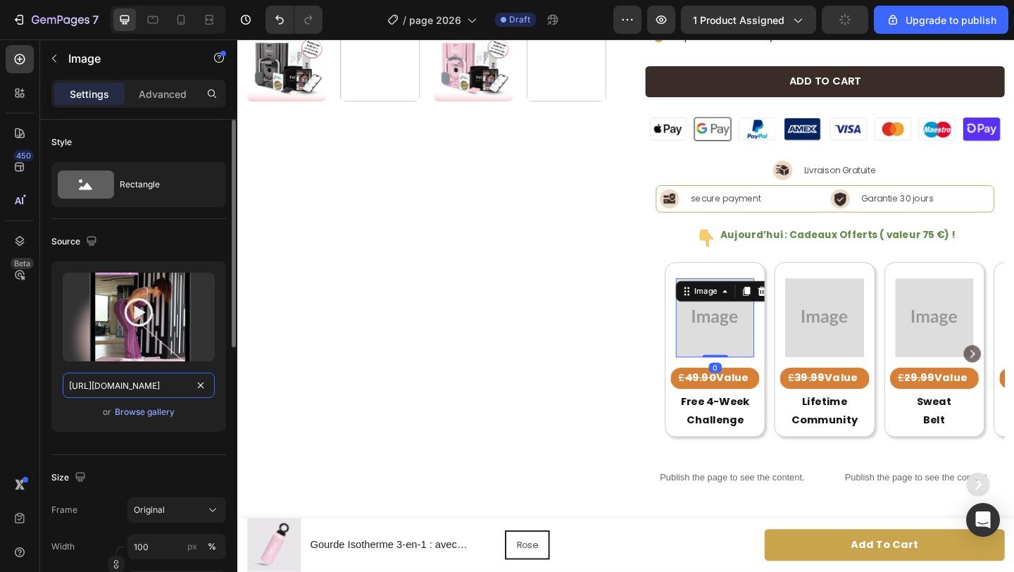
scroll to position [0, 433]
type input "[URL][DOMAIN_NAME]"
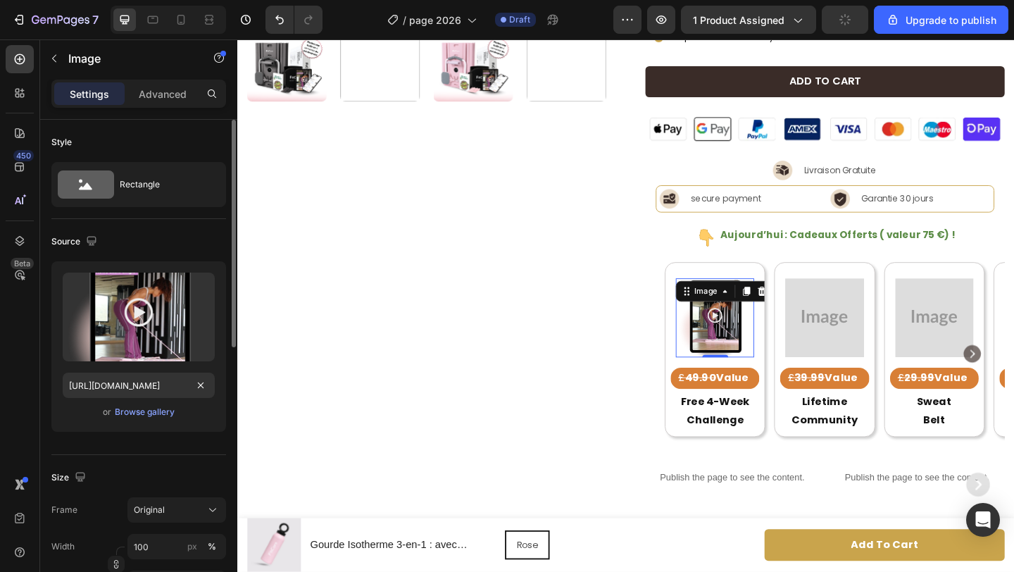
click at [194, 447] on div "Source Upload Image [URL][DOMAIN_NAME] or Browse gallery" at bounding box center [138, 337] width 175 height 236
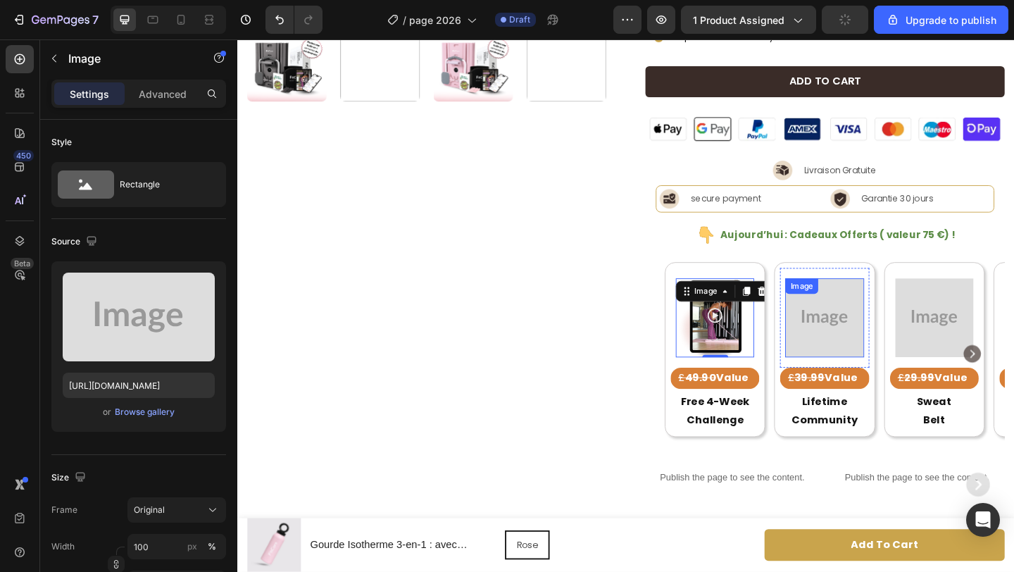
click at [863, 349] on img at bounding box center [875, 341] width 85 height 85
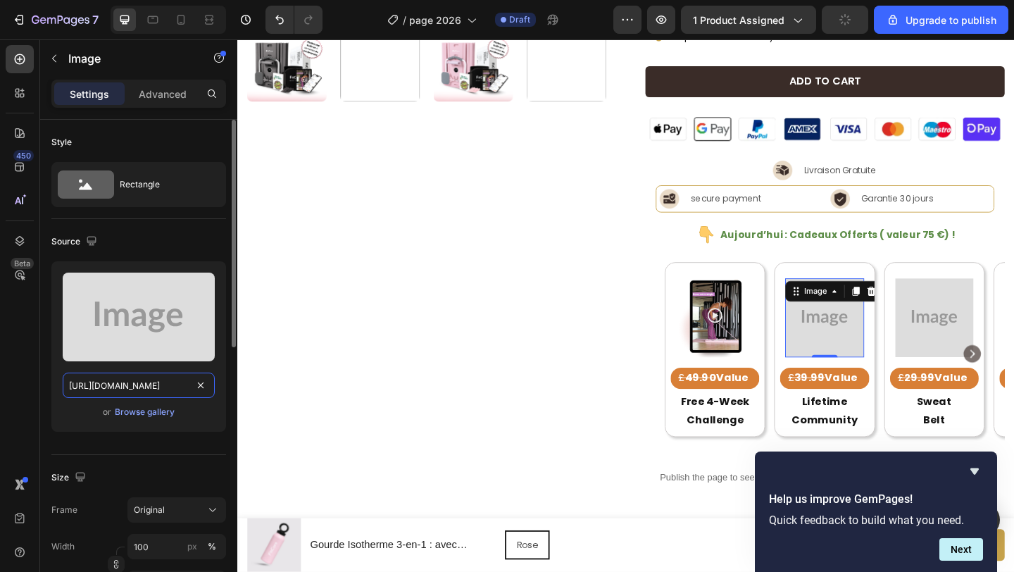
click at [175, 381] on input "[URL][DOMAIN_NAME]" at bounding box center [139, 384] width 152 height 25
paste input "[DOMAIN_NAME][URL]"
type input "[URL][DOMAIN_NAME]"
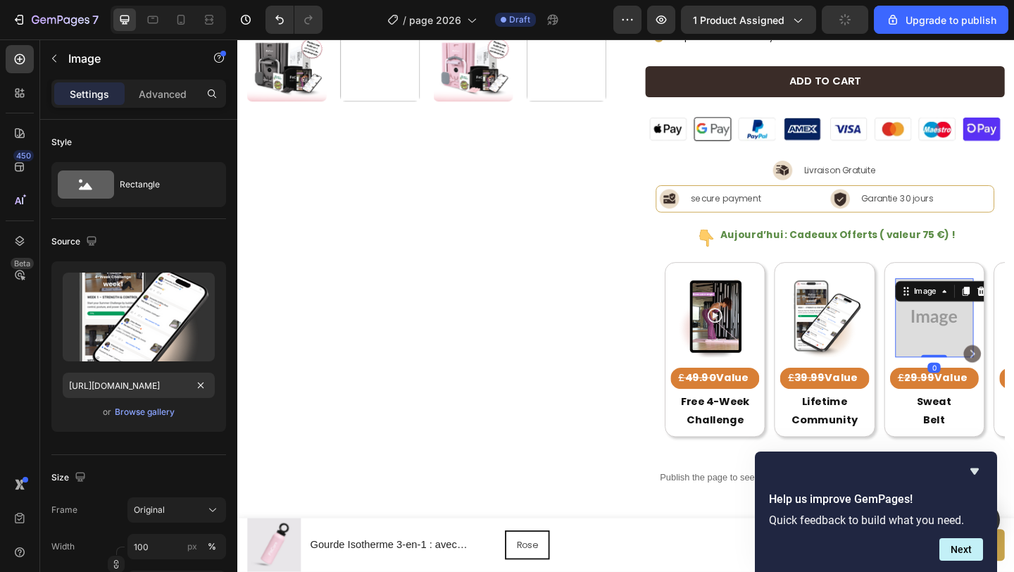
click at [989, 353] on img at bounding box center [994, 341] width 85 height 85
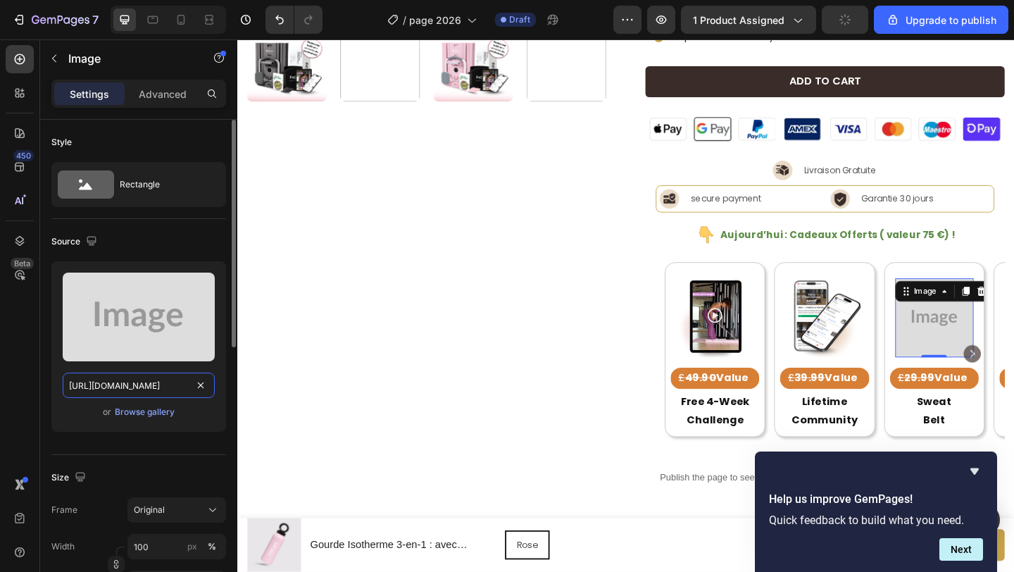
click at [163, 381] on input "[URL][DOMAIN_NAME]" at bounding box center [139, 384] width 152 height 25
paste input "[DOMAIN_NAME][URL]"
type input "[URL][DOMAIN_NAME]"
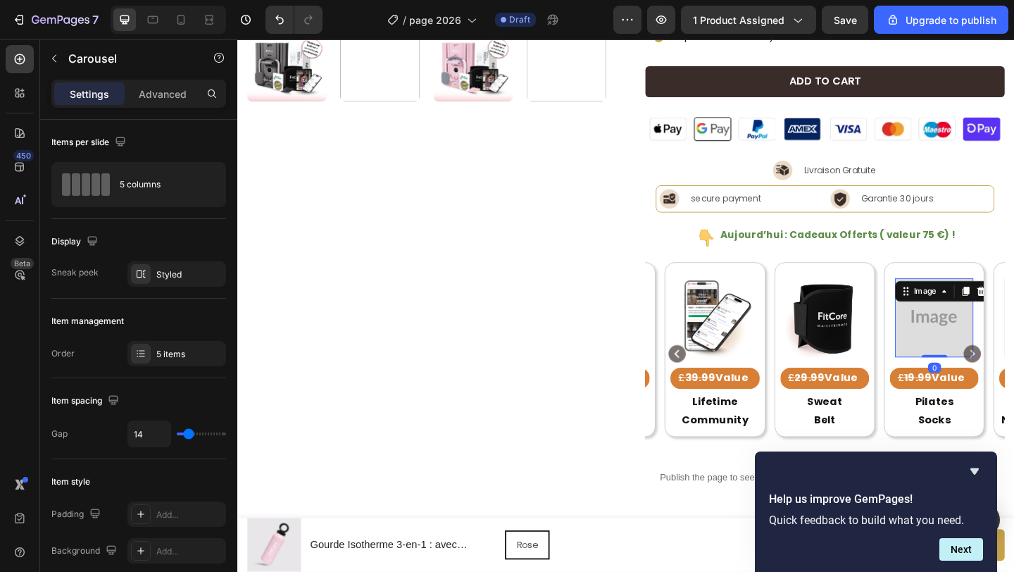
click at [1008, 342] on img at bounding box center [994, 341] width 85 height 85
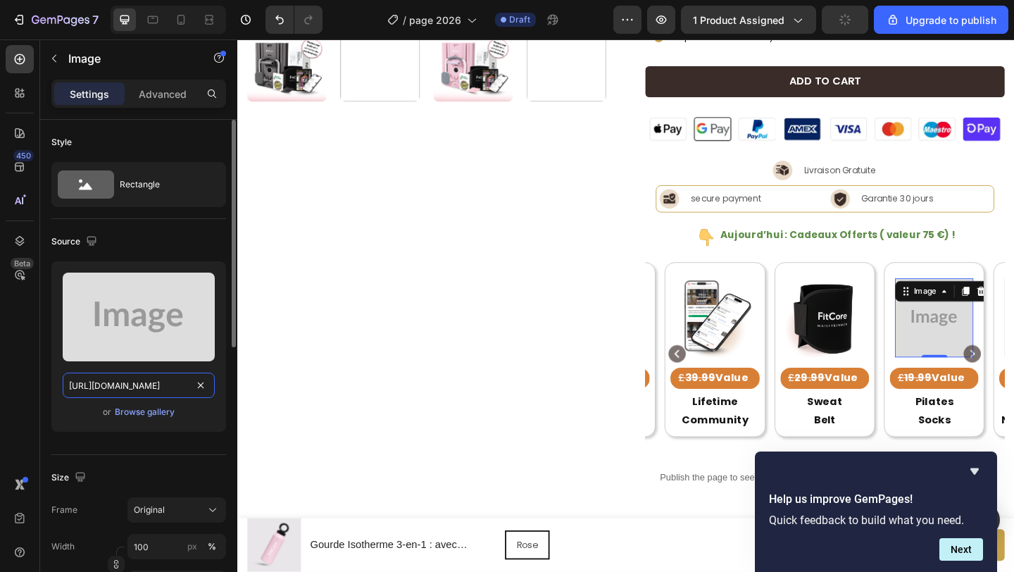
click at [139, 382] on input "[URL][DOMAIN_NAME]" at bounding box center [139, 384] width 152 height 25
paste input "[DOMAIN_NAME][URL]"
type input "[URL][DOMAIN_NAME]"
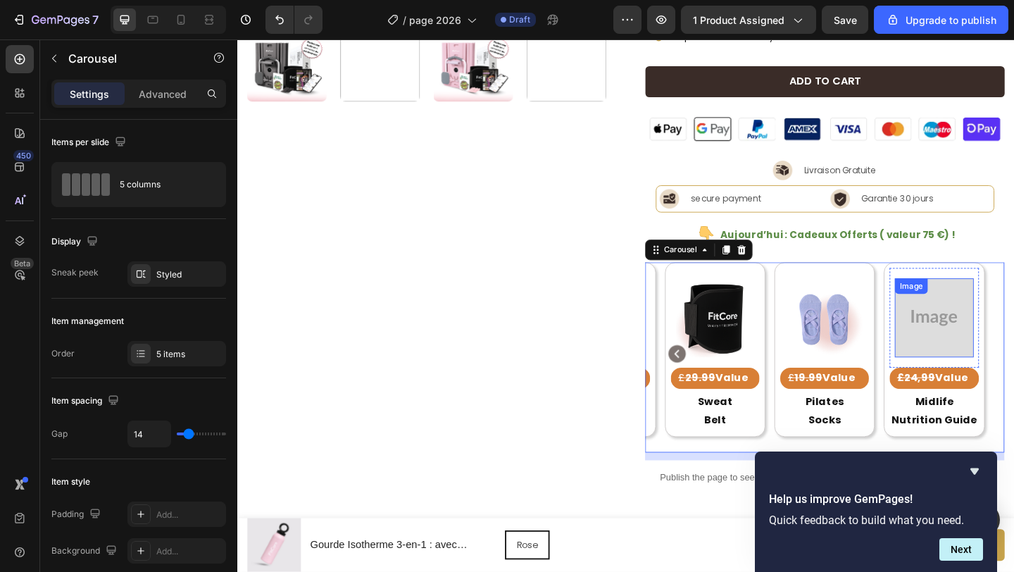
click at [1004, 370] on img at bounding box center [994, 341] width 85 height 85
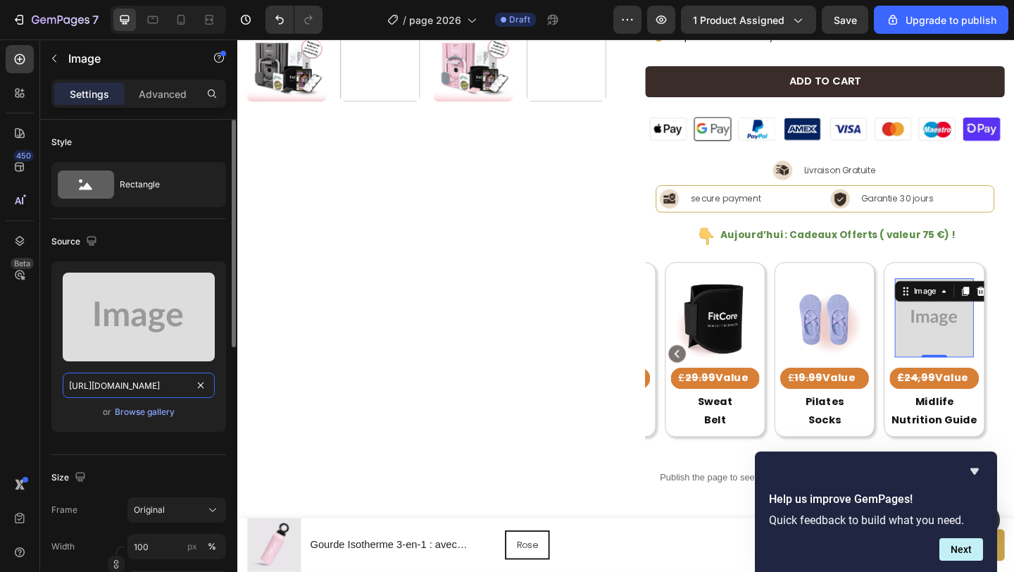
click at [155, 380] on input "[URL][DOMAIN_NAME]" at bounding box center [139, 384] width 152 height 25
paste input "[DOMAIN_NAME][URL]"
type input "[URL][DOMAIN_NAME]"
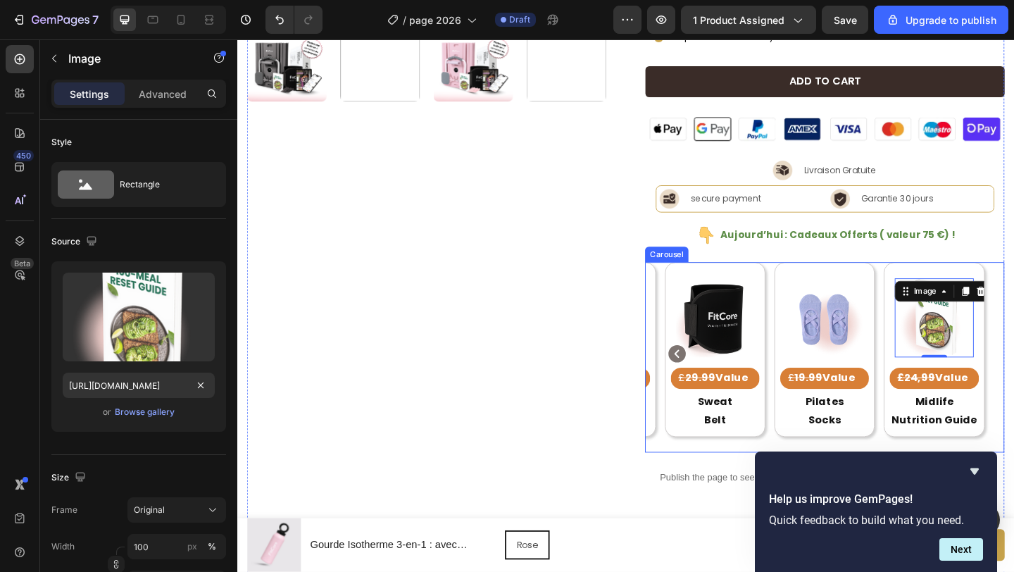
click at [714, 384] on icon "Carousel Back Arrow" at bounding box center [715, 381] width 19 height 19
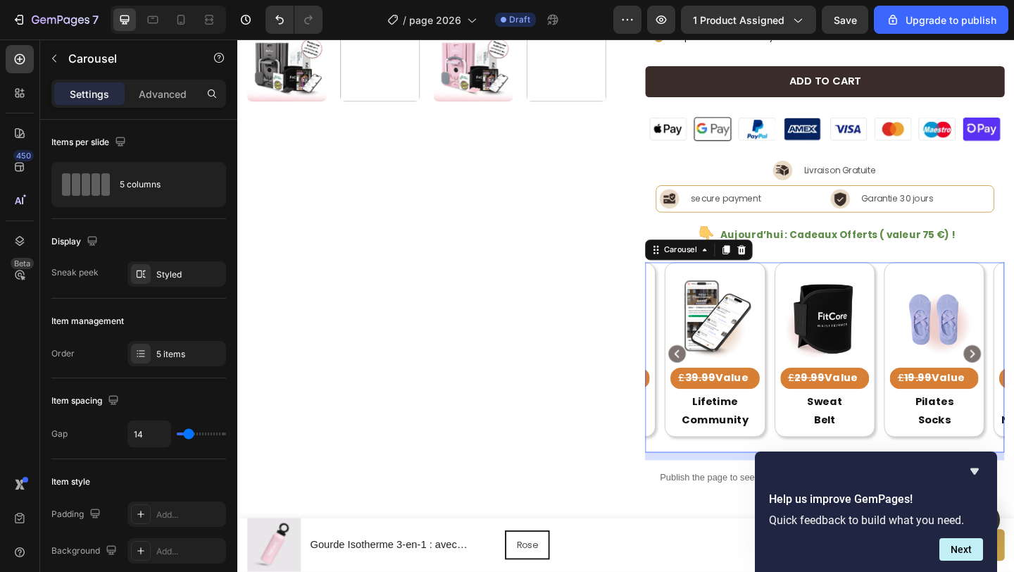
click at [715, 382] on icon "Carousel Back Arrow" at bounding box center [715, 381] width 19 height 19
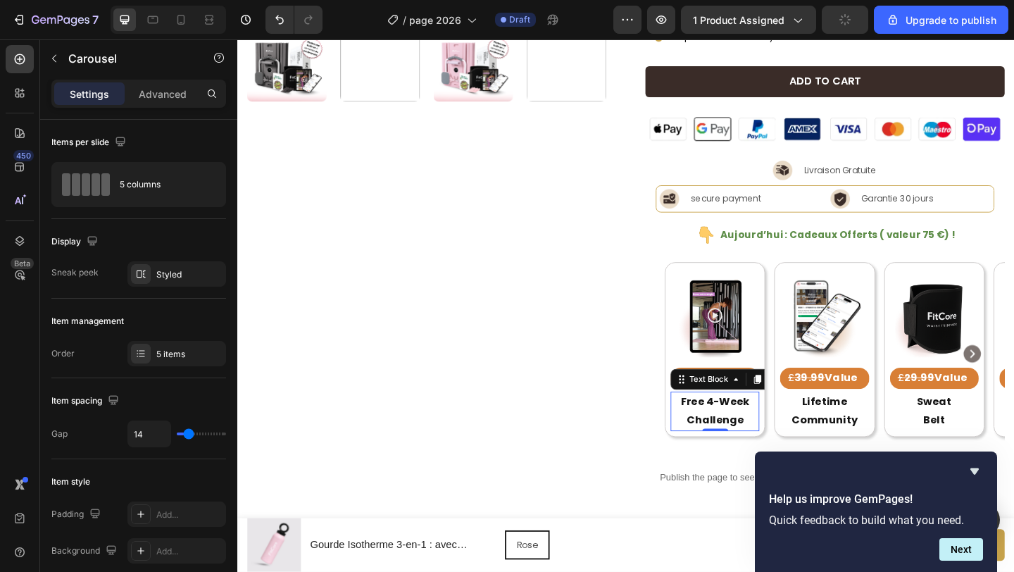
click at [743, 432] on p "Free 4-Week Challenge" at bounding box center [756, 444] width 94 height 41
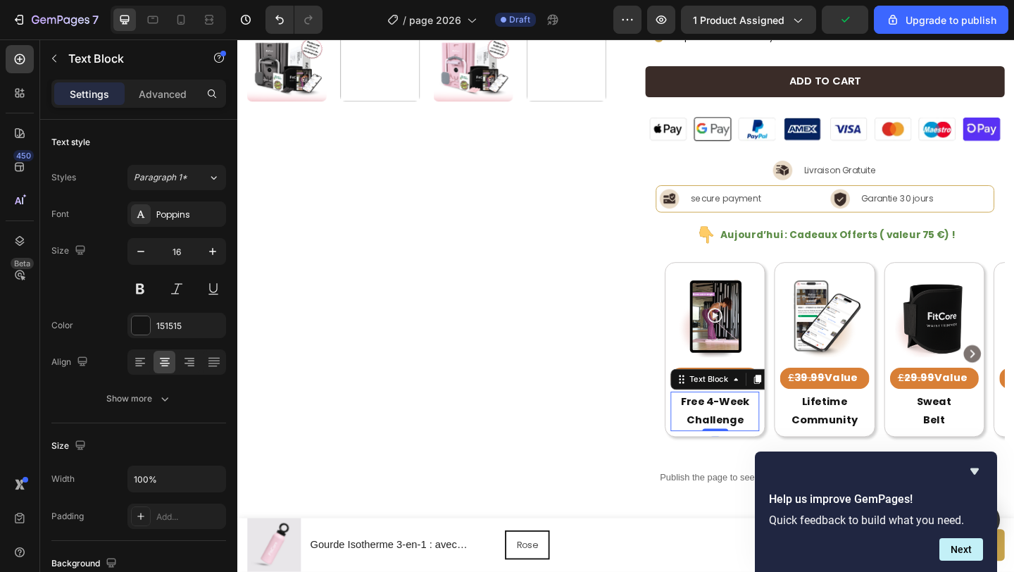
click at [743, 437] on p "Free 4-Week Challenge" at bounding box center [756, 444] width 94 height 41
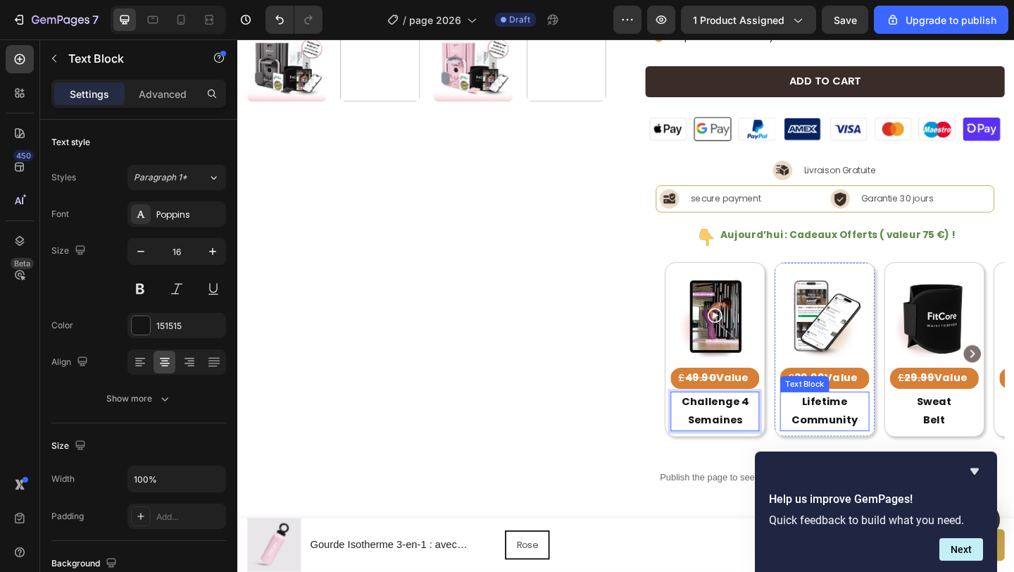
click at [885, 443] on p "Lifetime Community" at bounding box center [876, 444] width 94 height 41
click at [879, 444] on p "Lifetime Community" at bounding box center [876, 444] width 94 height 41
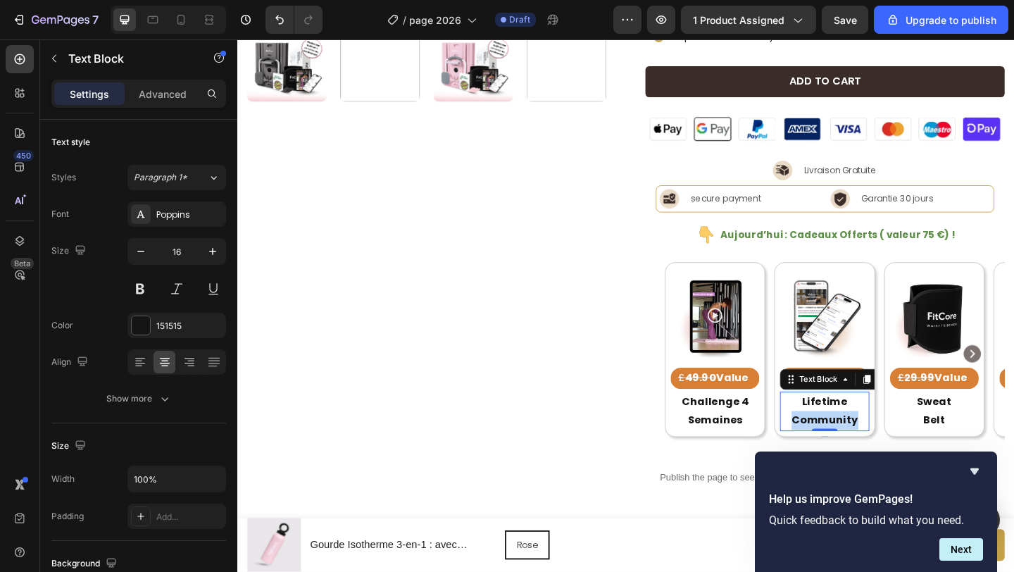
click at [879, 444] on p "Lifetime Community" at bounding box center [876, 444] width 94 height 41
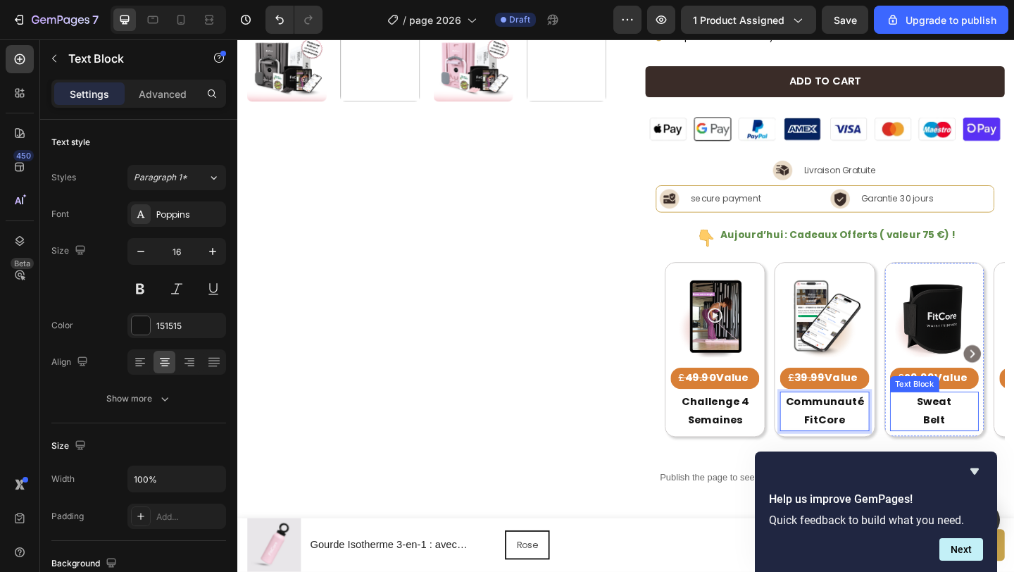
click at [1002, 438] on strong "Sweat" at bounding box center [995, 433] width 38 height 16
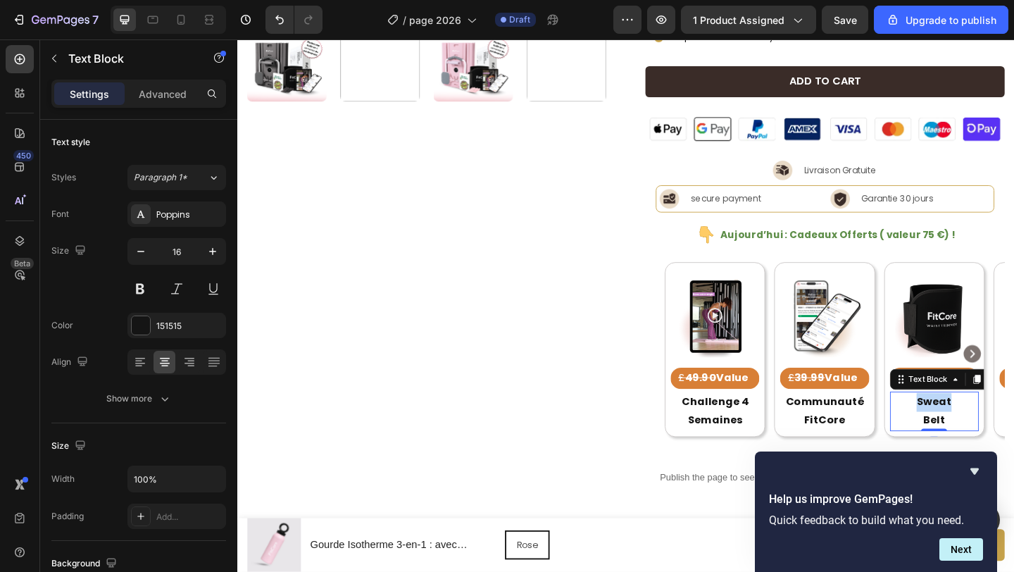
click at [1002, 438] on strong "Sweat" at bounding box center [995, 433] width 38 height 16
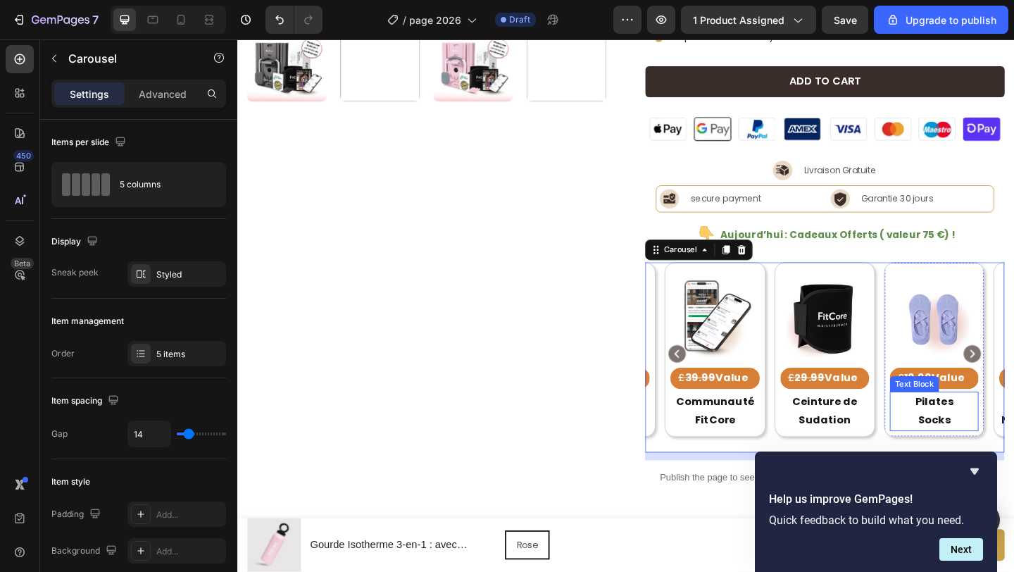
click at [986, 438] on strong "Pilates" at bounding box center [995, 433] width 42 height 16
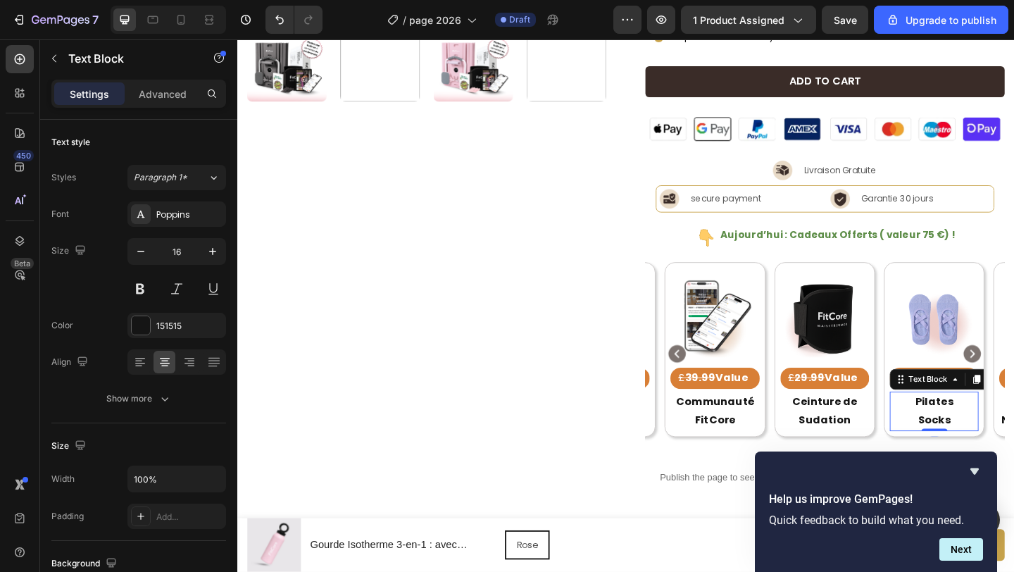
click at [986, 438] on strong "Pilates" at bounding box center [995, 433] width 42 height 16
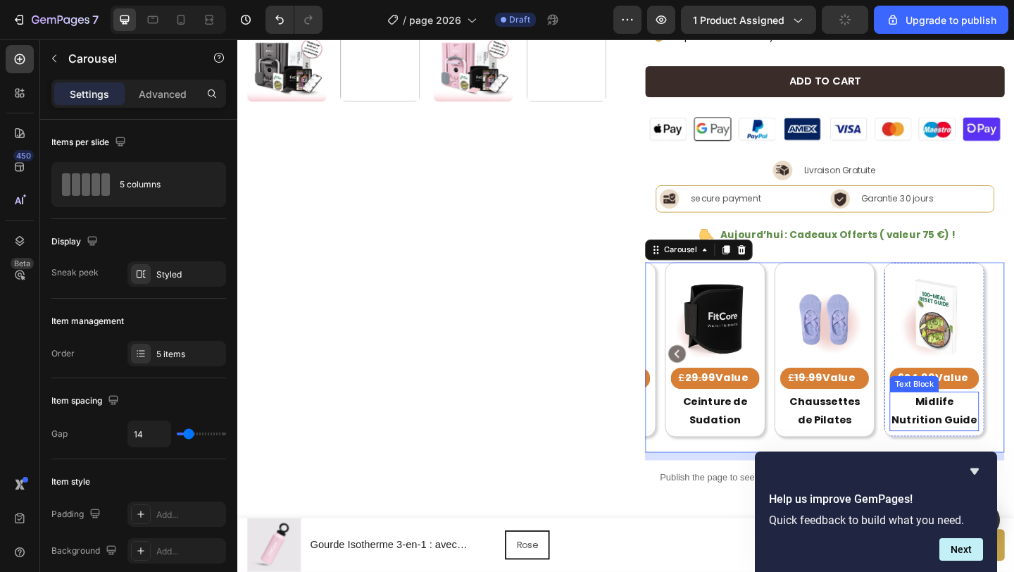
click at [1013, 448] on p "Midlife Nutrition Guide" at bounding box center [995, 444] width 94 height 41
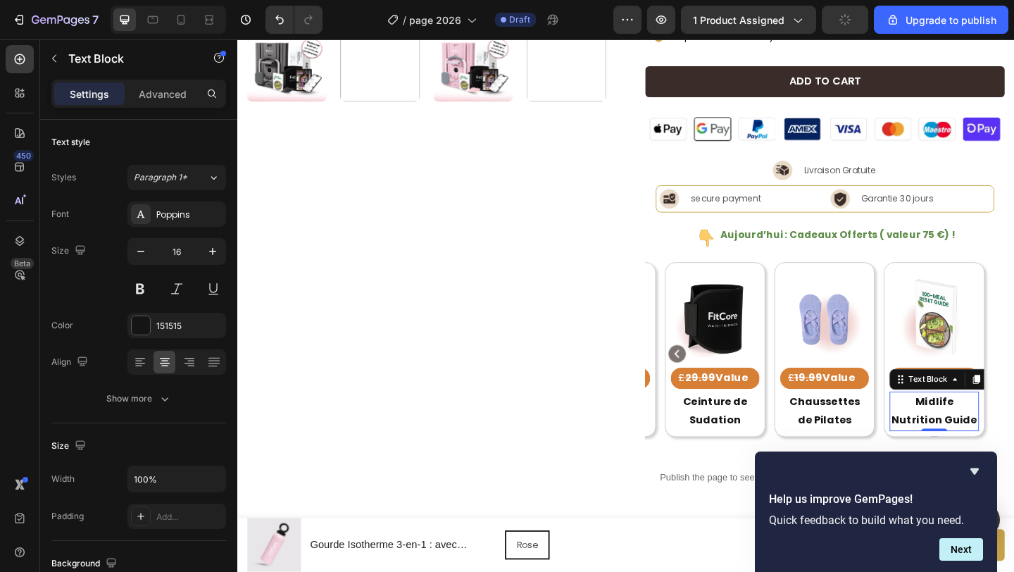
click at [1013, 448] on p "Midlife Nutrition Guide" at bounding box center [995, 444] width 94 height 41
click at [985, 408] on s "£24,99" at bounding box center [975, 407] width 42 height 16
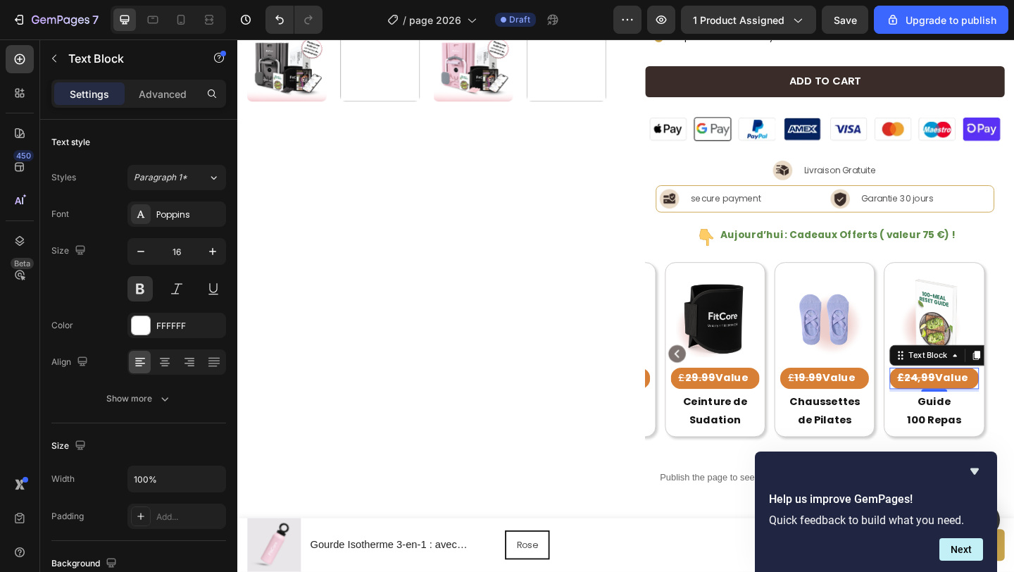
click at [1012, 406] on strong "Value" at bounding box center [1013, 407] width 35 height 16
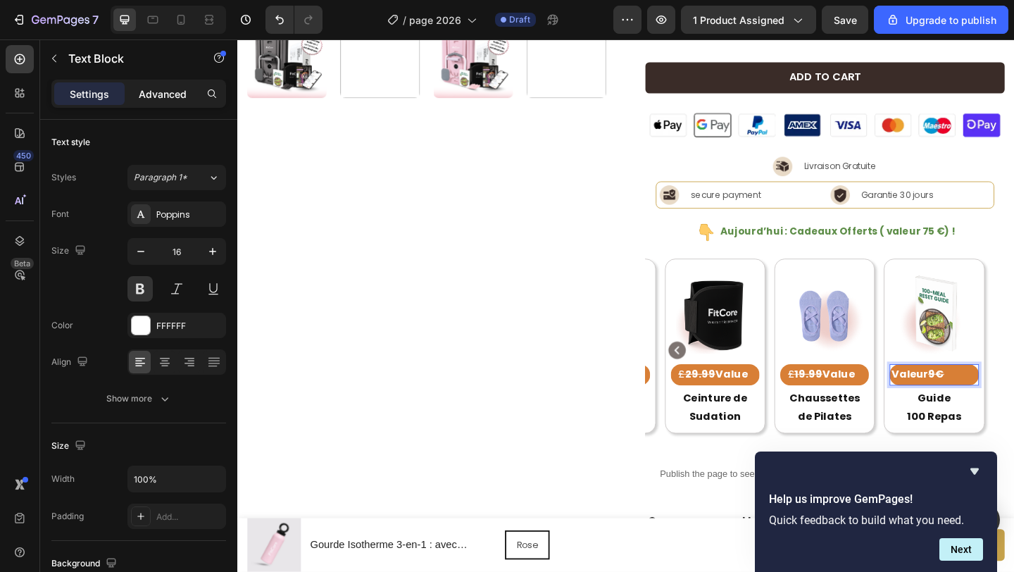
click at [167, 91] on p "Advanced" at bounding box center [163, 94] width 48 height 15
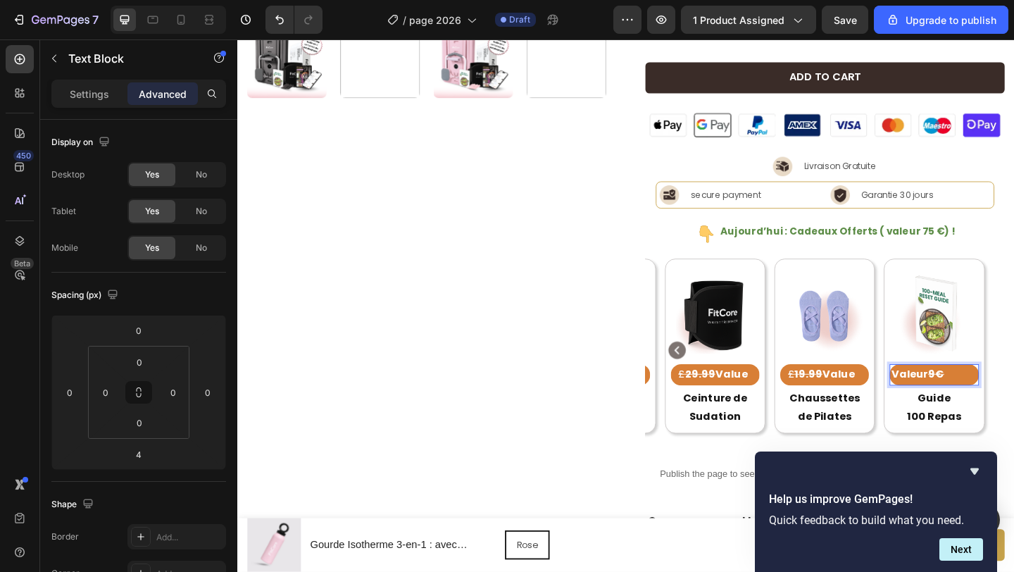
click at [983, 405] on p "Valeur 9€" at bounding box center [995, 403] width 94 height 20
click at [982, 405] on p "Valeur 9€" at bounding box center [995, 403] width 94 height 20
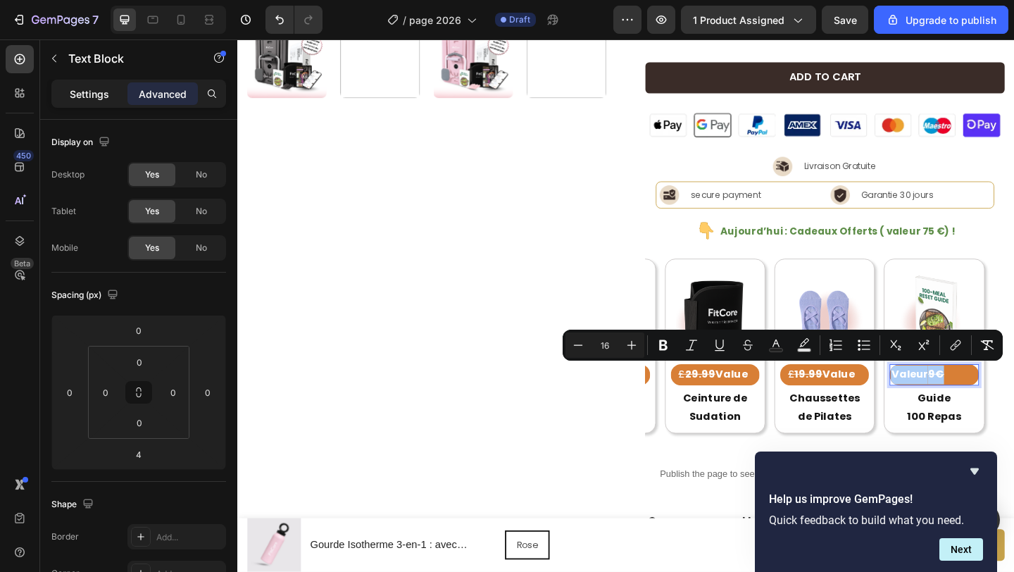
click at [101, 100] on p "Settings" at bounding box center [89, 94] width 39 height 15
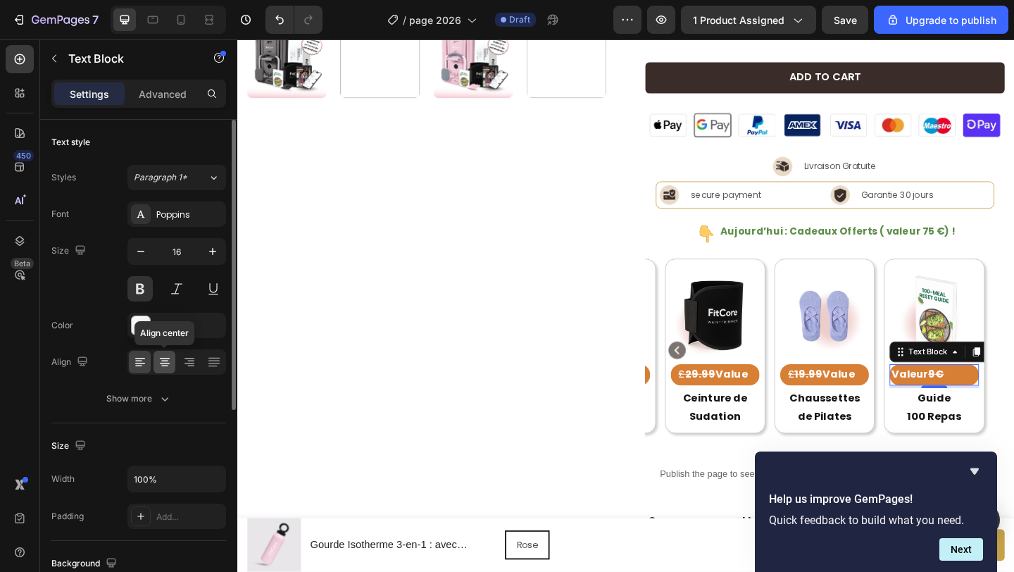
click at [170, 363] on icon at bounding box center [165, 362] width 14 height 14
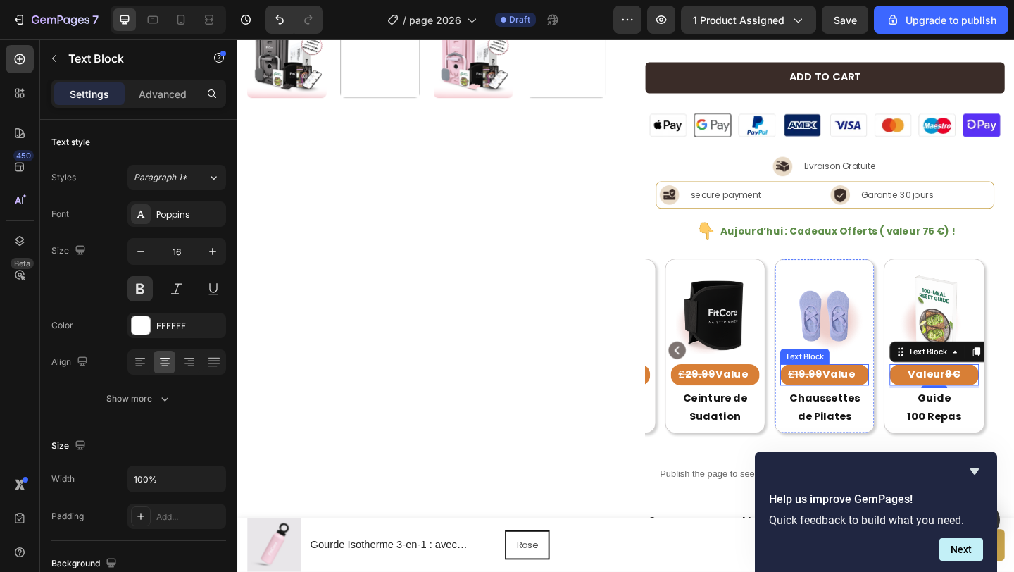
click at [863, 406] on strong "19.99" at bounding box center [858, 403] width 30 height 16
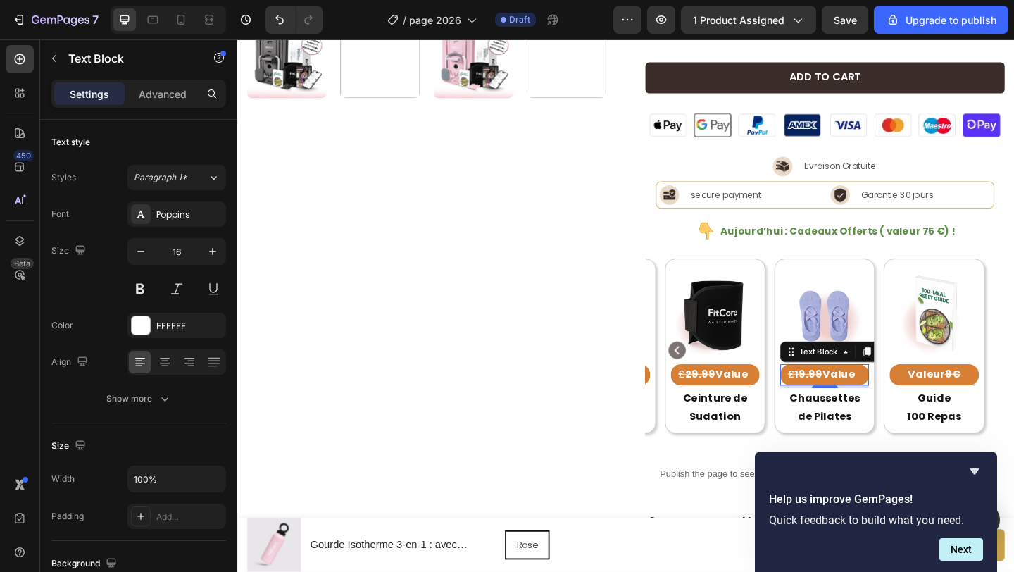
click at [863, 406] on strong "19.99" at bounding box center [858, 403] width 30 height 16
click at [857, 405] on p "Valeur 19€" at bounding box center [876, 403] width 94 height 20
